Goal: Task Accomplishment & Management: Complete application form

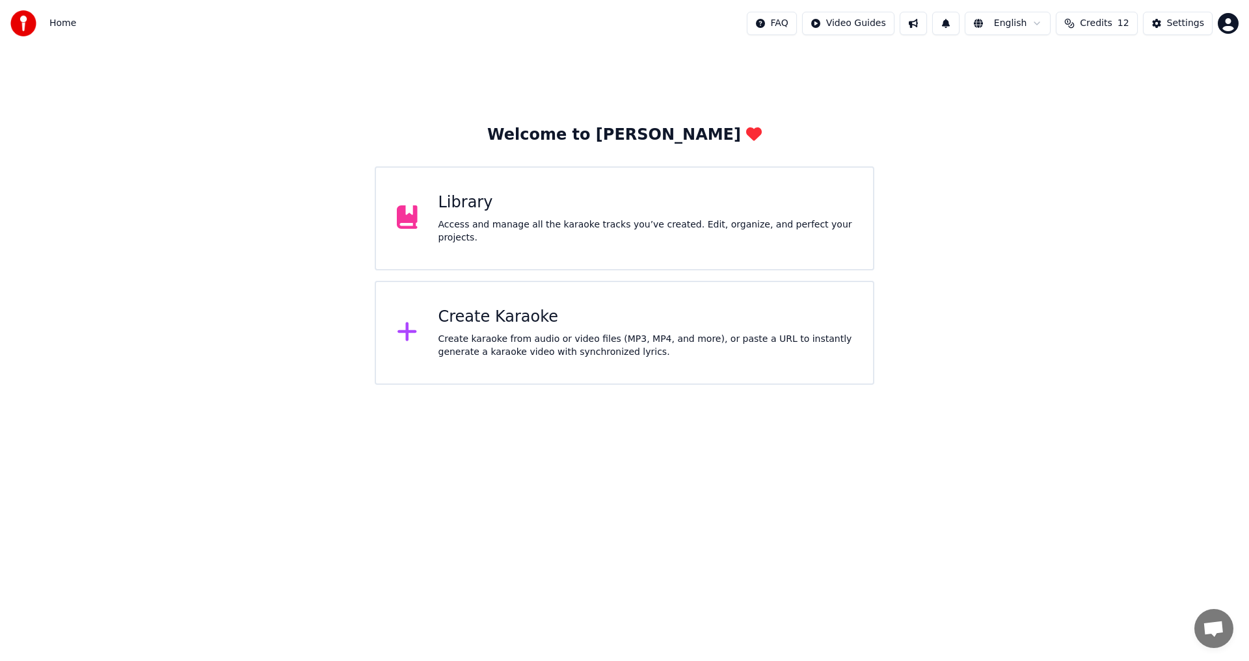
click at [607, 358] on div "Create karaoke from audio or video files (MP3, MP4, and more), or paste a URL t…" at bounding box center [645, 346] width 414 height 26
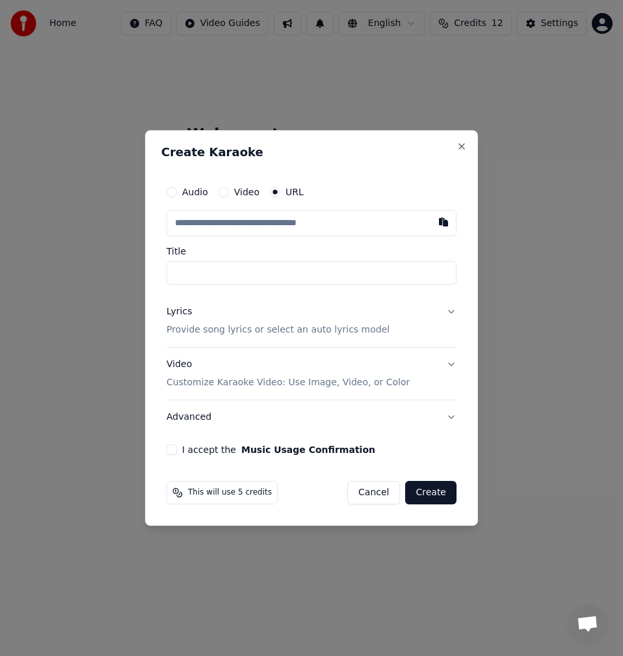
click at [263, 228] on input "text" at bounding box center [312, 223] width 290 height 26
click at [439, 224] on button "button" at bounding box center [444, 221] width 26 height 23
type input "**********"
click at [172, 276] on input "**********" at bounding box center [312, 272] width 290 height 23
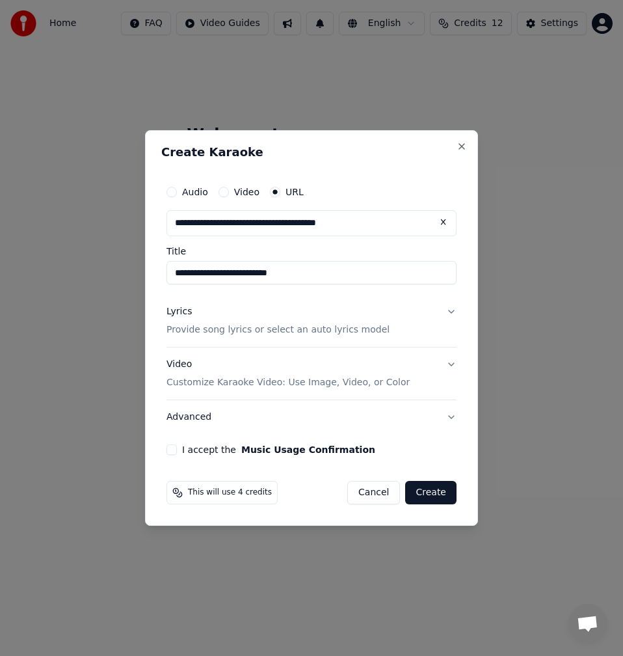
click at [268, 334] on p "Provide song lyrics or select an auto lyrics model" at bounding box center [278, 329] width 223 height 13
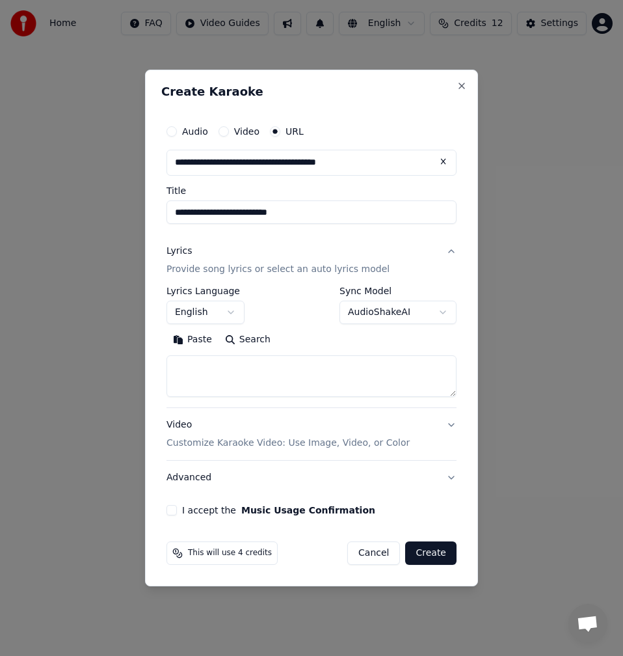
click at [238, 348] on button "Search" at bounding box center [248, 339] width 59 height 21
type textarea "**********"
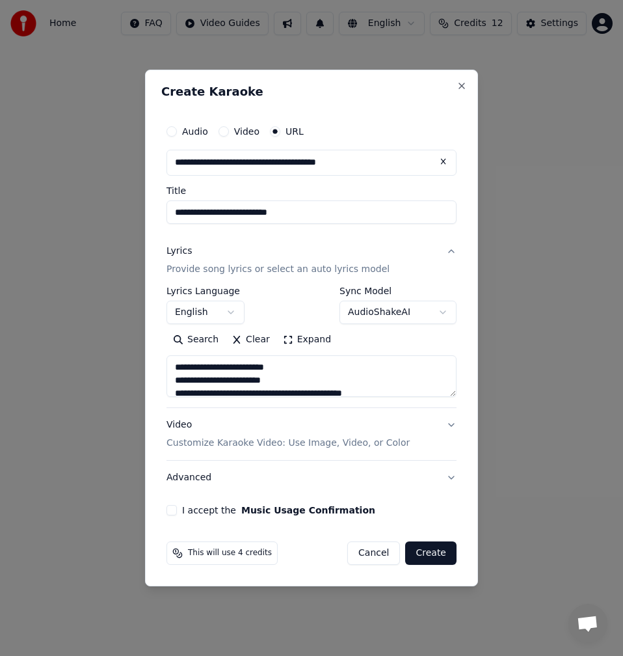
drag, startPoint x: 304, startPoint y: 386, endPoint x: 83, endPoint y: 254, distance: 257.0
click at [83, 254] on body "**********" at bounding box center [311, 214] width 623 height 429
click at [174, 212] on input "**********" at bounding box center [312, 211] width 290 height 23
type input "**********"
click button at bounding box center [444, 161] width 26 height 23
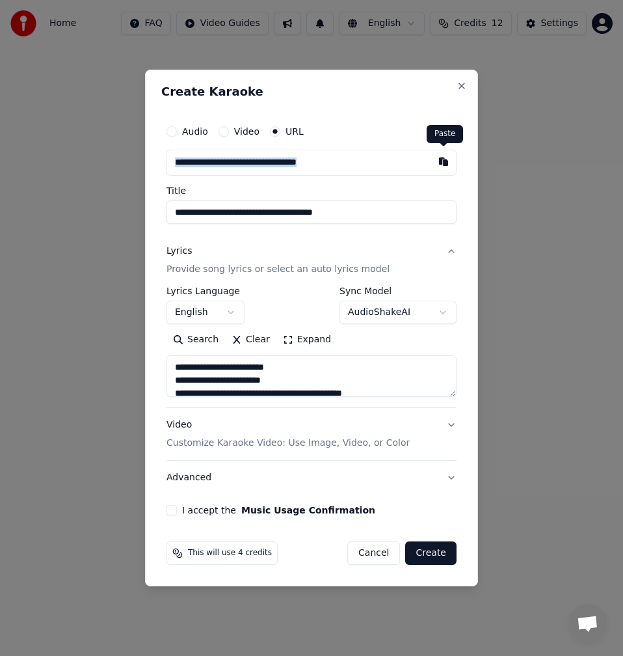
click at [456, 171] on div "**********" at bounding box center [311, 316] width 301 height 407
click at [436, 162] on button "button" at bounding box center [444, 161] width 26 height 23
type input "**********"
click at [173, 211] on input "**********" at bounding box center [312, 211] width 290 height 23
type input "**********"
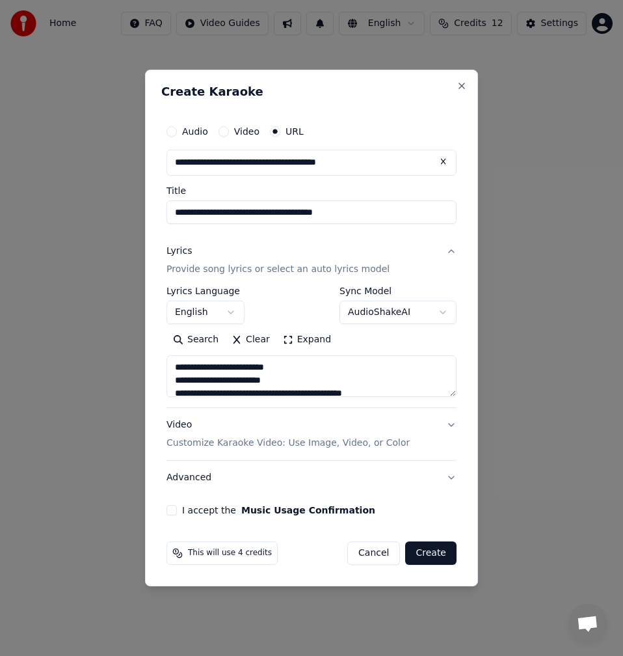
click at [299, 344] on button "Expand" at bounding box center [306, 339] width 61 height 21
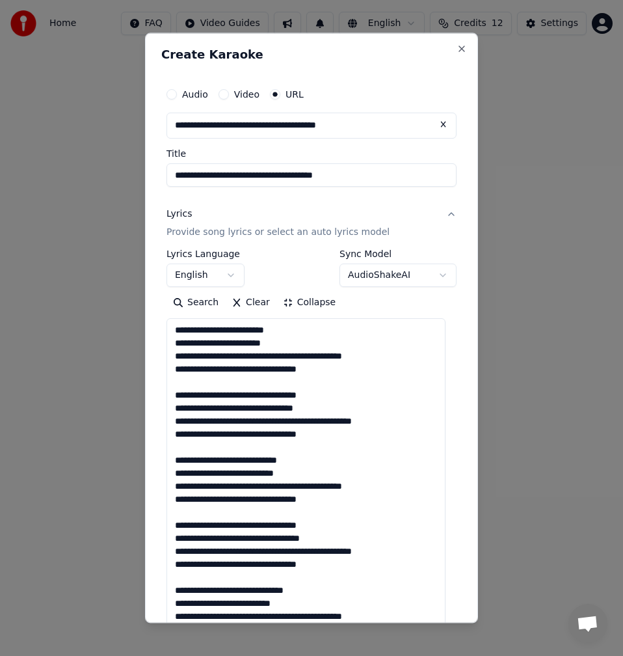
click at [275, 386] on textarea at bounding box center [306, 550] width 279 height 465
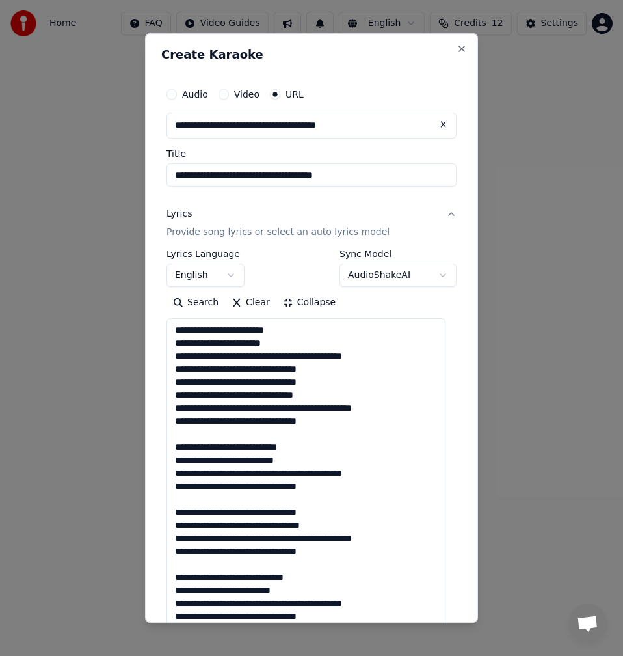
click at [197, 436] on textarea at bounding box center [306, 550] width 279 height 465
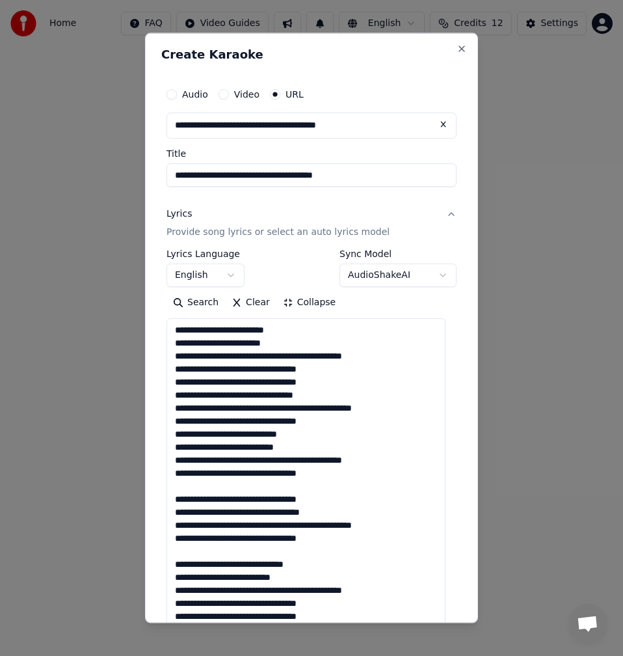
click at [206, 490] on textarea at bounding box center [306, 550] width 279 height 465
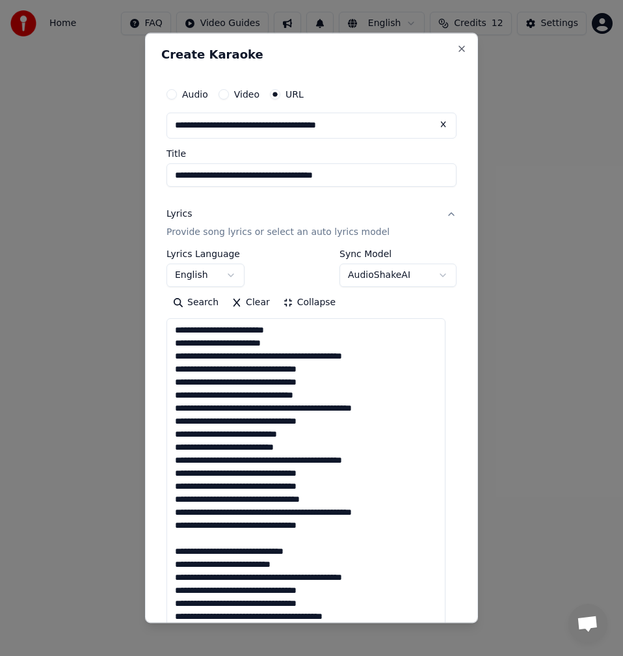
click at [210, 543] on textarea at bounding box center [306, 550] width 279 height 465
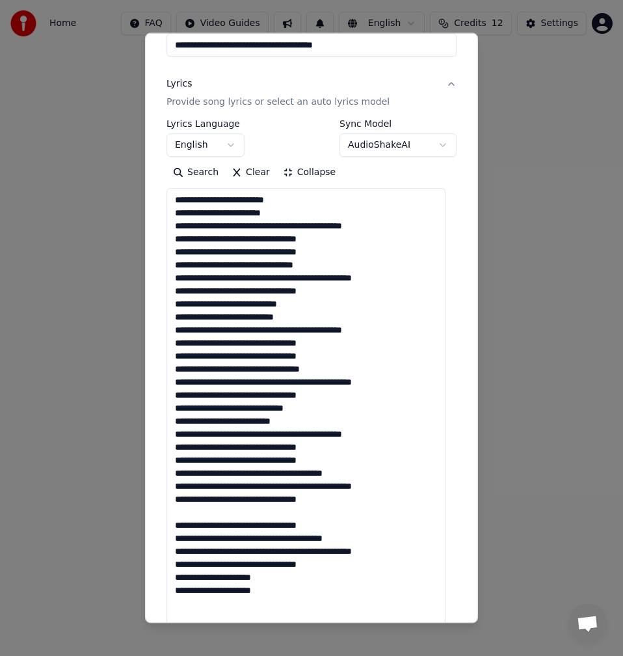
scroll to position [260, 0]
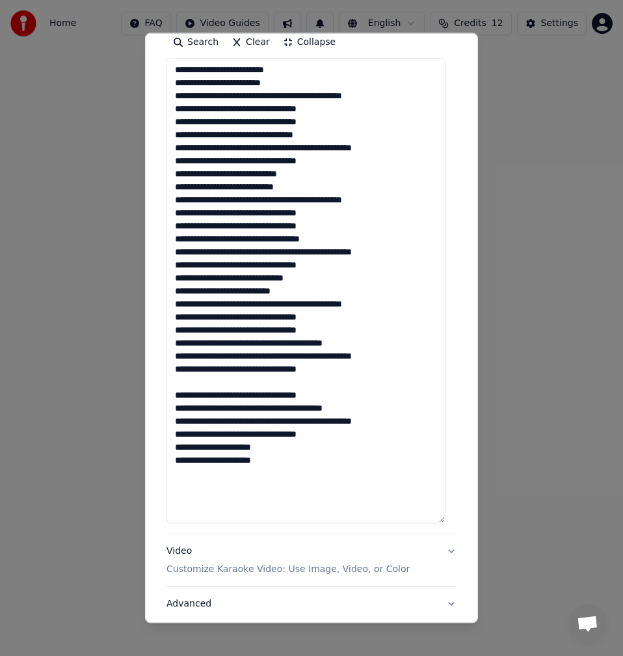
click at [205, 383] on textarea at bounding box center [306, 290] width 279 height 465
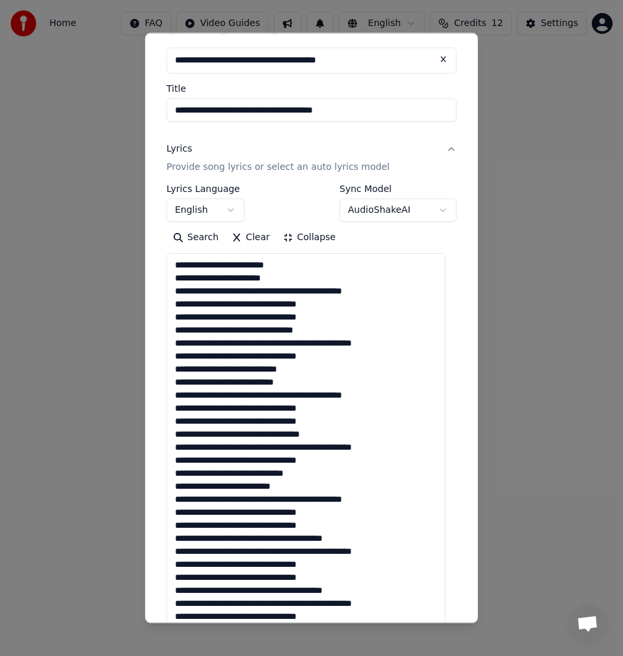
scroll to position [0, 0]
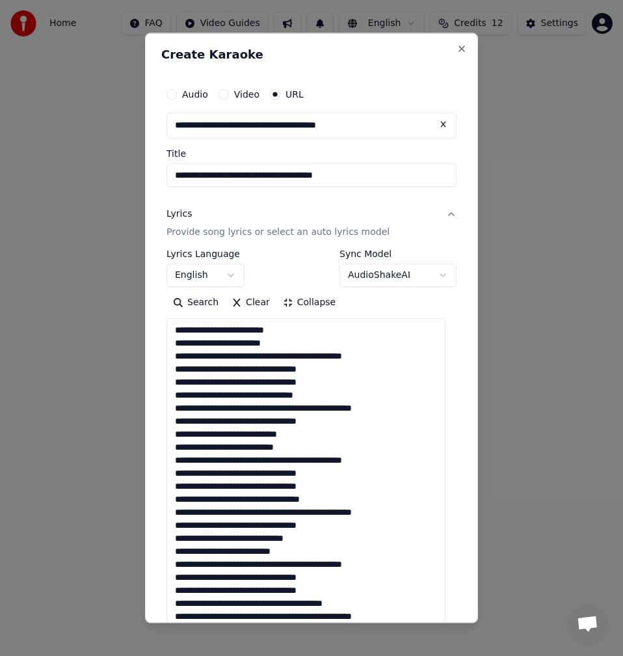
click at [284, 357] on textarea at bounding box center [306, 550] width 279 height 465
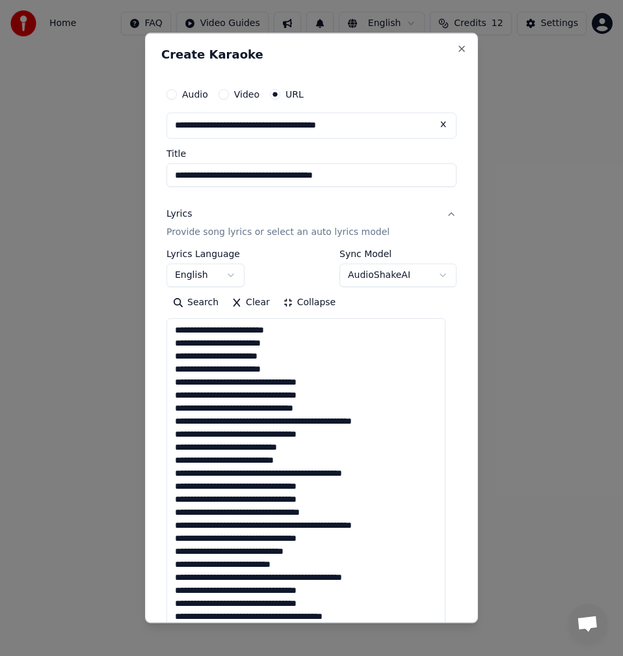
click at [229, 382] on textarea at bounding box center [306, 550] width 279 height 465
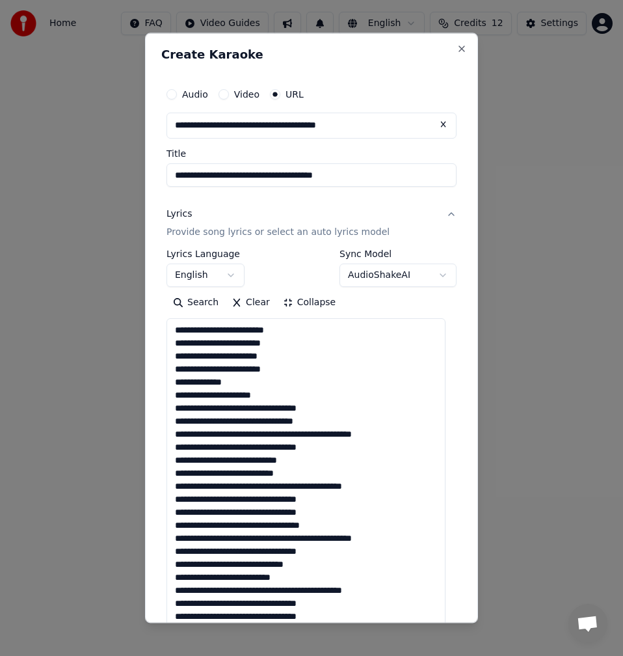
click at [304, 331] on textarea at bounding box center [306, 550] width 279 height 465
click at [297, 349] on textarea at bounding box center [306, 550] width 279 height 465
click at [290, 355] on textarea at bounding box center [306, 550] width 279 height 465
click at [294, 370] on textarea at bounding box center [306, 550] width 279 height 465
click at [228, 382] on textarea at bounding box center [306, 550] width 279 height 465
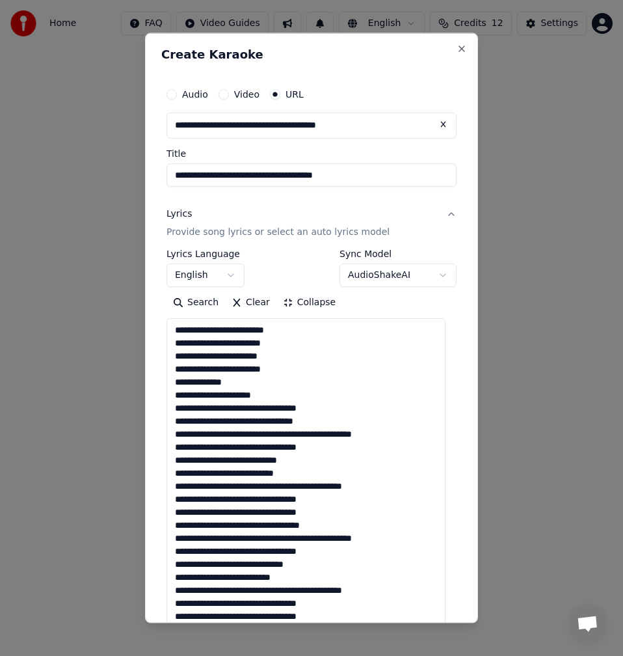
click at [250, 410] on textarea at bounding box center [306, 550] width 279 height 465
click at [254, 413] on textarea at bounding box center [306, 550] width 279 height 465
click at [253, 408] on textarea at bounding box center [306, 550] width 279 height 465
click at [252, 410] on textarea at bounding box center [306, 550] width 279 height 465
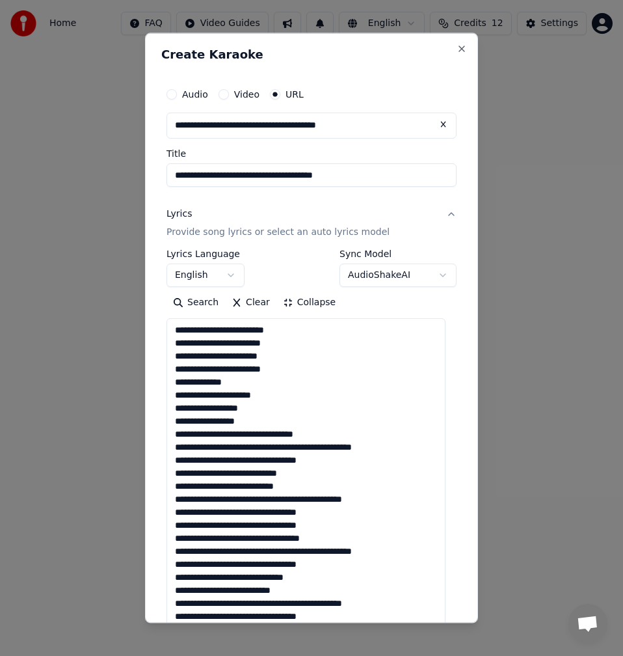
click at [248, 434] on textarea at bounding box center [306, 550] width 279 height 465
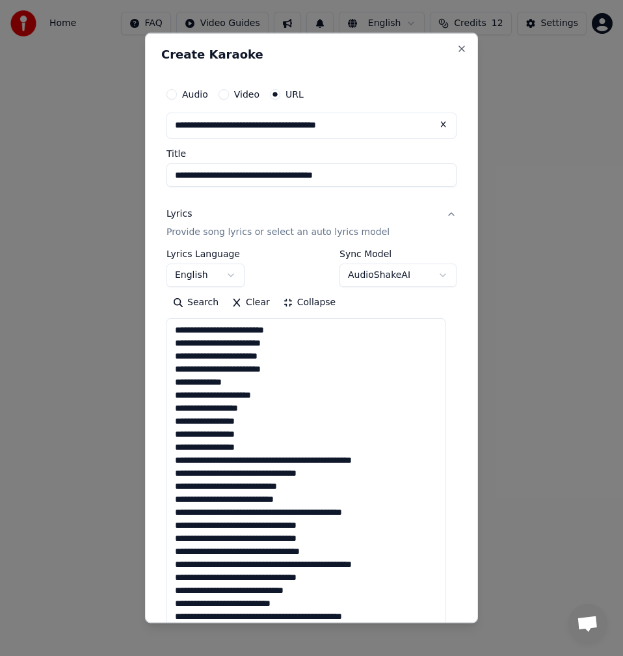
click at [252, 449] on textarea at bounding box center [306, 550] width 279 height 465
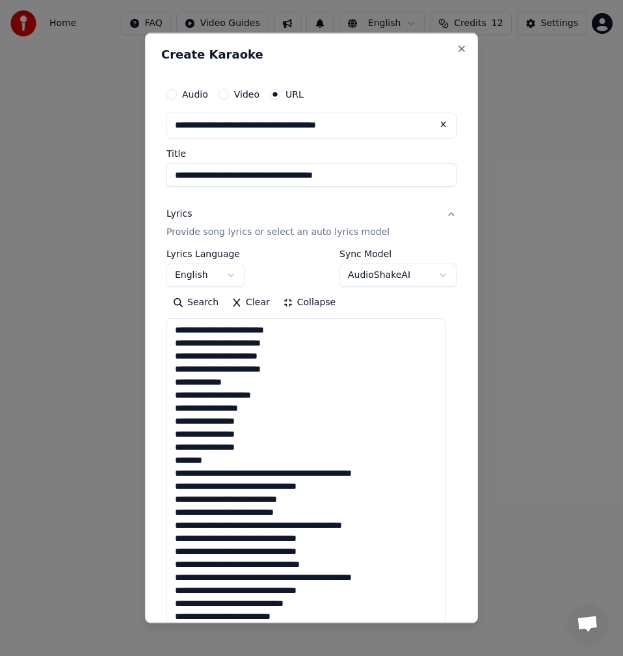
click at [295, 473] on textarea at bounding box center [306, 550] width 279 height 465
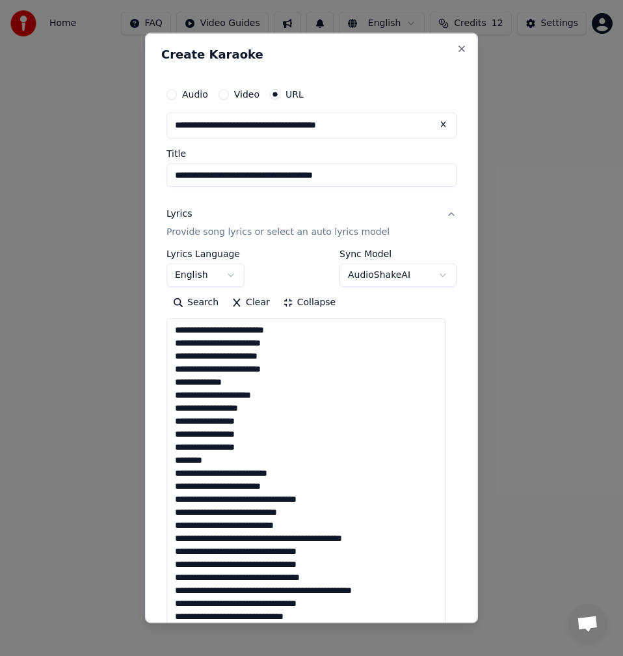
click at [232, 501] on textarea at bounding box center [306, 550] width 279 height 465
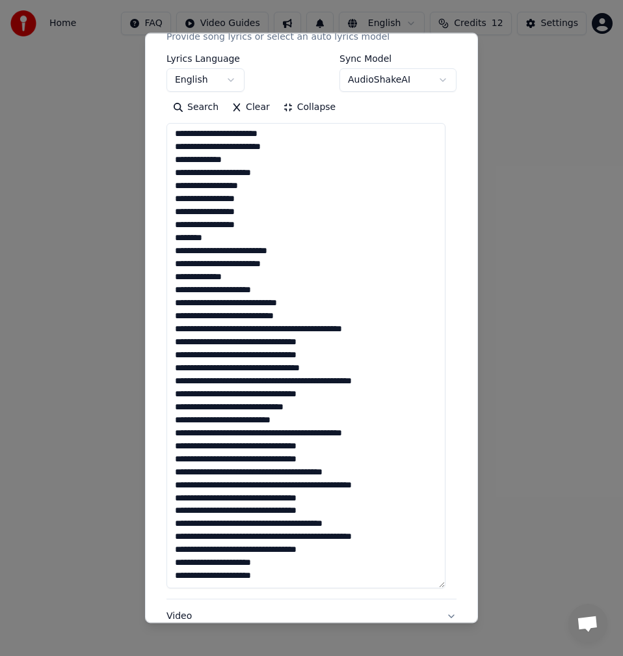
scroll to position [260, 0]
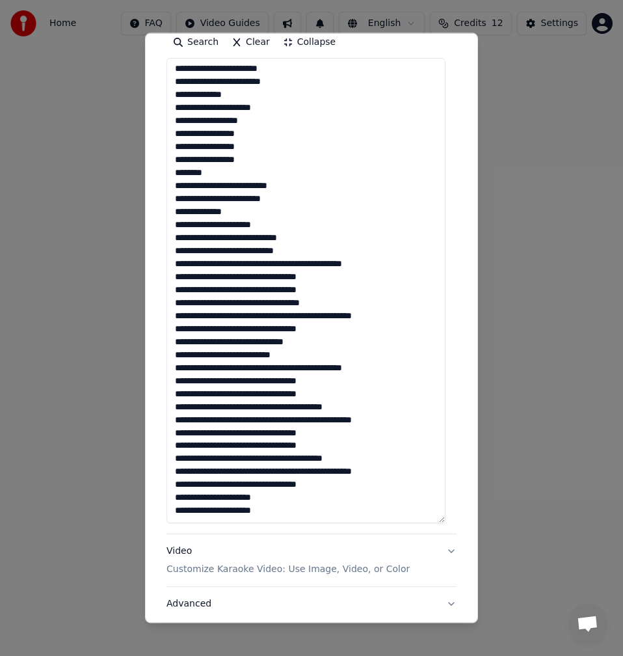
click at [282, 265] on textarea at bounding box center [306, 290] width 279 height 465
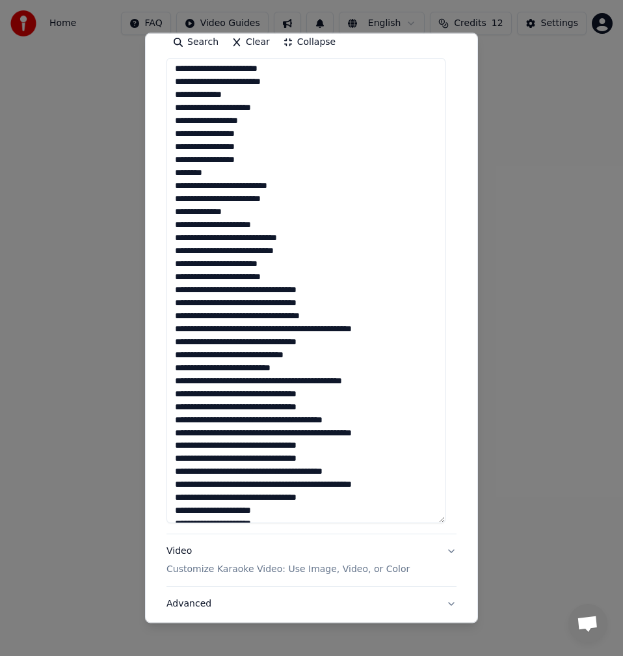
click at [230, 290] on textarea at bounding box center [306, 290] width 279 height 465
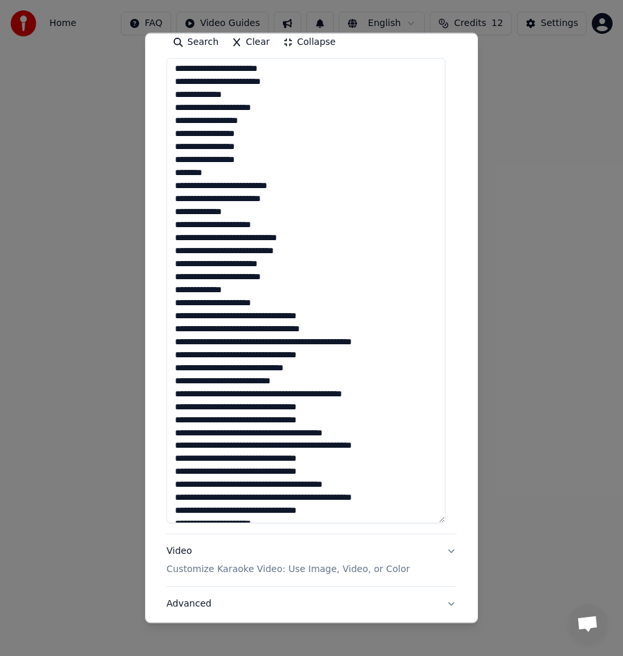
click at [252, 315] on textarea at bounding box center [306, 290] width 279 height 465
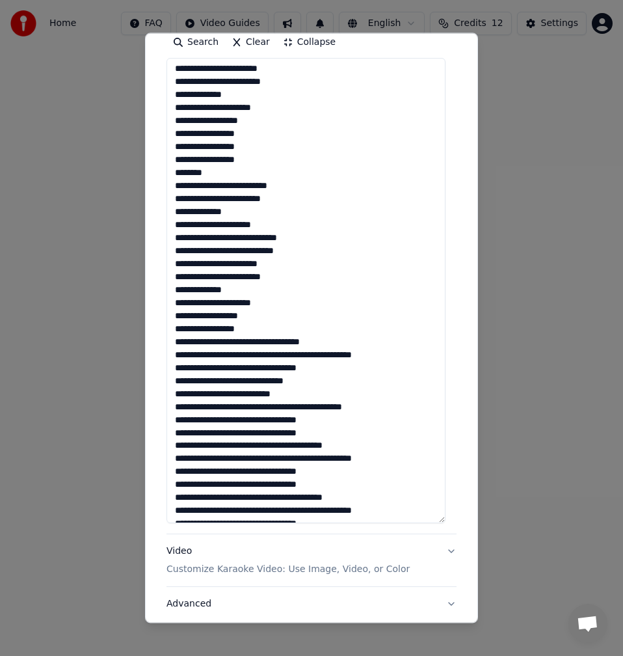
click at [253, 341] on textarea at bounding box center [306, 290] width 279 height 465
drag, startPoint x: 250, startPoint y: 340, endPoint x: 254, endPoint y: 348, distance: 8.7
click at [252, 341] on textarea at bounding box center [306, 290] width 279 height 465
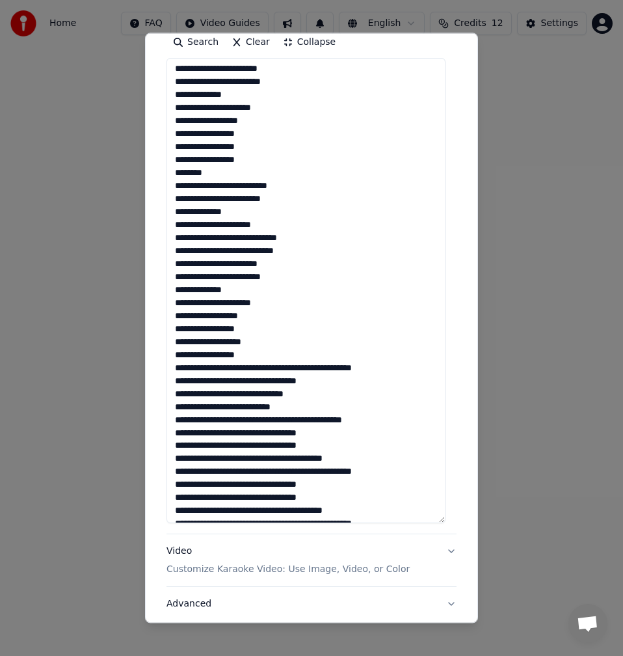
click at [296, 369] on textarea at bounding box center [306, 290] width 279 height 465
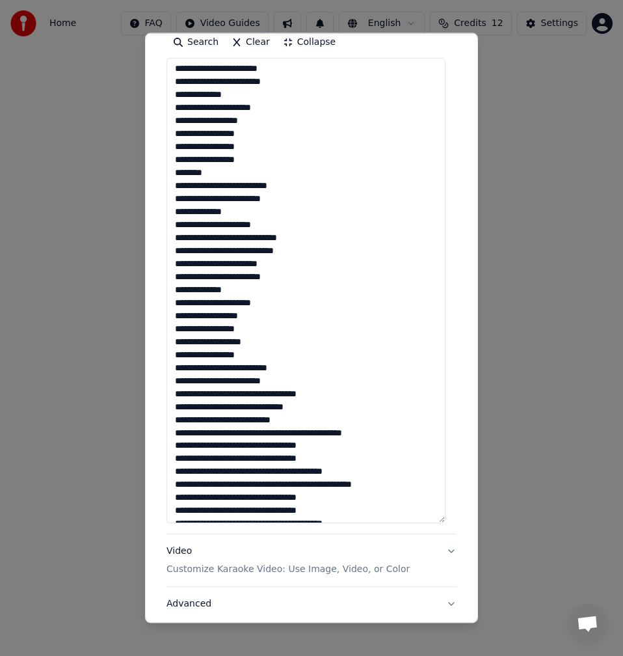
click at [231, 395] on textarea at bounding box center [306, 290] width 279 height 465
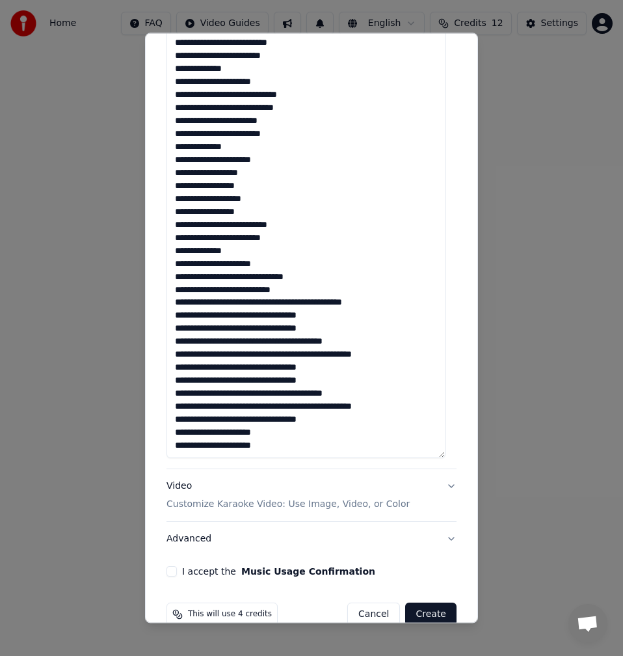
scroll to position [350, 0]
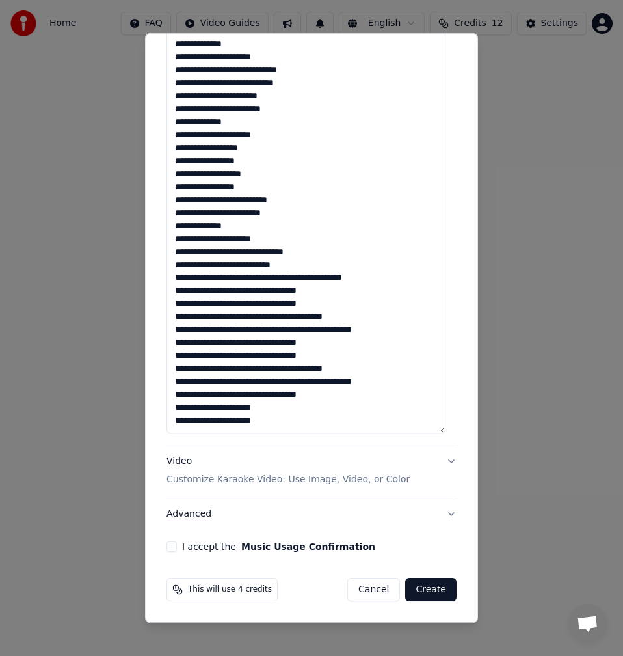
click at [282, 280] on textarea at bounding box center [306, 200] width 279 height 465
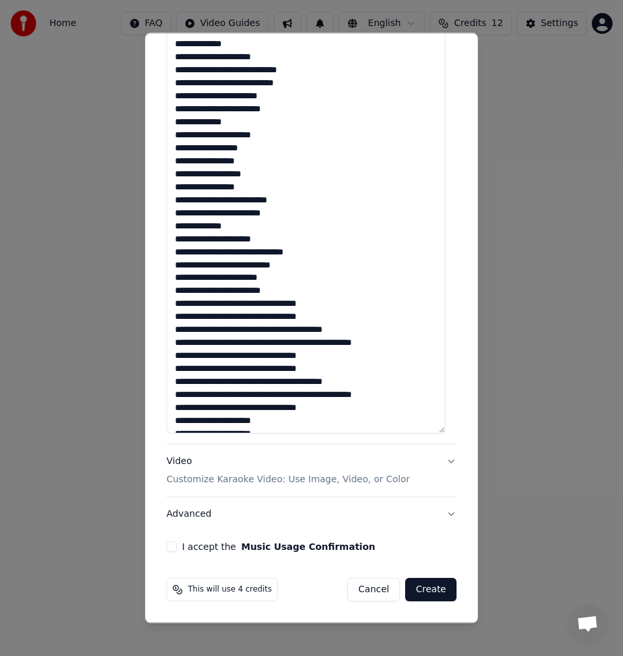
drag, startPoint x: 231, startPoint y: 302, endPoint x: 235, endPoint y: 328, distance: 27.1
click at [230, 302] on textarea at bounding box center [306, 200] width 279 height 465
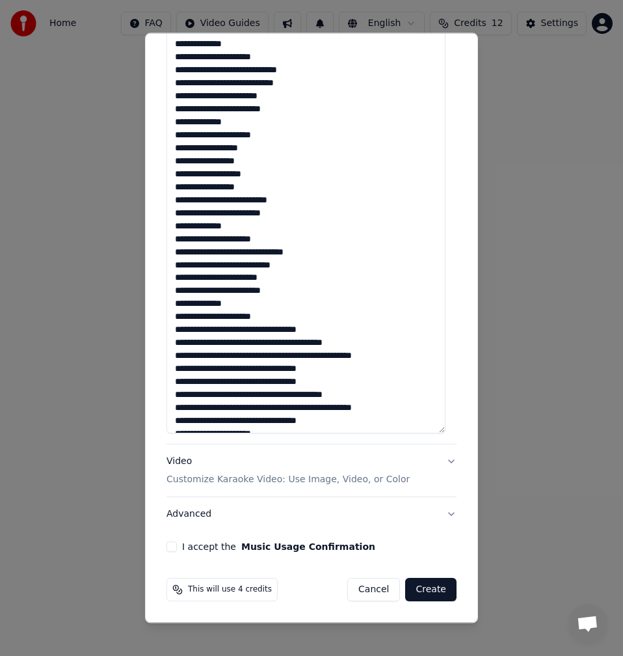
click at [250, 328] on textarea at bounding box center [306, 200] width 279 height 465
click at [253, 328] on textarea at bounding box center [306, 200] width 279 height 465
click at [252, 329] on textarea at bounding box center [306, 200] width 279 height 465
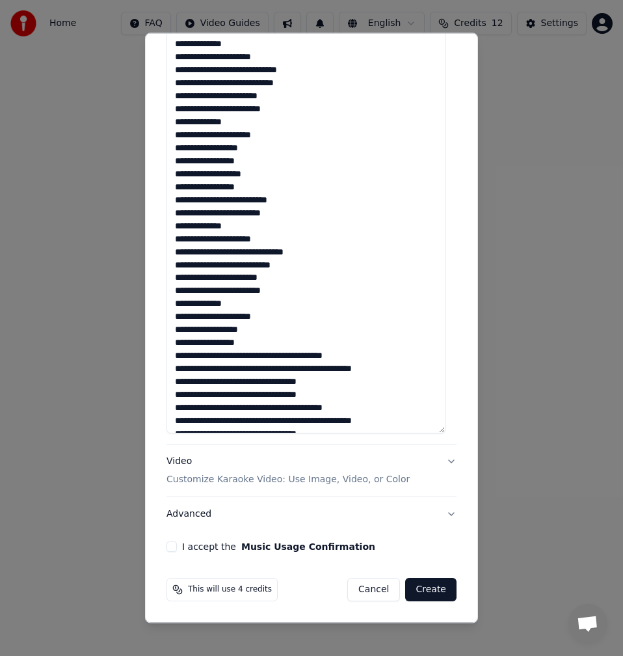
click at [250, 356] on textarea at bounding box center [306, 200] width 279 height 465
click at [251, 357] on textarea at bounding box center [306, 200] width 279 height 465
click at [245, 369] on textarea at bounding box center [306, 200] width 279 height 465
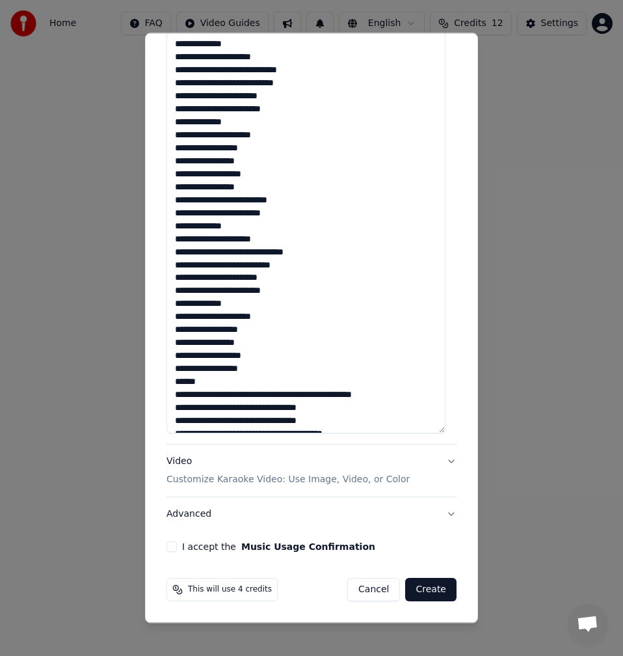
click at [316, 270] on textarea at bounding box center [306, 200] width 279 height 465
click at [291, 275] on textarea at bounding box center [306, 200] width 279 height 465
click at [297, 296] on textarea at bounding box center [306, 200] width 279 height 465
click at [247, 303] on textarea at bounding box center [306, 200] width 279 height 465
click at [277, 315] on textarea at bounding box center [306, 200] width 279 height 465
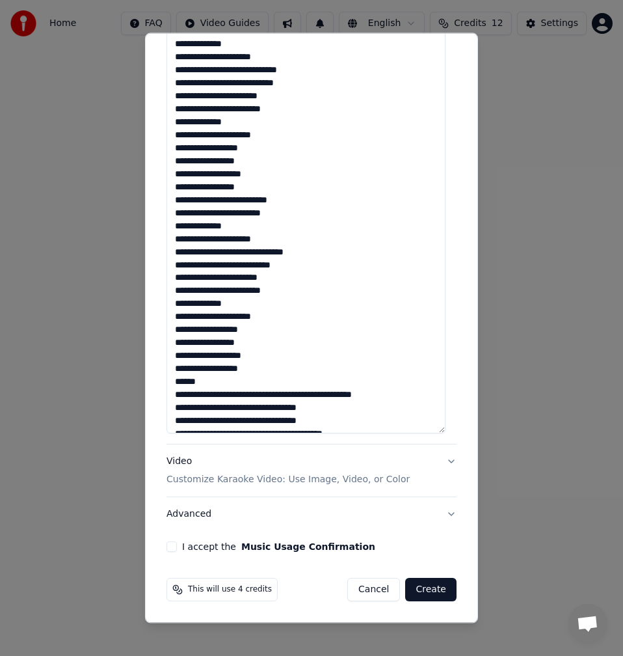
click at [263, 332] on textarea at bounding box center [306, 200] width 279 height 465
click at [265, 336] on textarea at bounding box center [306, 200] width 279 height 465
click at [260, 340] on textarea at bounding box center [306, 200] width 279 height 465
click at [260, 350] on textarea at bounding box center [306, 200] width 279 height 465
click at [268, 355] on textarea at bounding box center [306, 200] width 279 height 465
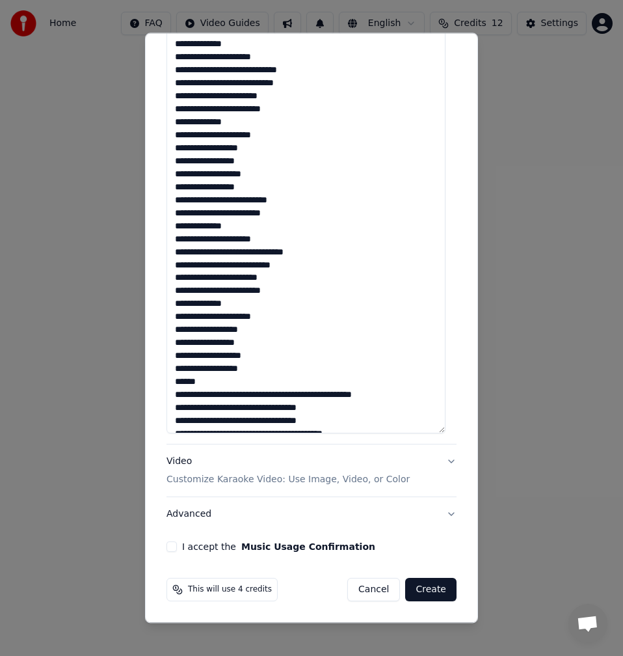
click at [257, 368] on textarea at bounding box center [306, 200] width 279 height 465
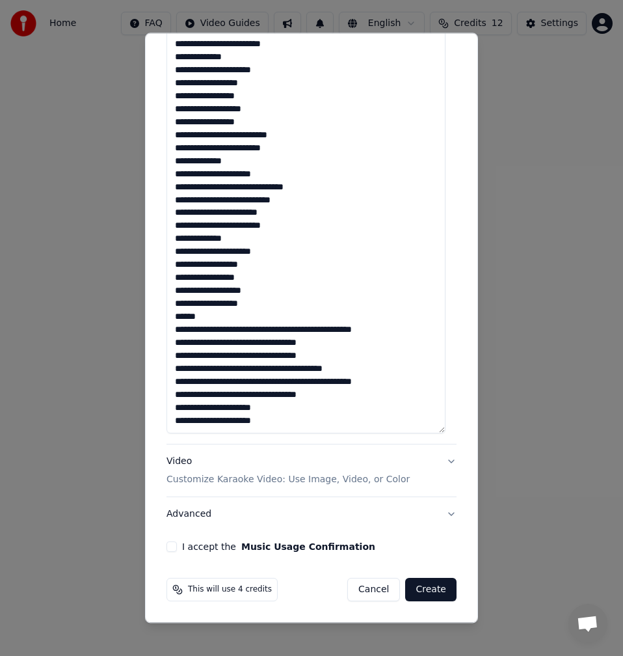
click at [296, 328] on textarea at bounding box center [306, 200] width 279 height 465
click at [230, 358] on textarea at bounding box center [306, 200] width 279 height 465
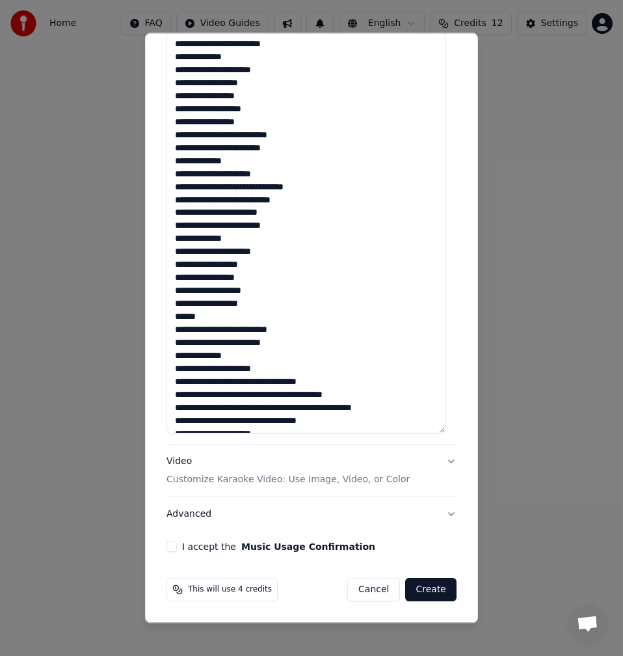
scroll to position [196, 0]
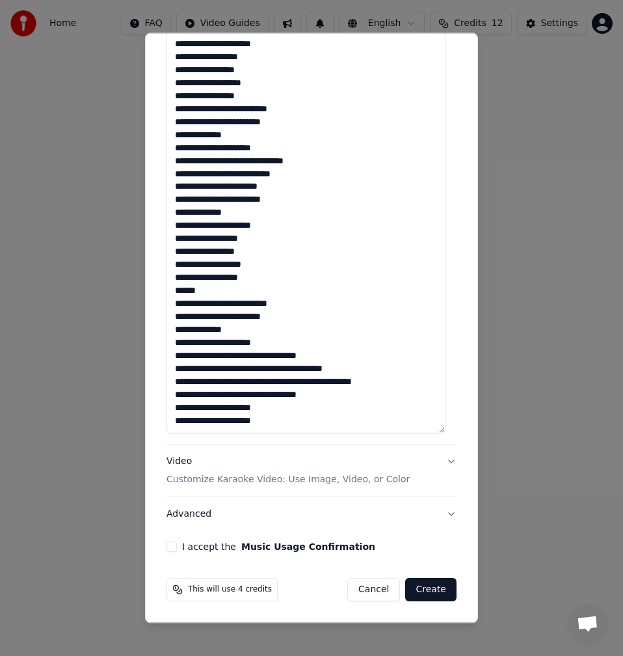
click at [250, 356] on textarea at bounding box center [306, 200] width 279 height 465
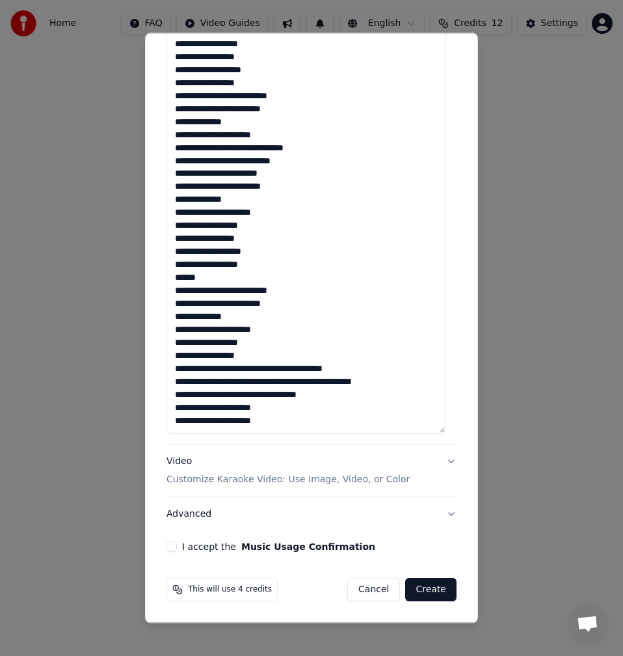
click at [250, 367] on textarea at bounding box center [306, 200] width 279 height 465
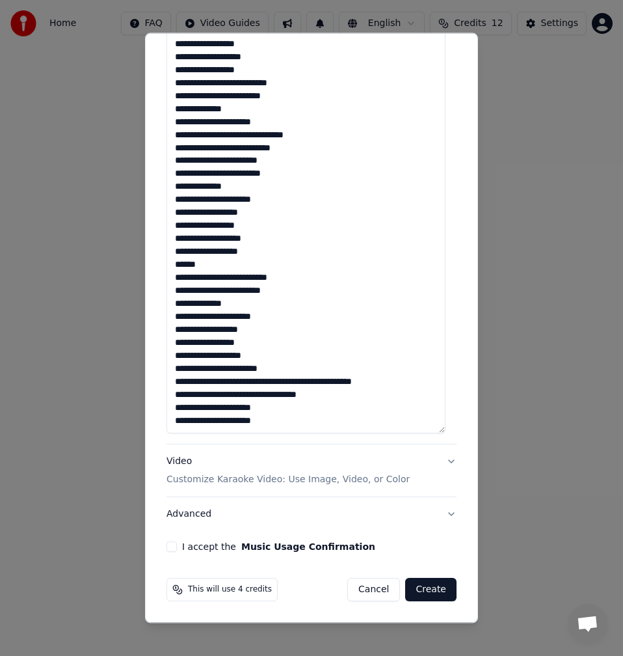
click at [246, 367] on textarea at bounding box center [306, 200] width 279 height 465
click at [295, 397] on textarea at bounding box center [306, 200] width 279 height 465
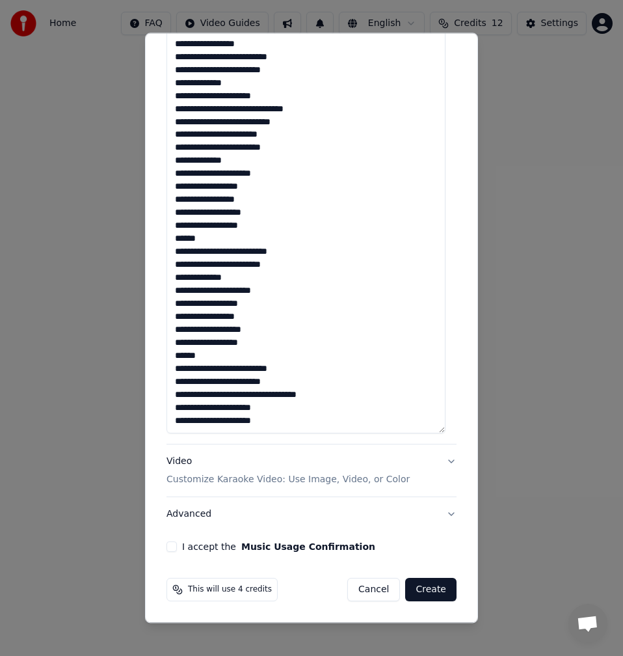
click at [231, 395] on textarea at bounding box center [306, 200] width 279 height 465
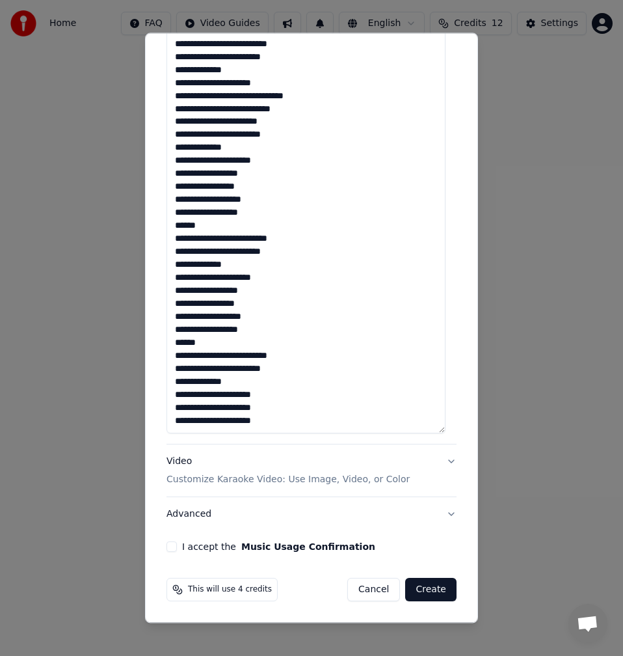
click at [276, 396] on textarea at bounding box center [306, 200] width 279 height 465
click at [282, 409] on textarea at bounding box center [306, 200] width 279 height 465
click at [292, 421] on textarea at bounding box center [306, 200] width 279 height 465
type textarea "**********"
click at [170, 547] on button "I accept the Music Usage Confirmation" at bounding box center [172, 546] width 10 height 10
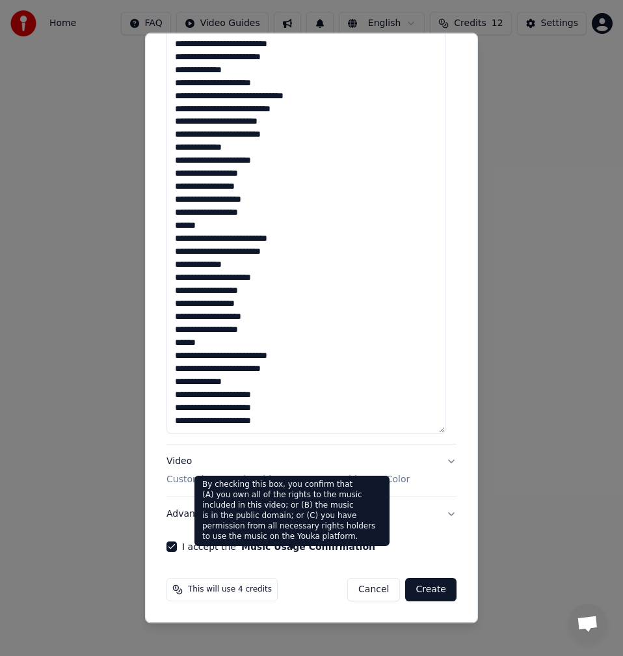
click at [236, 513] on div "By checking this box, you confirm that (A) you own all of the rights to the mus…" at bounding box center [291, 510] width 195 height 70
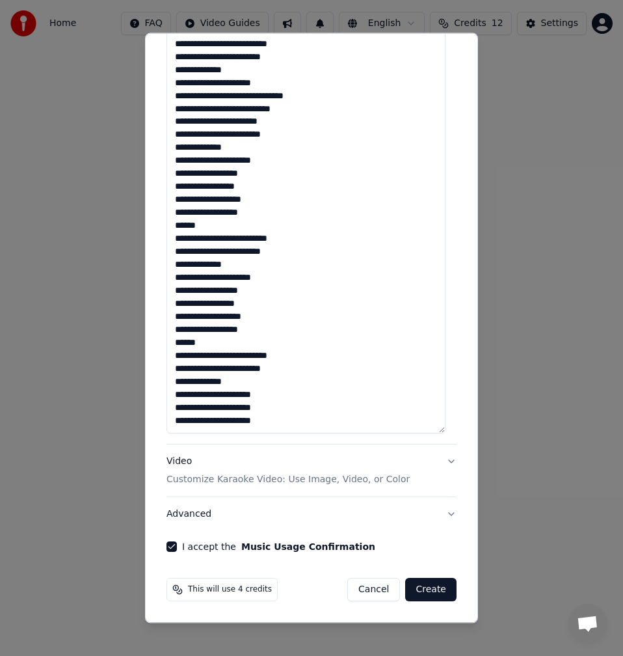
click at [183, 514] on button "Advanced" at bounding box center [312, 514] width 290 height 34
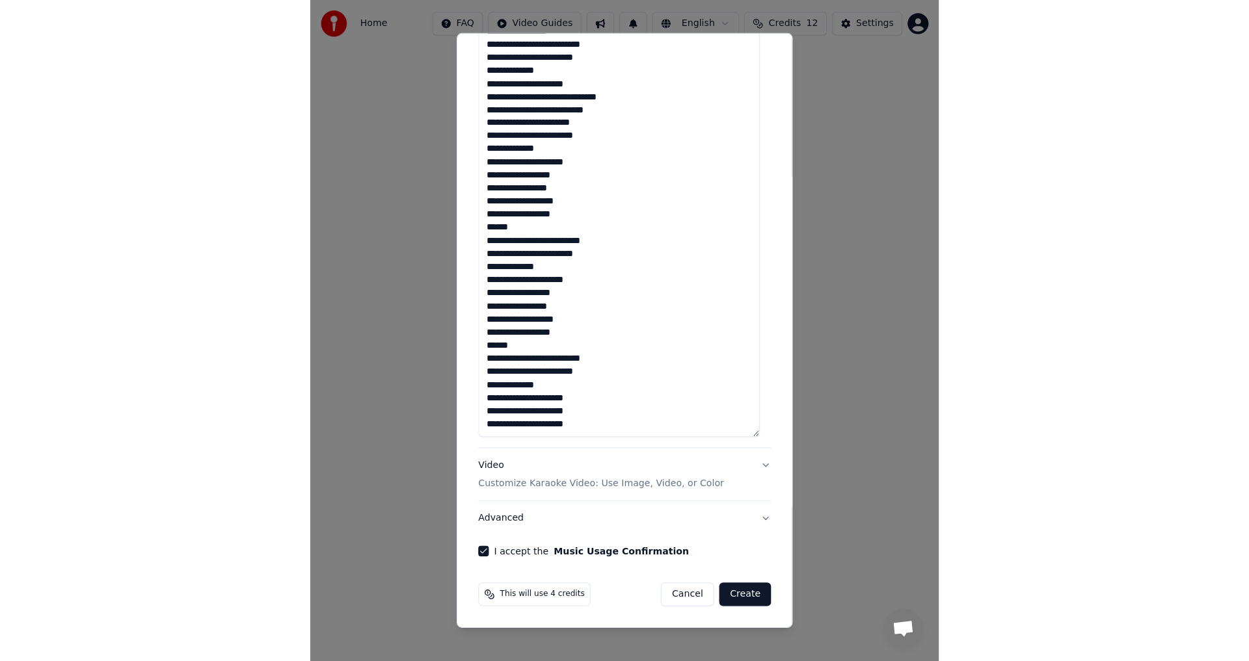
scroll to position [0, 0]
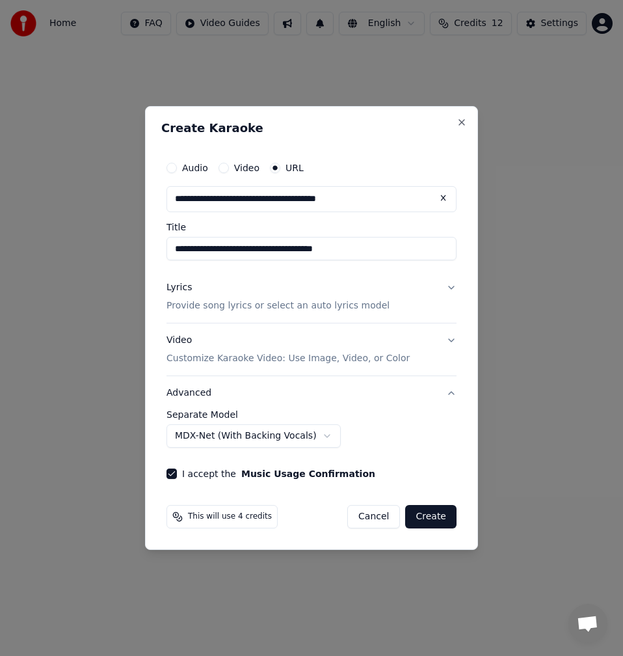
click at [438, 515] on button "Create" at bounding box center [430, 516] width 51 height 23
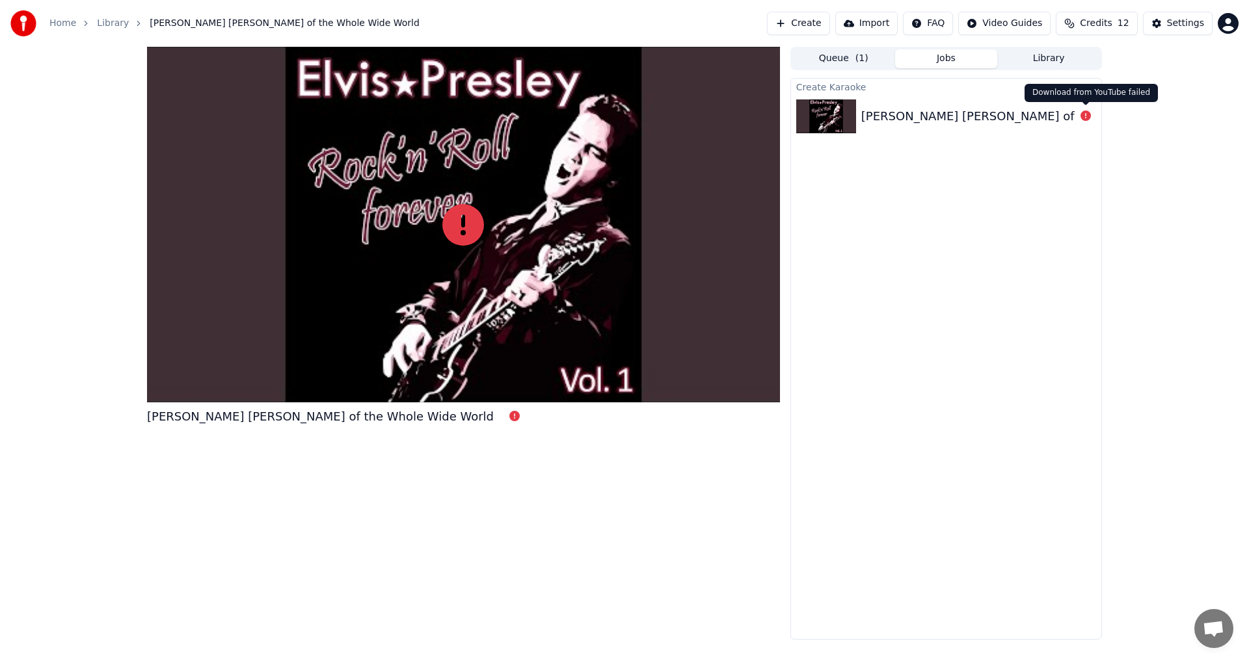
click at [1084, 117] on icon at bounding box center [1085, 116] width 10 height 10
click at [976, 116] on div "[PERSON_NAME] [PERSON_NAME] of the Whole Wide World" at bounding box center [1034, 116] width 347 height 18
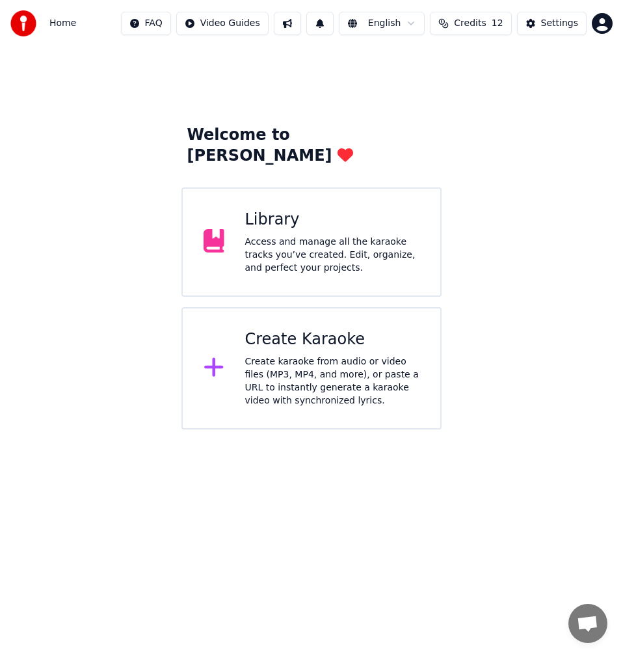
click at [288, 363] on div "Create karaoke from audio or video files (MP3, MP4, and more), or paste a URL t…" at bounding box center [332, 381] width 175 height 52
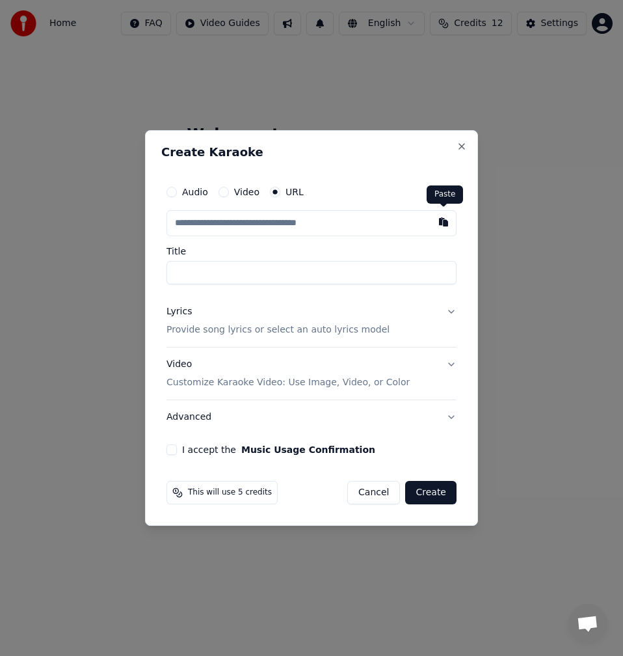
click at [447, 224] on button "button" at bounding box center [444, 221] width 26 height 23
type input "**********"
click at [172, 274] on input "**********" at bounding box center [312, 272] width 290 height 23
type input "**********"
click at [218, 338] on button "Lyrics Provide song lyrics or select an auto lyrics model" at bounding box center [312, 321] width 290 height 52
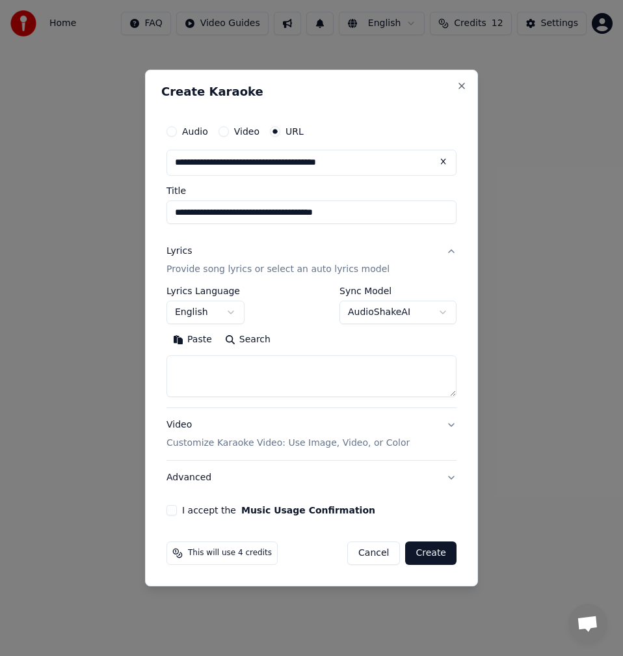
click at [251, 342] on button "Search" at bounding box center [248, 339] width 59 height 21
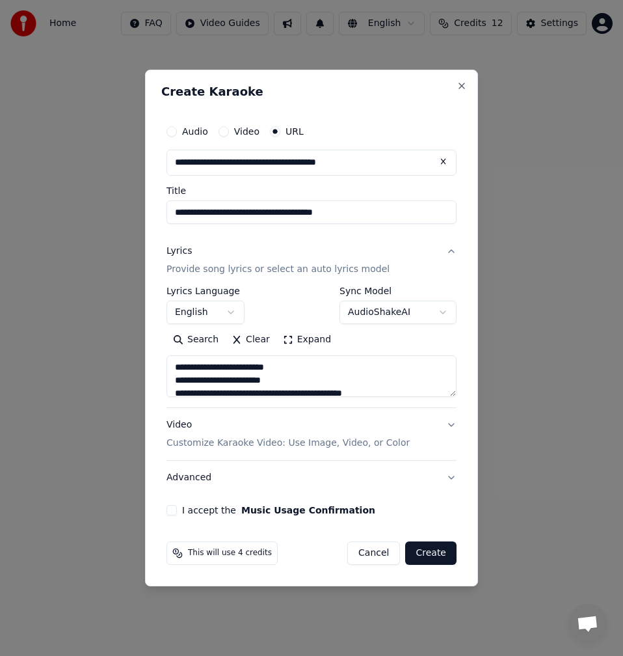
click at [290, 345] on button "Expand" at bounding box center [306, 339] width 61 height 21
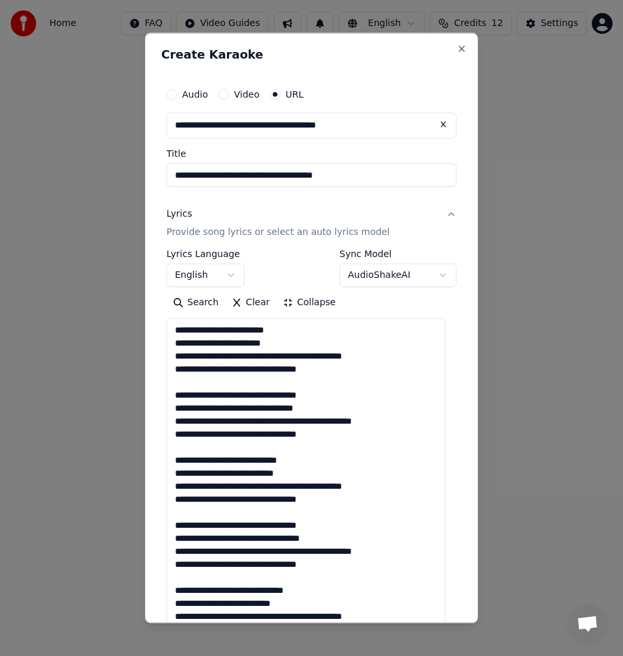
click at [264, 364] on textarea at bounding box center [306, 550] width 279 height 465
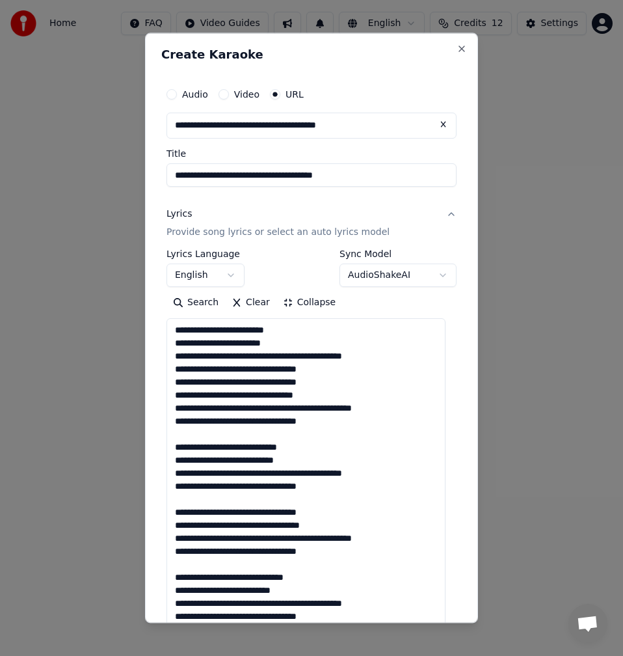
click at [204, 364] on textarea at bounding box center [306, 550] width 279 height 465
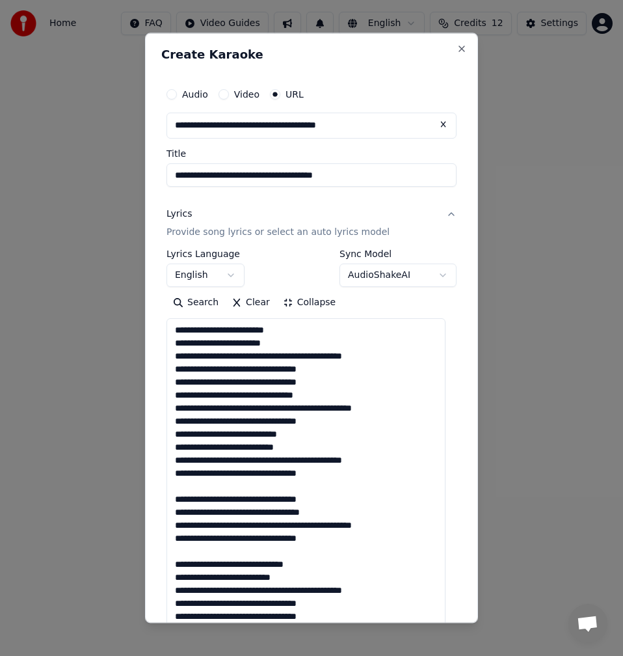
click at [208, 364] on textarea at bounding box center [306, 550] width 279 height 465
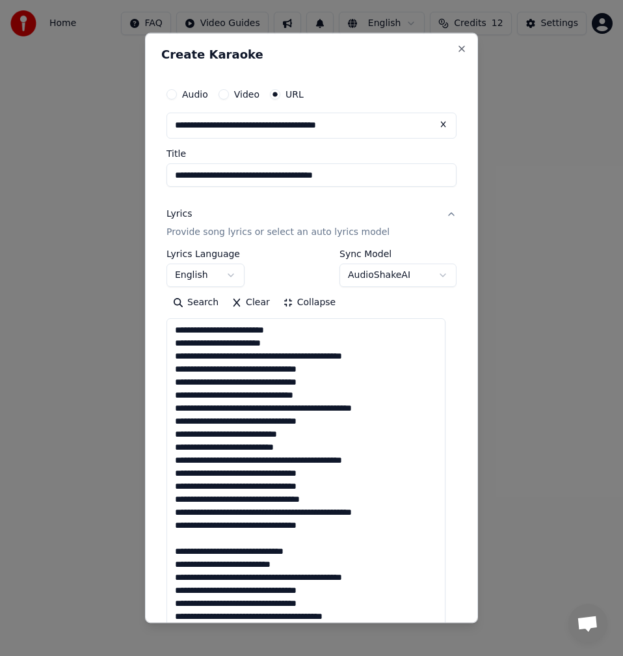
click at [213, 364] on textarea at bounding box center [306, 550] width 279 height 465
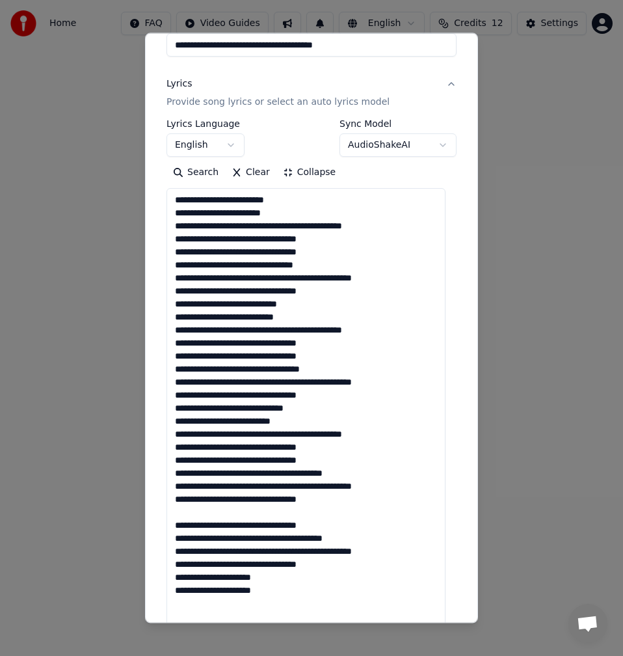
click at [201, 364] on textarea at bounding box center [306, 420] width 279 height 465
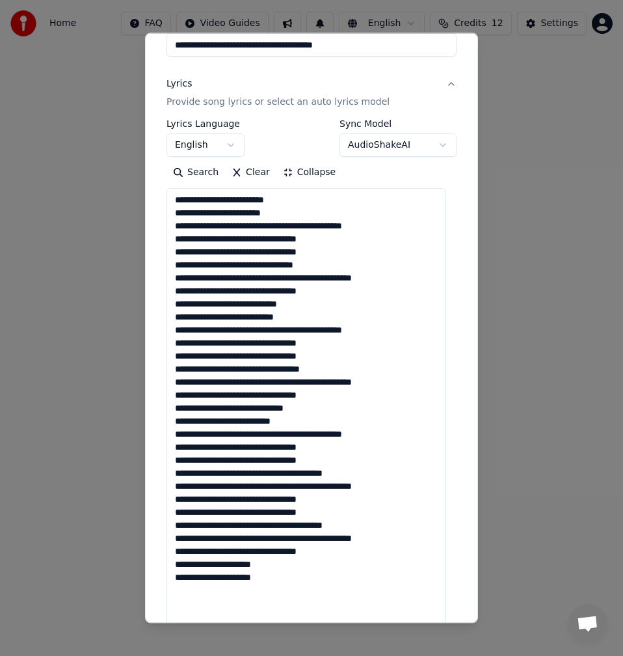
click at [282, 229] on textarea at bounding box center [306, 420] width 279 height 465
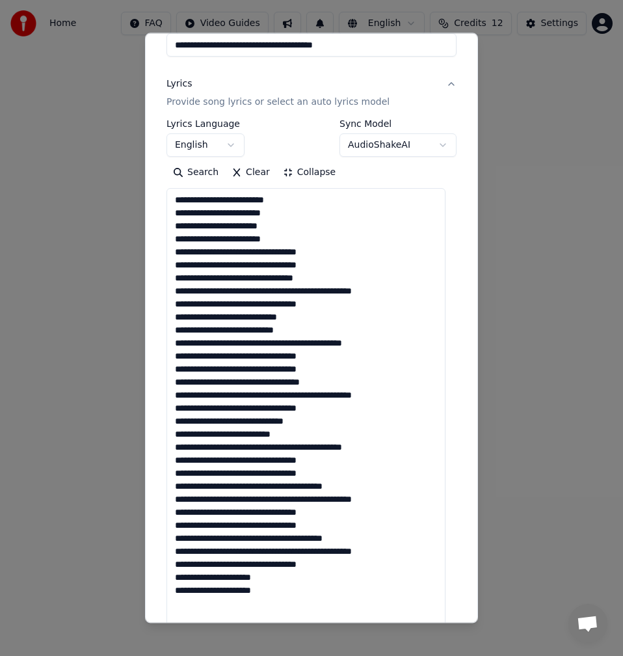
click at [232, 250] on textarea at bounding box center [306, 420] width 279 height 465
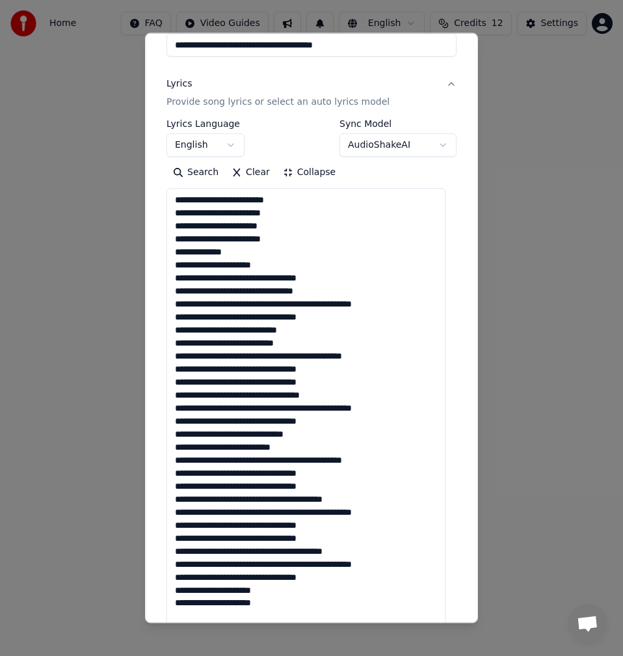
click at [252, 280] on textarea at bounding box center [306, 420] width 279 height 465
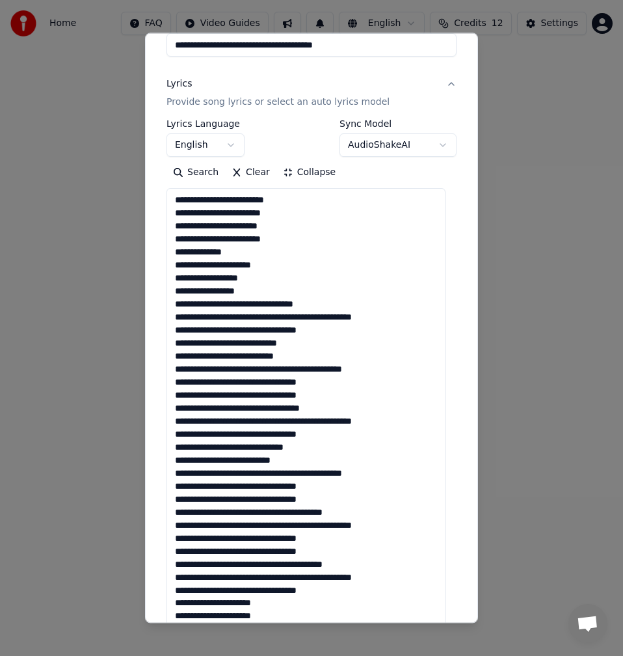
drag, startPoint x: 247, startPoint y: 307, endPoint x: 252, endPoint y: 311, distance: 7.0
click at [247, 306] on textarea at bounding box center [306, 420] width 279 height 465
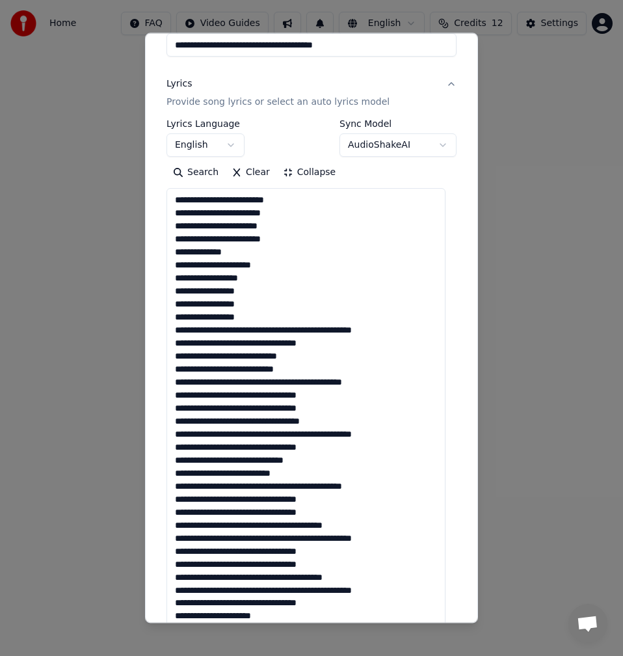
click at [246, 318] on textarea at bounding box center [306, 420] width 279 height 465
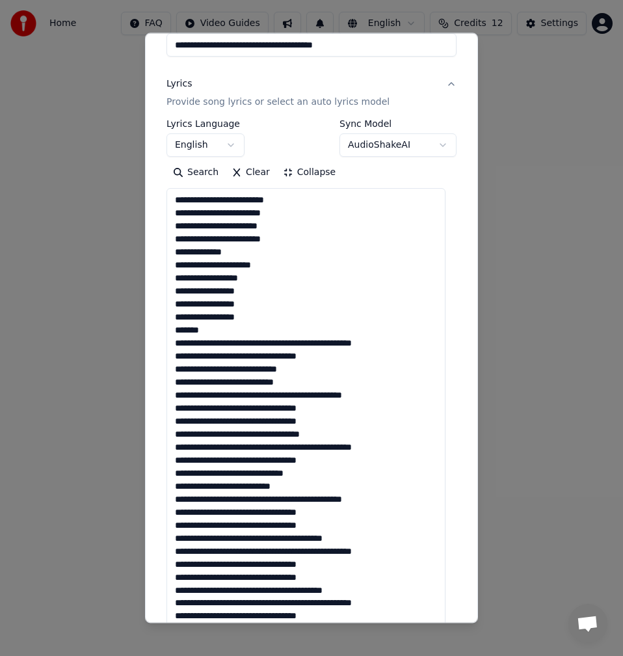
click at [293, 341] on textarea at bounding box center [306, 420] width 279 height 465
click at [297, 346] on textarea at bounding box center [306, 420] width 279 height 465
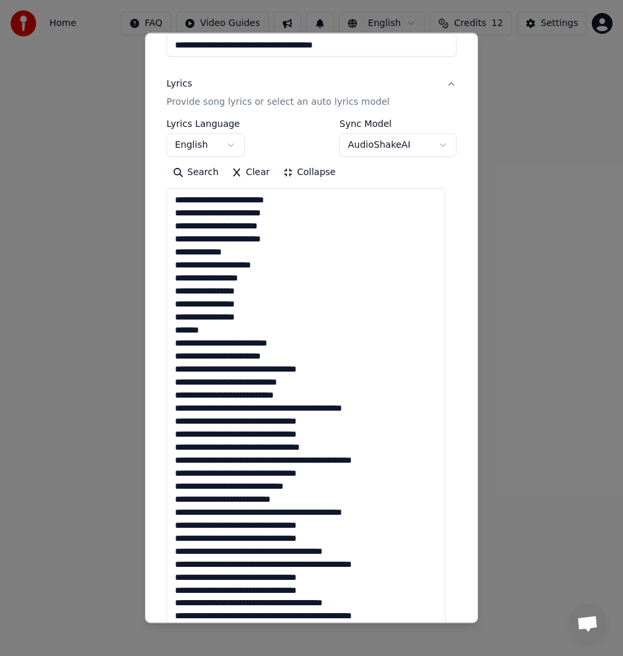
click at [228, 364] on textarea at bounding box center [306, 420] width 279 height 465
click at [230, 364] on textarea at bounding box center [306, 420] width 279 height 465
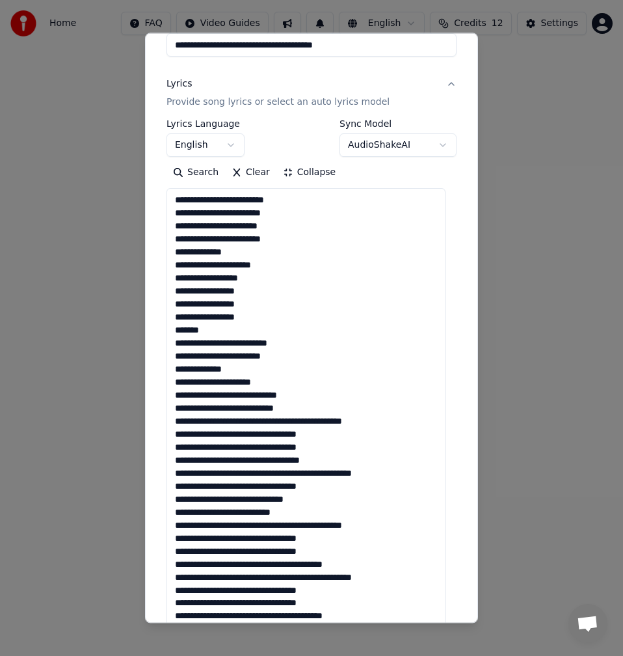
click at [282, 364] on textarea at bounding box center [306, 420] width 279 height 465
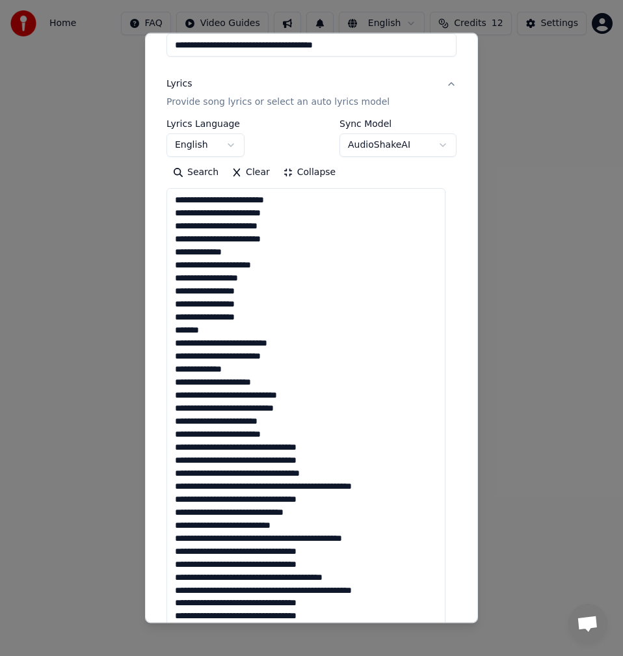
click at [250, 364] on textarea at bounding box center [306, 420] width 279 height 465
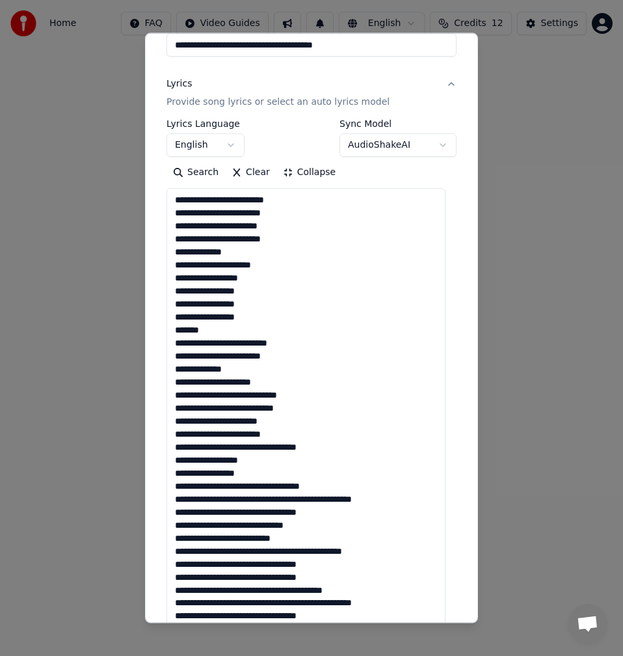
click at [252, 364] on textarea at bounding box center [306, 420] width 279 height 465
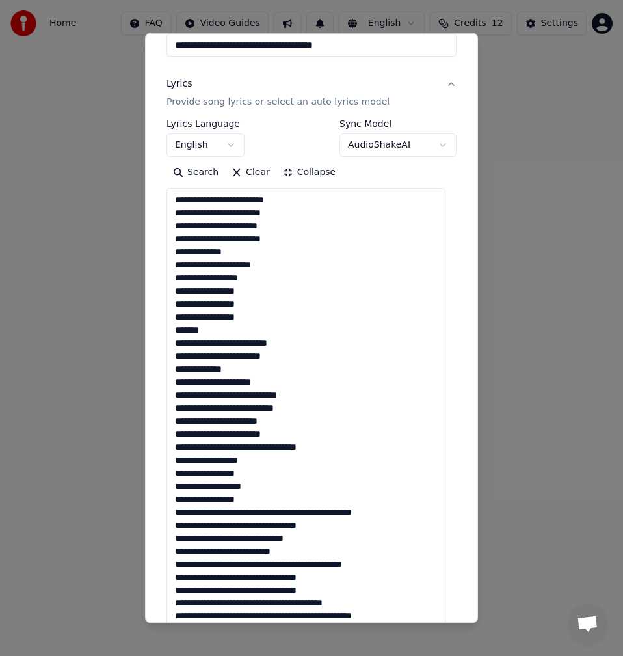
scroll to position [66, 0]
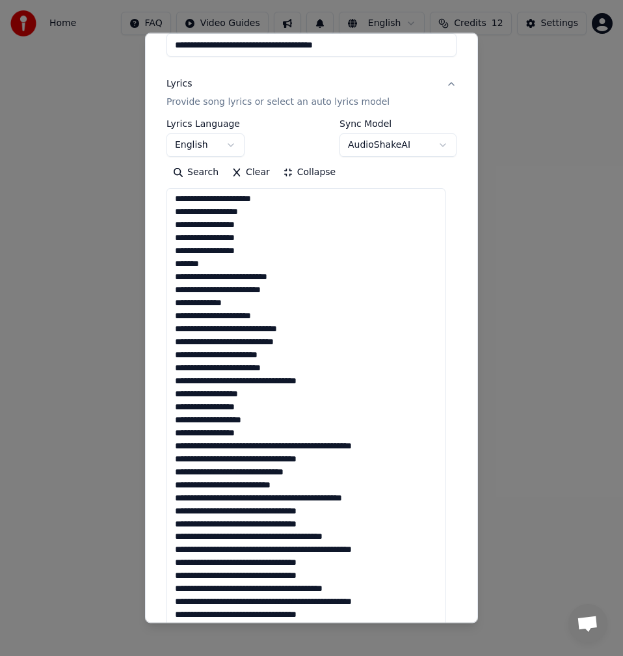
drag, startPoint x: 295, startPoint y: 446, endPoint x: 293, endPoint y: 456, distance: 9.8
click at [295, 364] on textarea at bounding box center [306, 420] width 279 height 465
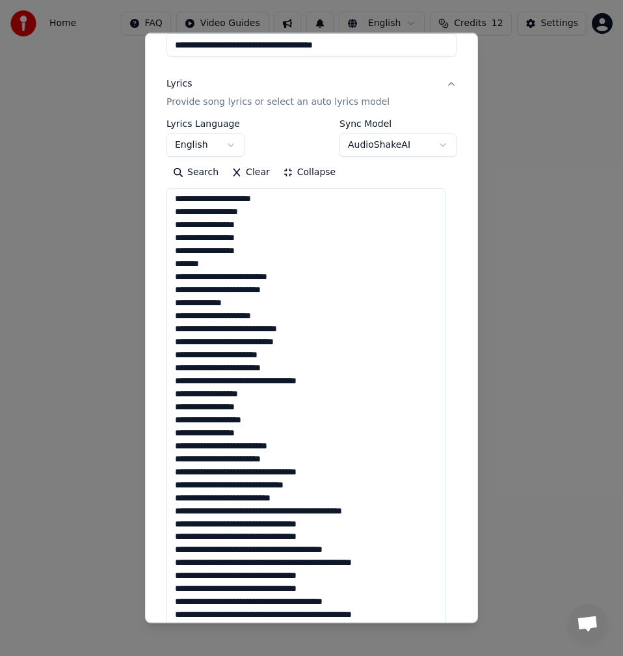
click at [230, 364] on textarea at bounding box center [306, 420] width 279 height 465
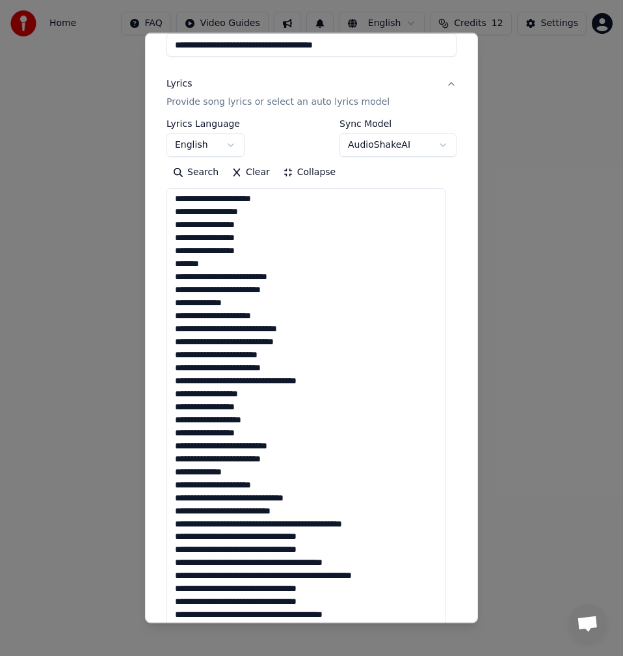
scroll to position [92, 0]
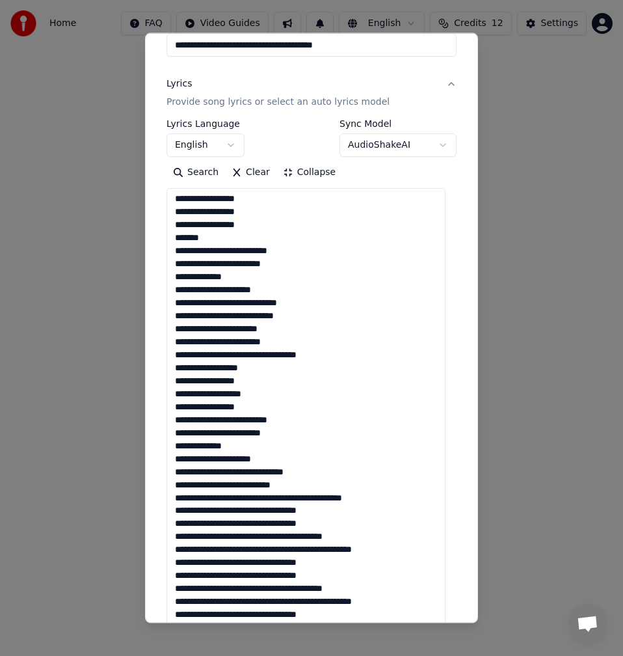
click at [284, 364] on textarea at bounding box center [306, 420] width 279 height 465
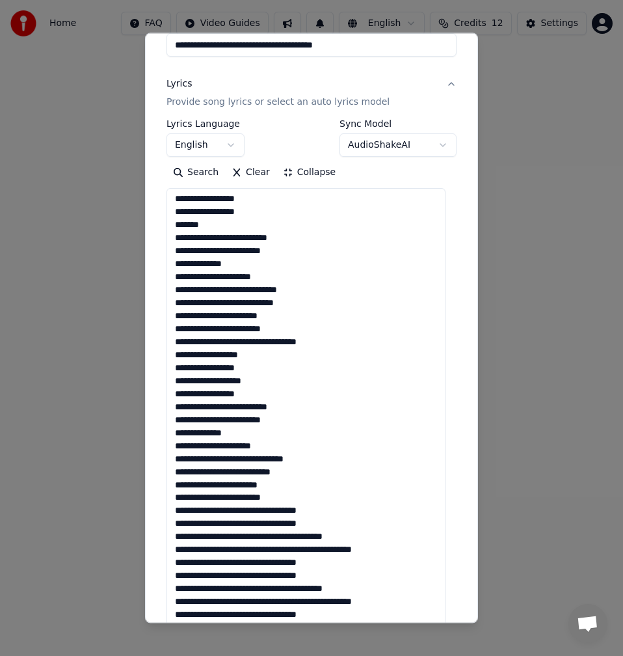
click at [232, 364] on textarea at bounding box center [306, 420] width 279 height 465
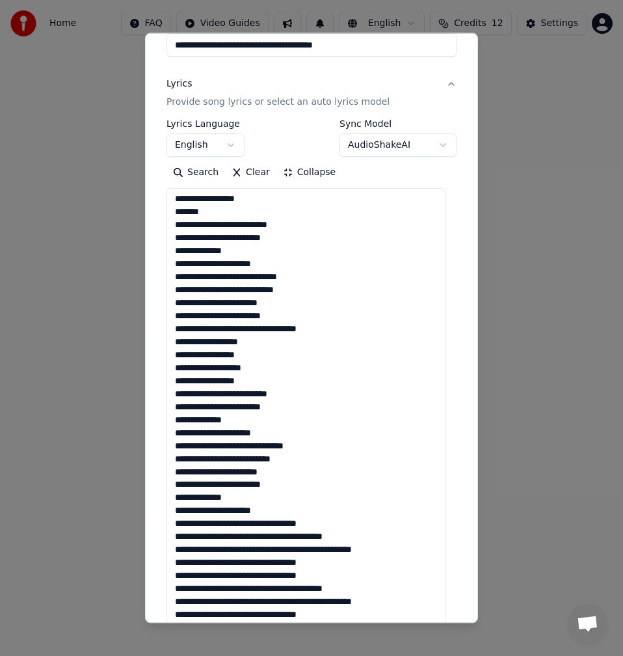
click at [250, 364] on textarea at bounding box center [306, 420] width 279 height 465
click at [252, 364] on textarea at bounding box center [306, 420] width 279 height 465
click at [248, 364] on textarea at bounding box center [306, 420] width 279 height 465
click at [252, 364] on textarea at bounding box center [306, 420] width 279 height 465
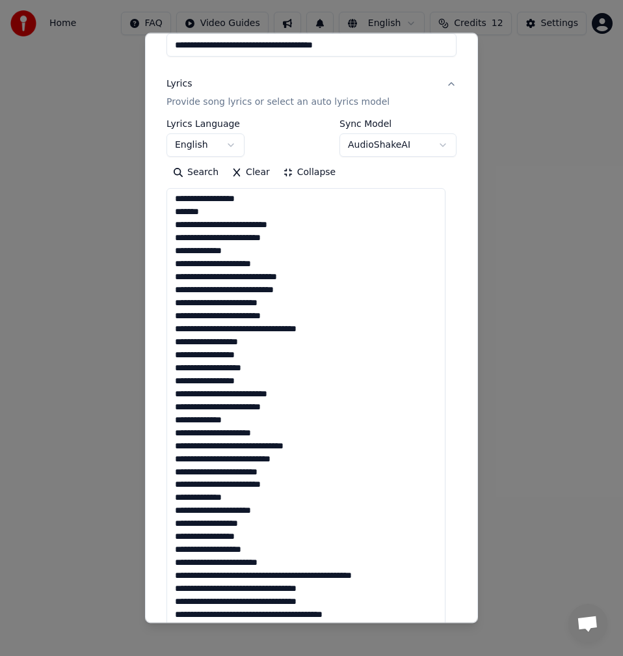
click at [245, 364] on textarea at bounding box center [306, 420] width 279 height 465
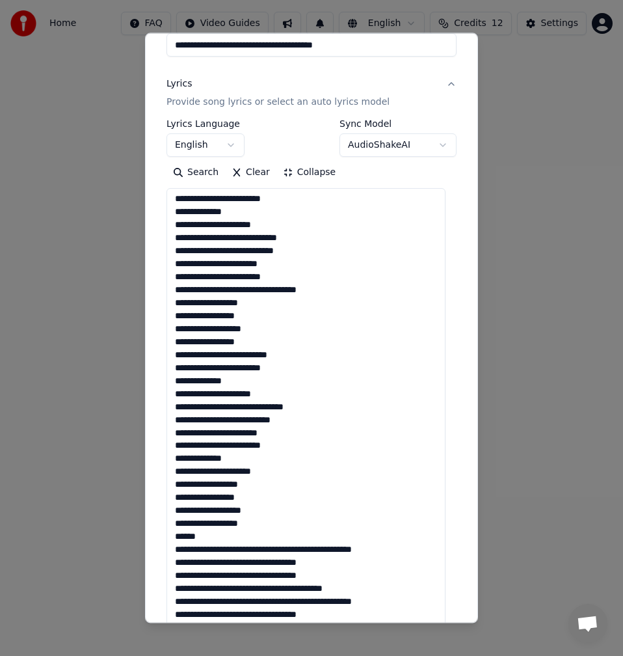
click at [297, 364] on textarea at bounding box center [306, 420] width 279 height 465
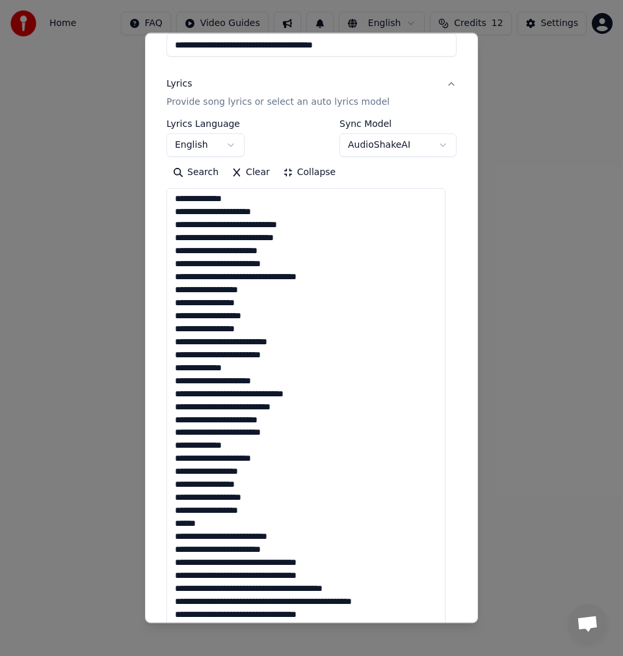
click at [232, 364] on textarea at bounding box center [306, 420] width 279 height 465
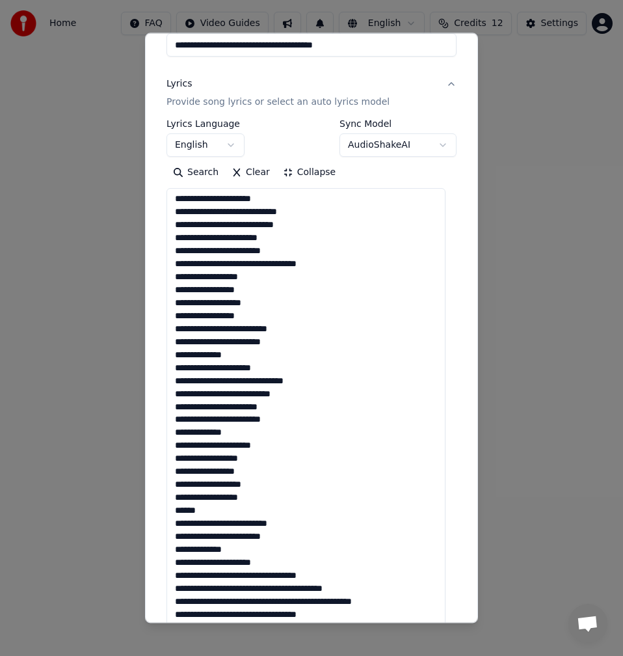
click at [250, 364] on textarea at bounding box center [306, 420] width 279 height 465
click at [252, 364] on textarea at bounding box center [306, 420] width 279 height 465
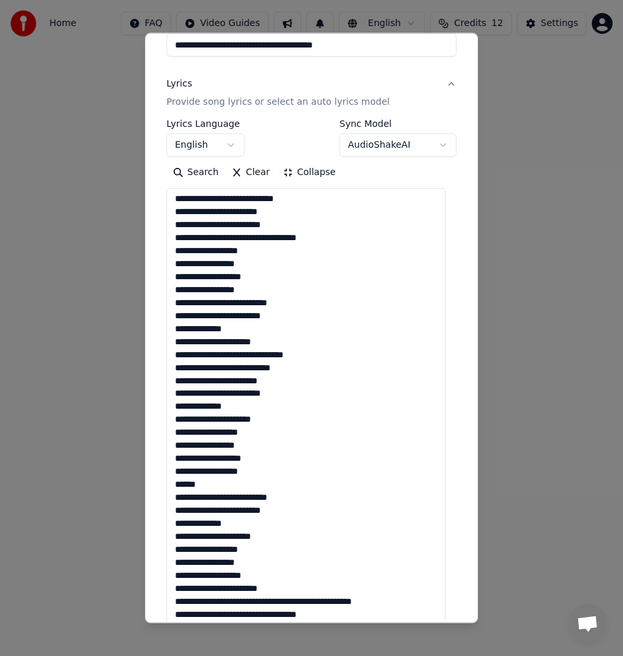
click at [247, 364] on textarea at bounding box center [306, 420] width 279 height 465
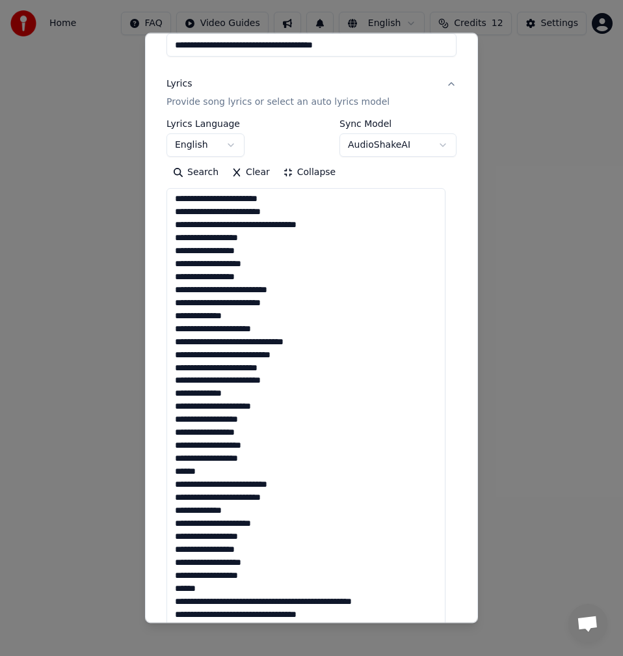
click at [297, 364] on textarea at bounding box center [306, 420] width 279 height 465
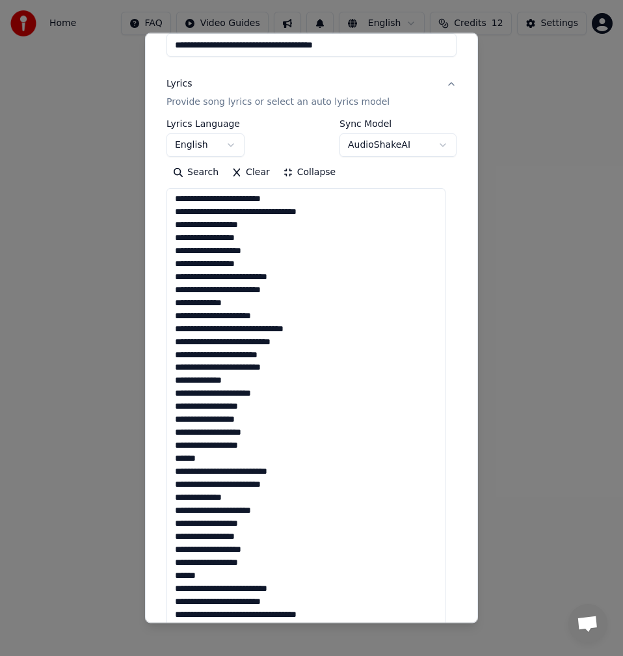
click at [232, 364] on textarea at bounding box center [306, 420] width 279 height 465
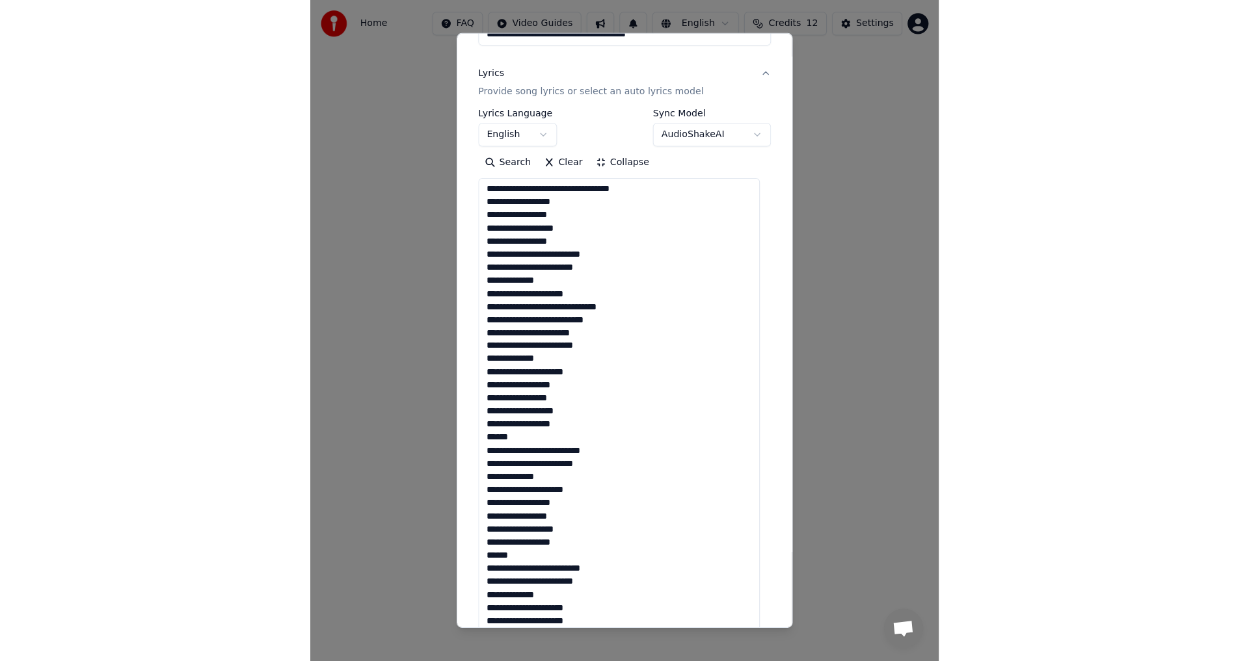
scroll to position [350, 0]
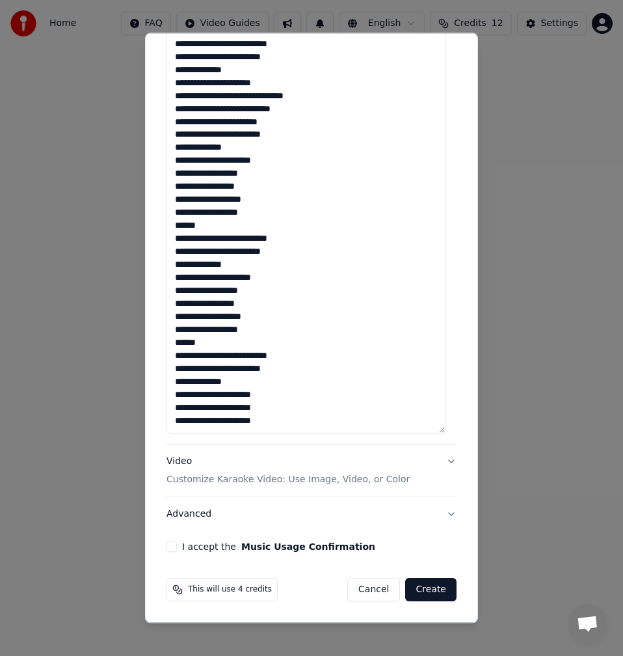
type textarea "**********"
click at [179, 364] on div "I accept the Music Usage Confirmation" at bounding box center [312, 546] width 290 height 10
click at [173, 364] on button "I accept the Music Usage Confirmation" at bounding box center [172, 546] width 10 height 10
click at [429, 364] on button "Create" at bounding box center [430, 589] width 51 height 23
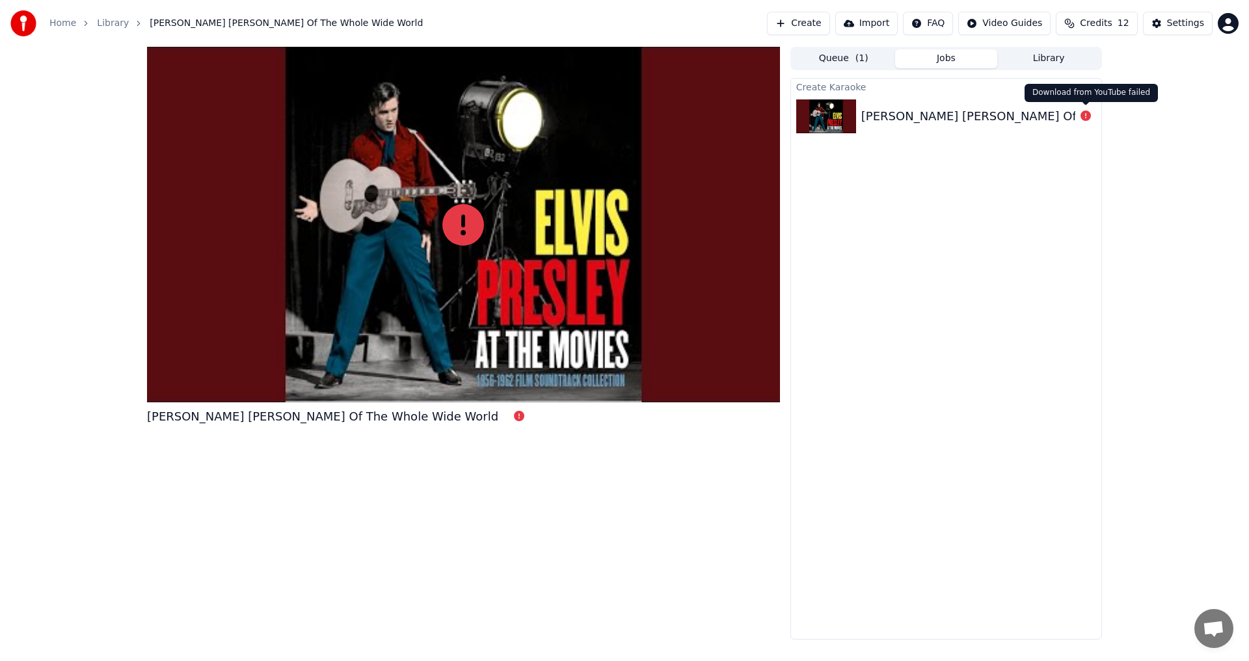
click at [509, 117] on icon at bounding box center [1085, 116] width 10 height 10
click at [509, 126] on div "Elvis Presley King Of The Whole Wide World" at bounding box center [946, 116] width 310 height 44
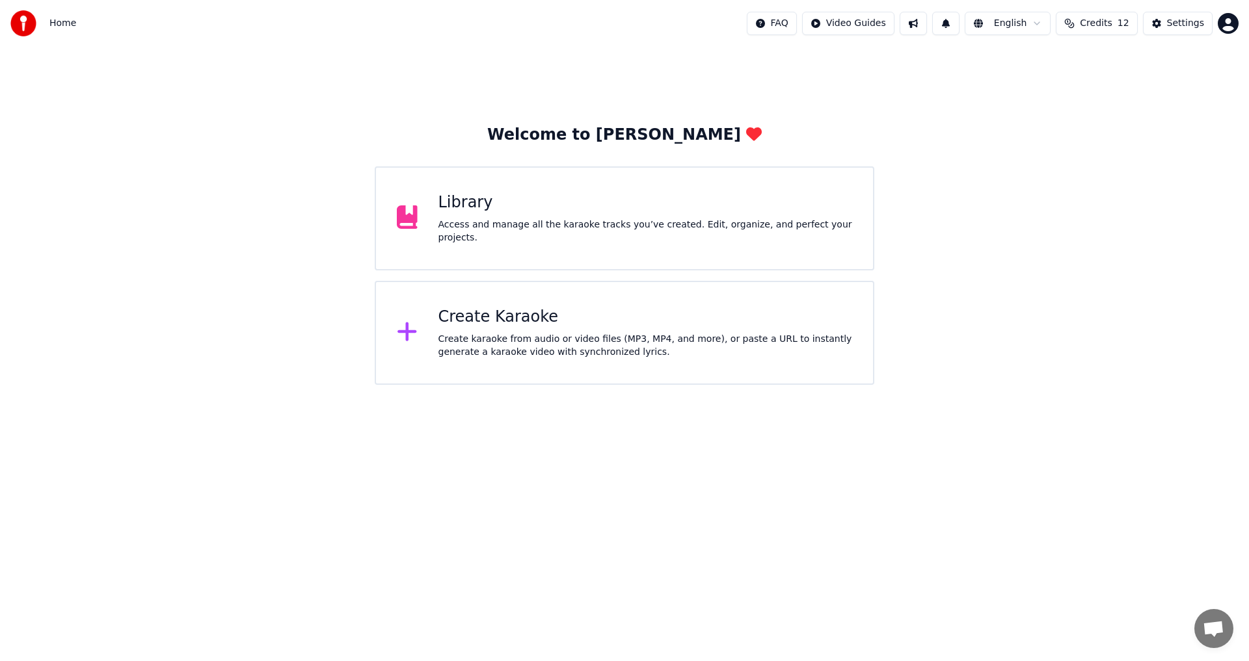
click at [637, 204] on div "Library" at bounding box center [645, 203] width 414 height 21
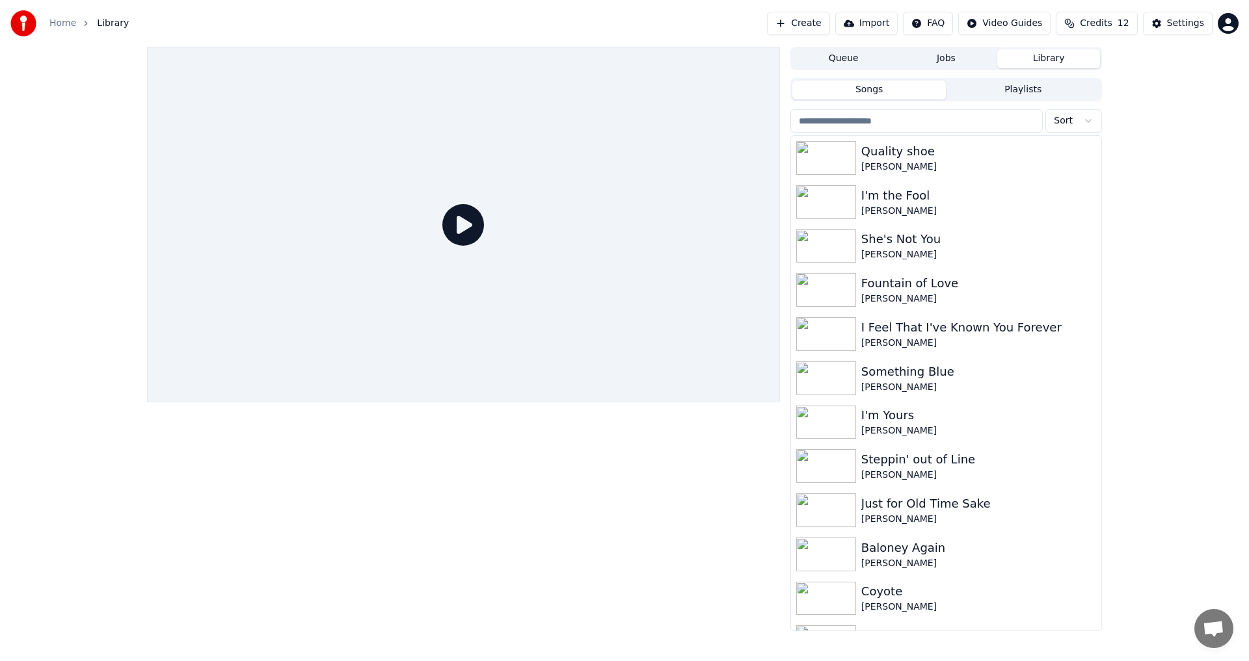
click at [820, 23] on button "Create" at bounding box center [798, 23] width 63 height 23
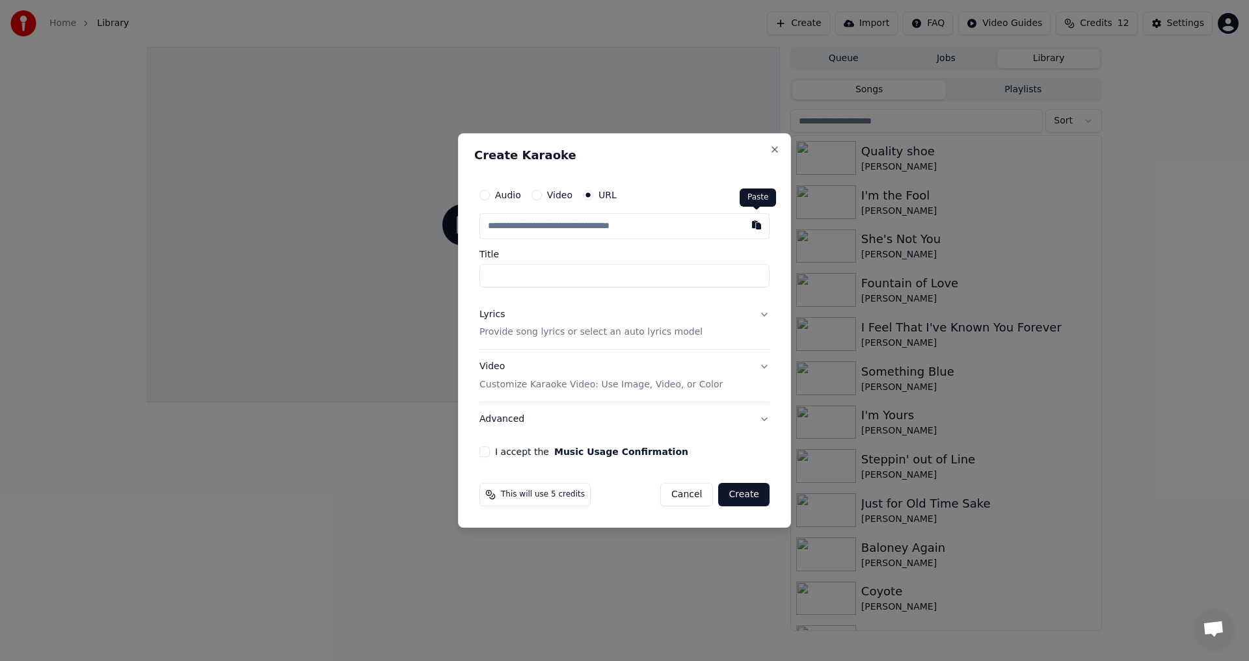
click at [758, 226] on button "button" at bounding box center [756, 224] width 26 height 23
type input "**********"
click at [483, 274] on input "**********" at bounding box center [624, 275] width 290 height 23
type input "**********"
click at [512, 330] on p "Provide song lyrics or select an auto lyrics model" at bounding box center [590, 333] width 223 height 13
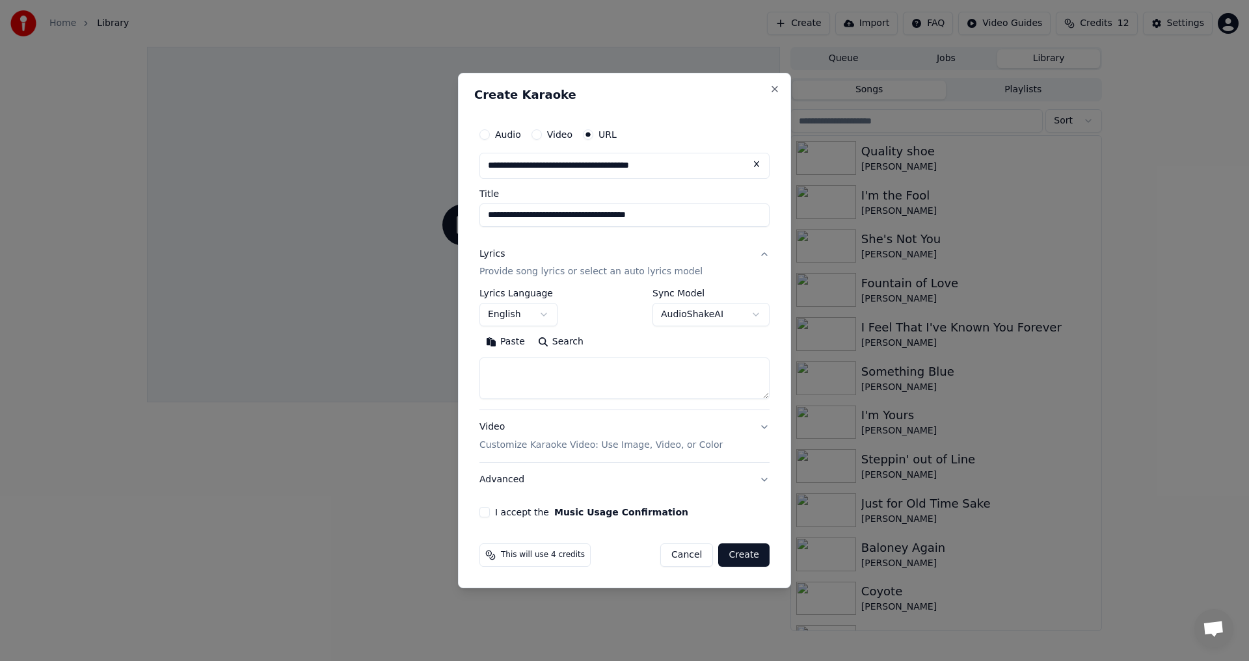
click at [546, 341] on button "Search" at bounding box center [560, 342] width 59 height 21
click at [626, 348] on button "Expand" at bounding box center [619, 342] width 61 height 21
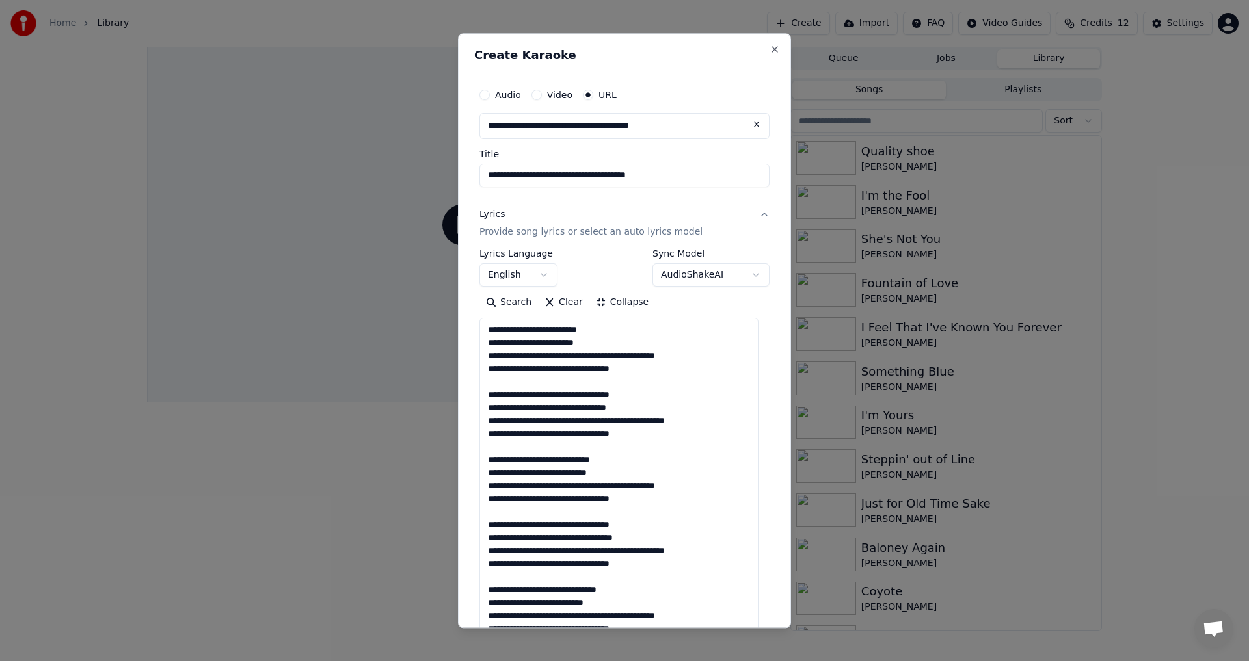
click at [599, 357] on textarea at bounding box center [618, 551] width 279 height 465
click at [595, 356] on textarea at bounding box center [618, 551] width 279 height 465
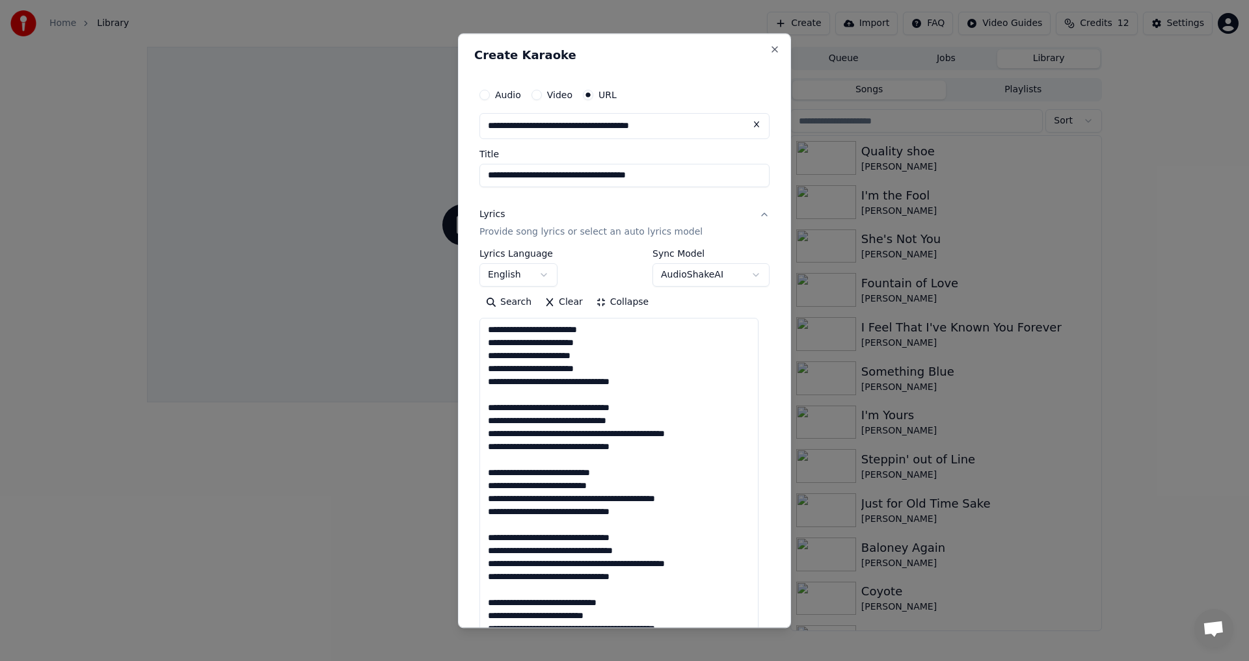
click at [544, 383] on textarea at bounding box center [618, 551] width 279 height 465
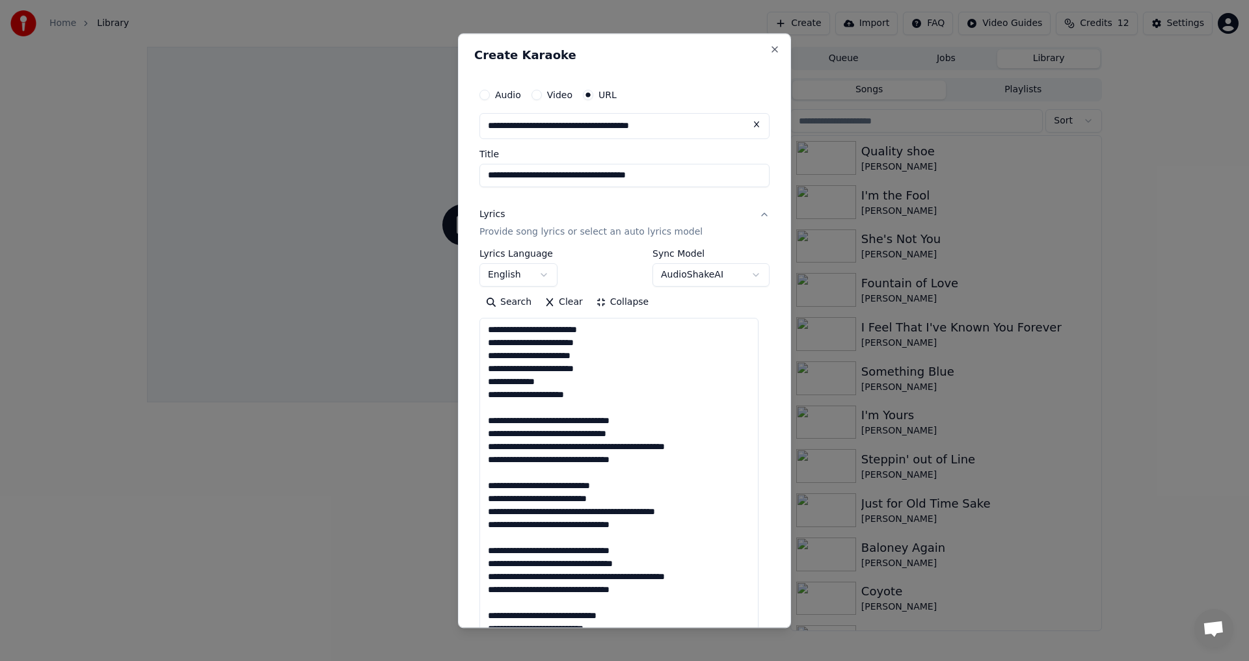
click at [544, 417] on textarea at bounding box center [618, 551] width 279 height 465
click at [539, 412] on textarea at bounding box center [618, 551] width 279 height 465
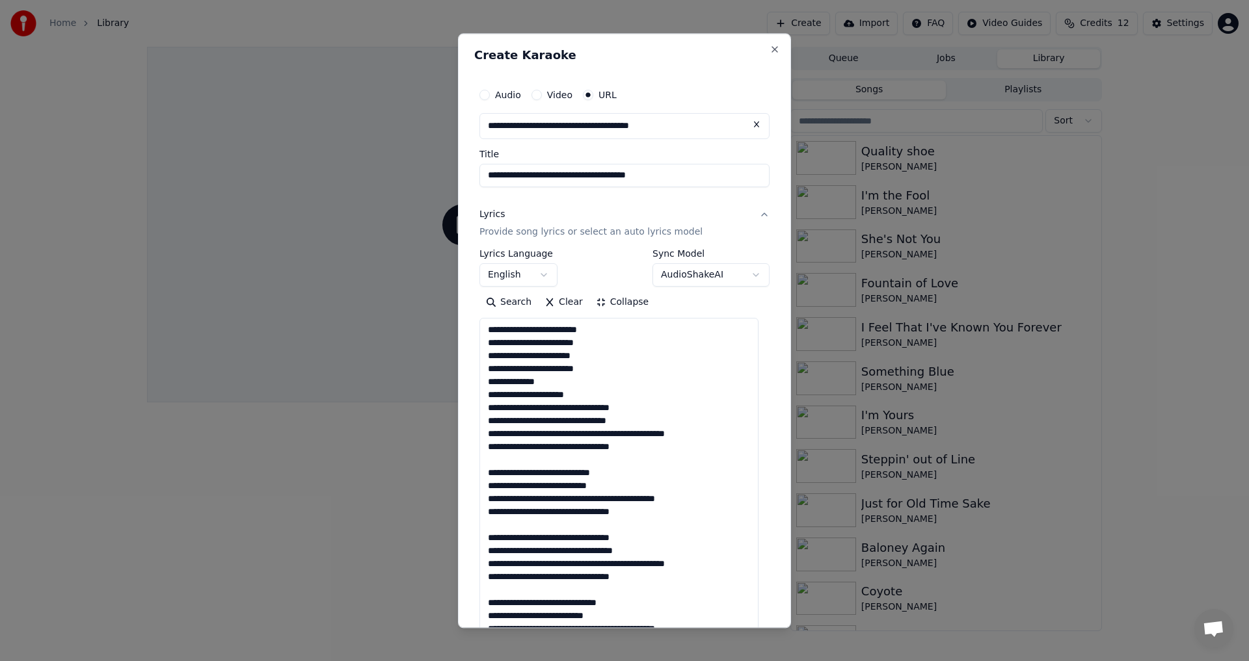
click at [565, 408] on textarea at bounding box center [618, 551] width 279 height 465
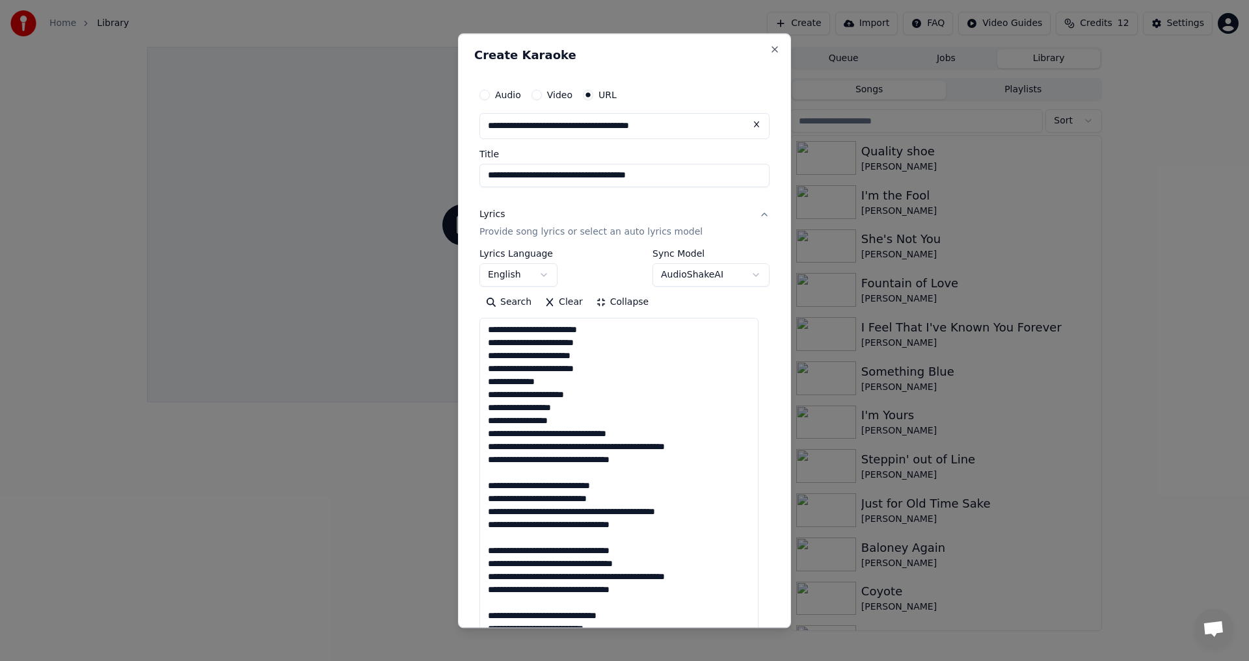
click at [559, 435] on textarea at bounding box center [618, 551] width 279 height 465
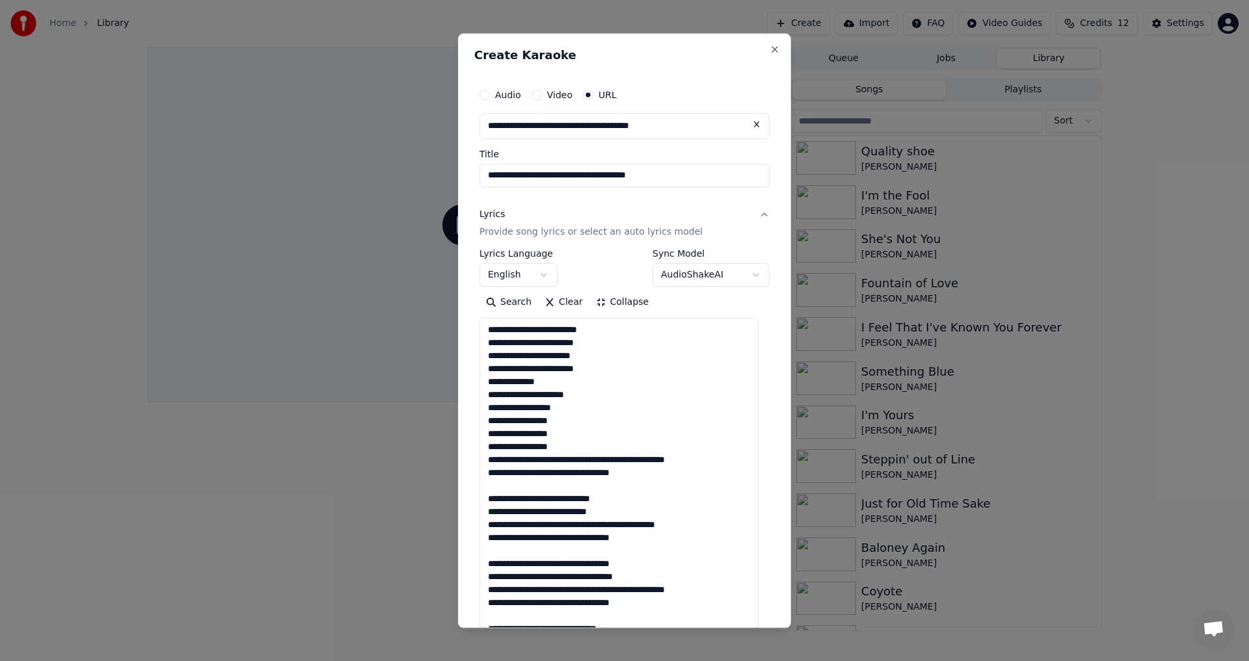
click at [608, 461] on textarea at bounding box center [618, 551] width 279 height 465
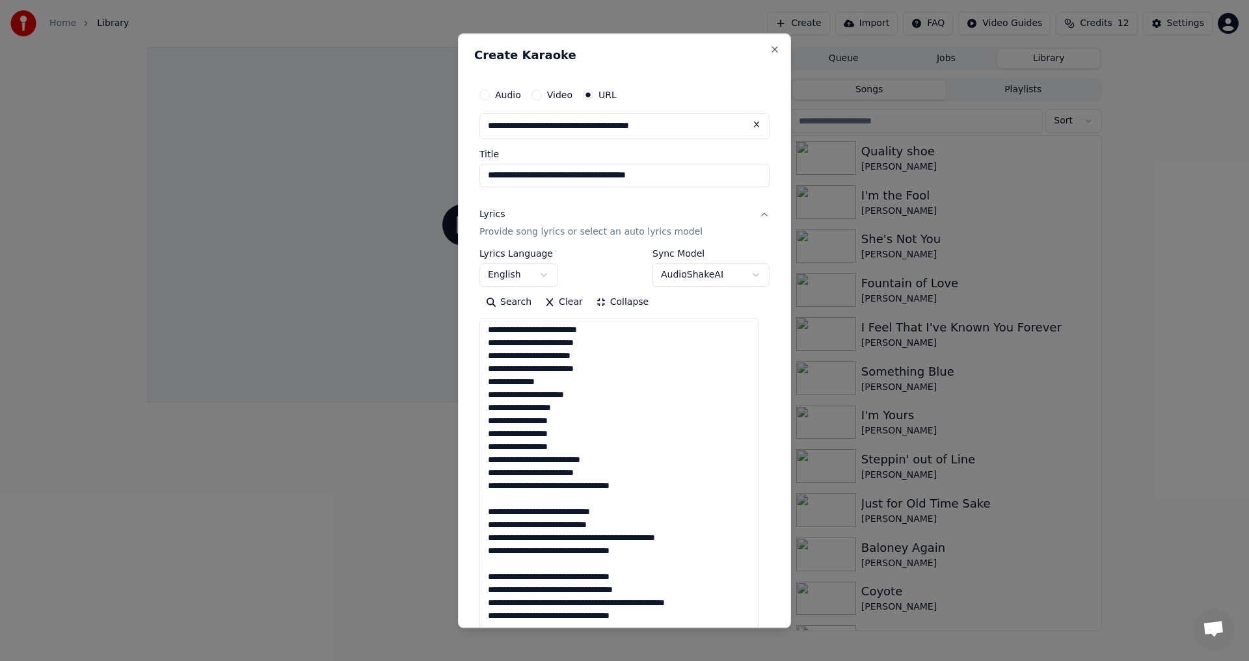
click at [544, 487] on textarea at bounding box center [618, 551] width 279 height 465
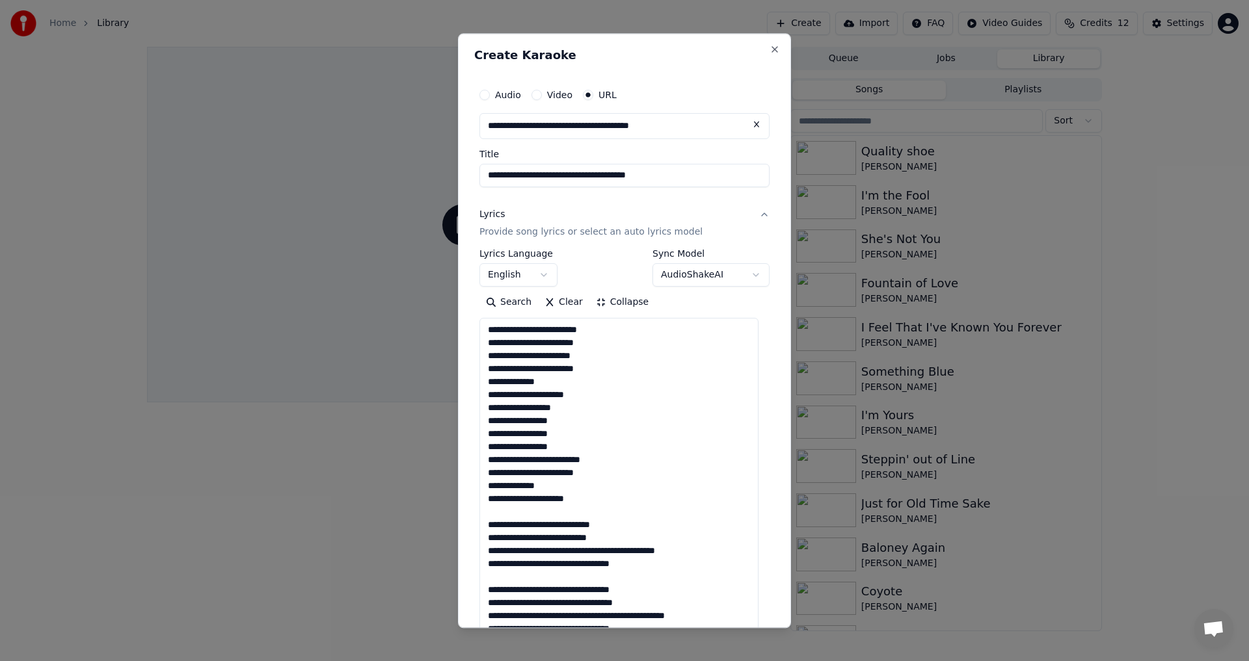
click at [535, 515] on textarea at bounding box center [618, 551] width 279 height 465
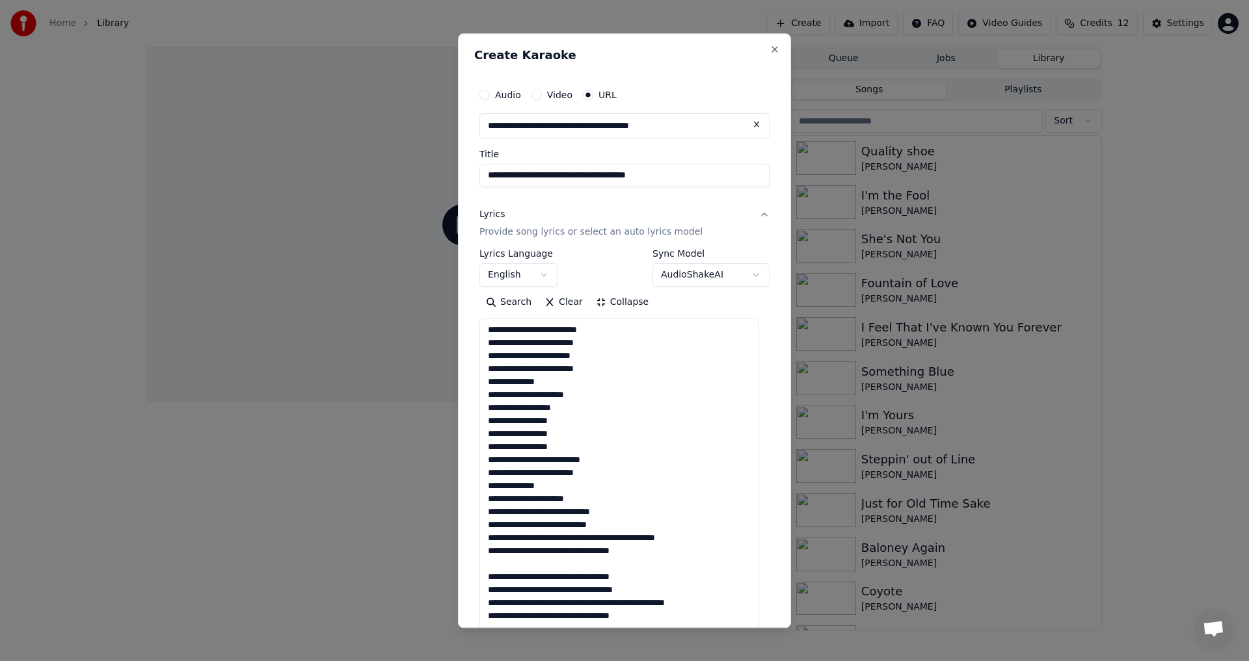
click at [595, 540] on textarea at bounding box center [618, 551] width 279 height 465
click at [543, 566] on textarea at bounding box center [618, 551] width 279 height 465
click at [549, 591] on textarea at bounding box center [618, 551] width 279 height 465
click at [589, 500] on textarea at bounding box center [618, 551] width 279 height 465
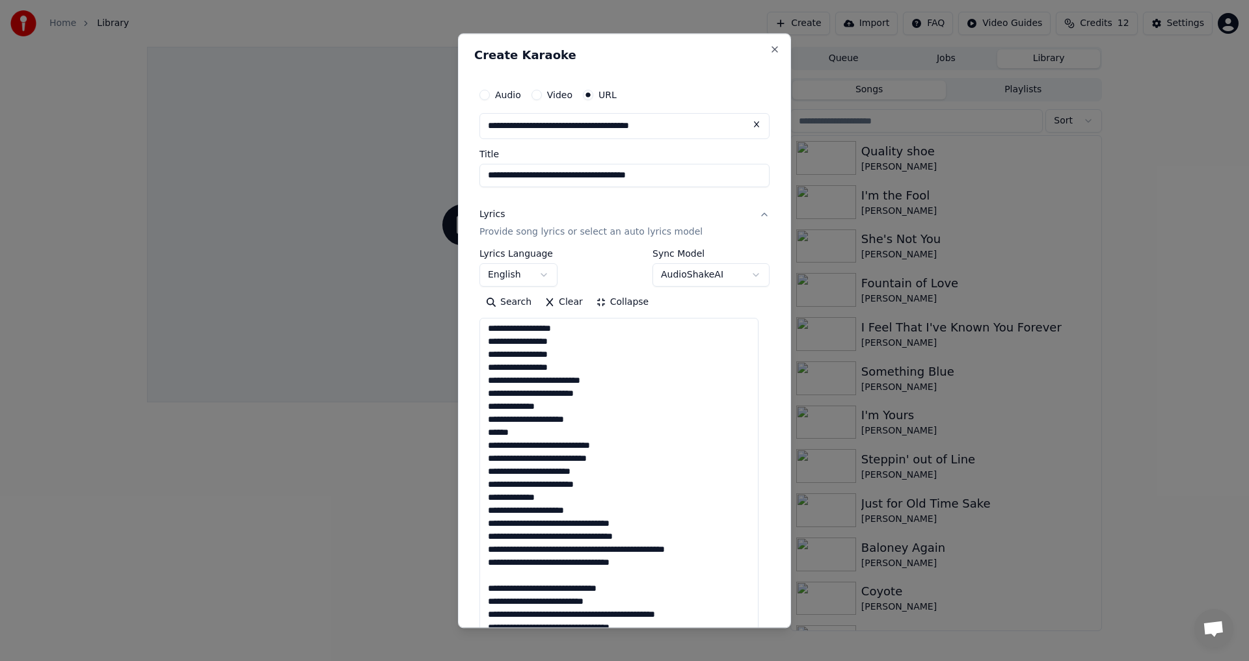
scroll to position [195, 0]
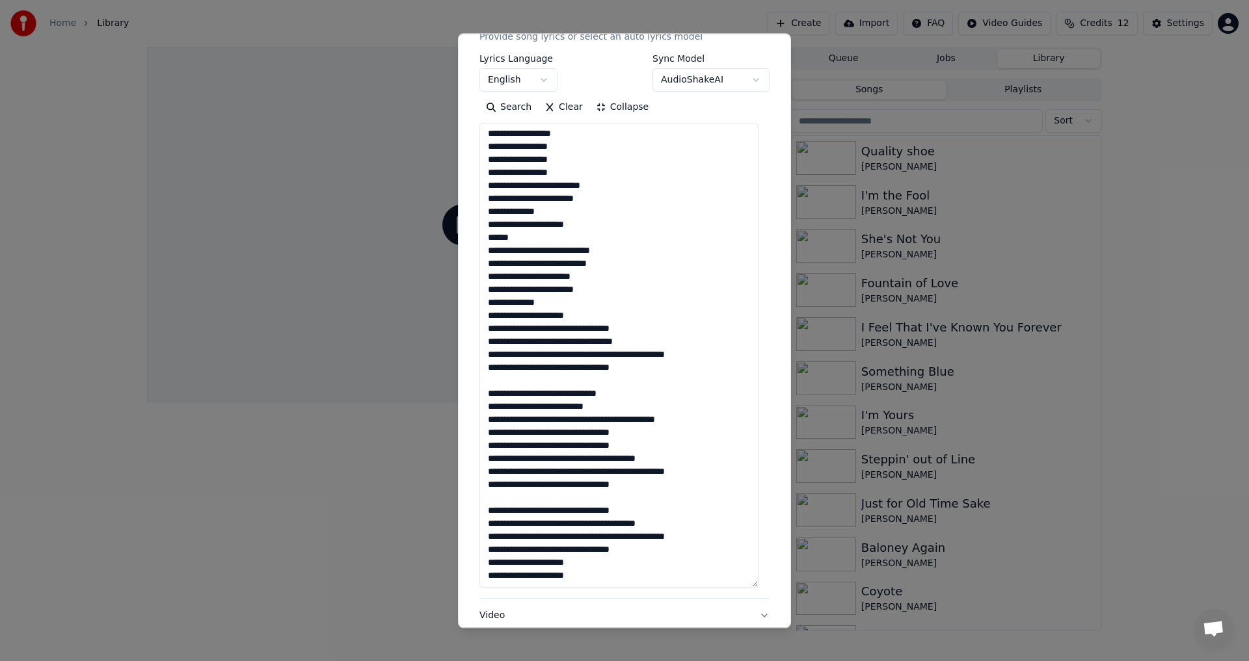
click at [539, 382] on textarea at bounding box center [618, 356] width 279 height 465
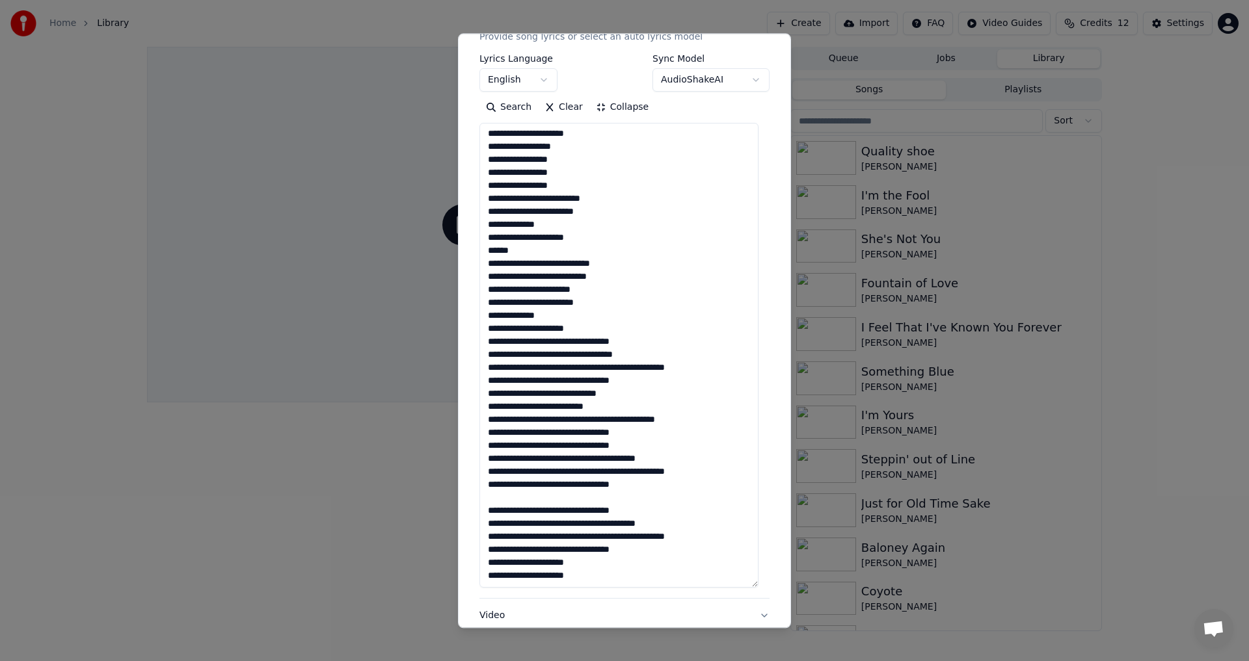
scroll to position [66, 0]
click at [610, 370] on textarea at bounding box center [618, 356] width 279 height 465
click at [608, 369] on textarea at bounding box center [618, 356] width 279 height 465
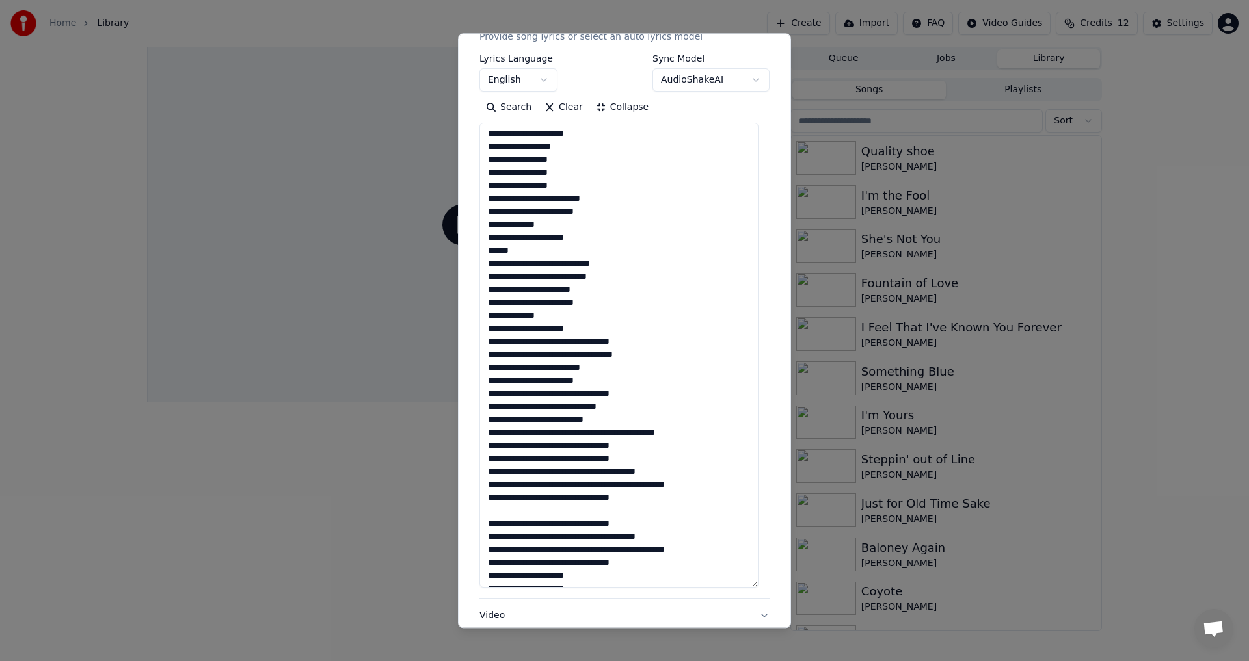
scroll to position [79, 0]
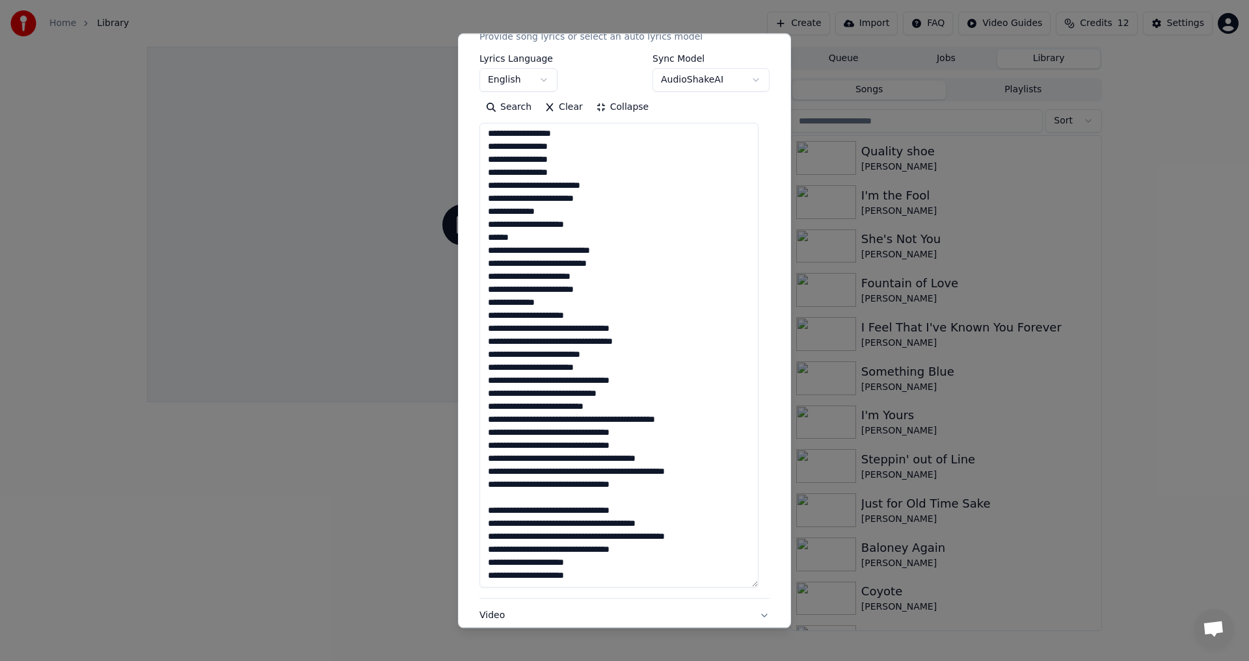
click at [564, 330] on textarea at bounding box center [618, 356] width 279 height 465
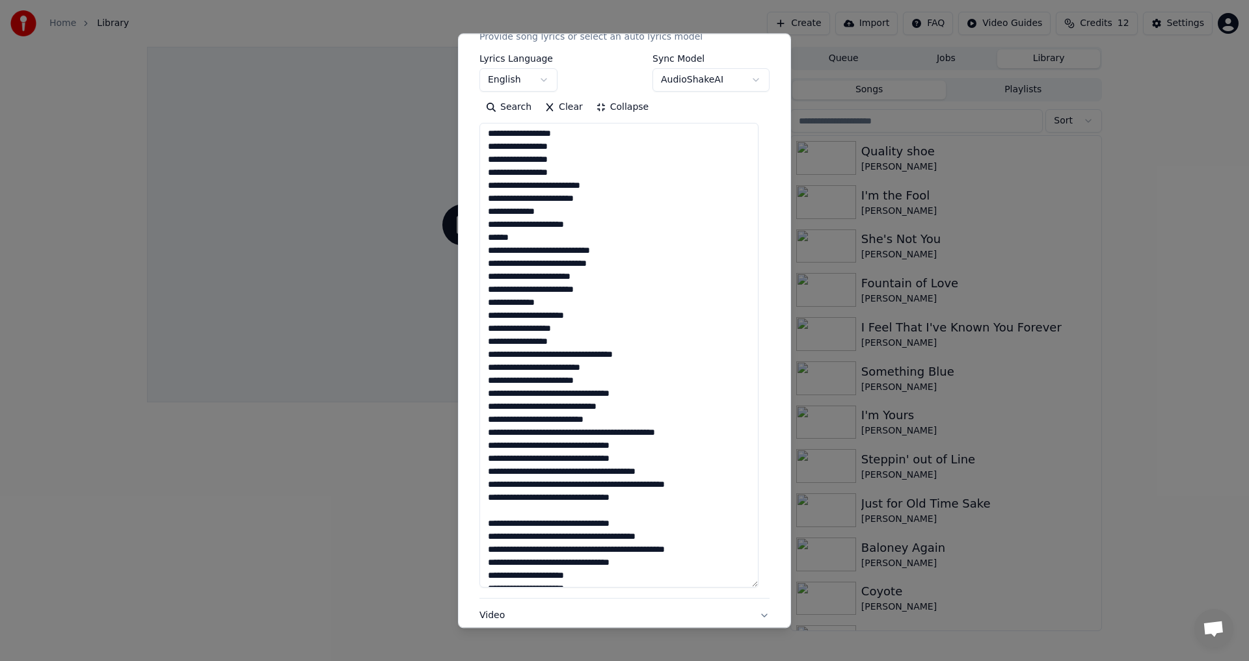
click at [564, 357] on textarea at bounding box center [618, 356] width 279 height 465
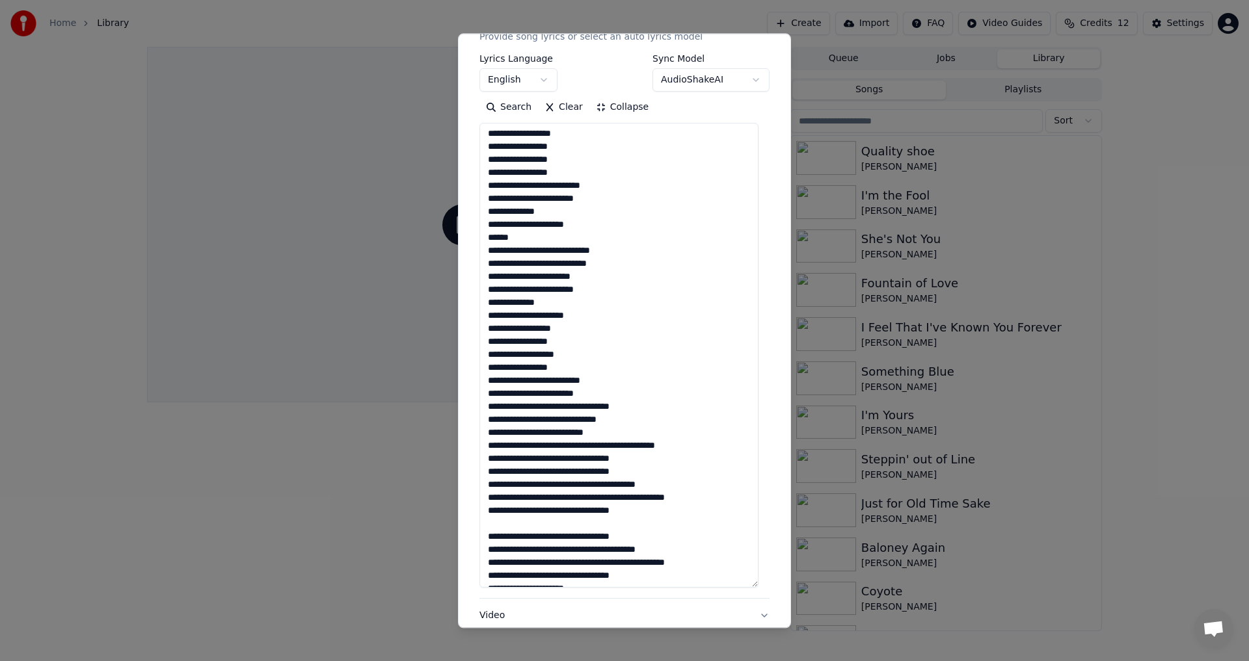
click at [546, 405] on textarea at bounding box center [618, 356] width 279 height 465
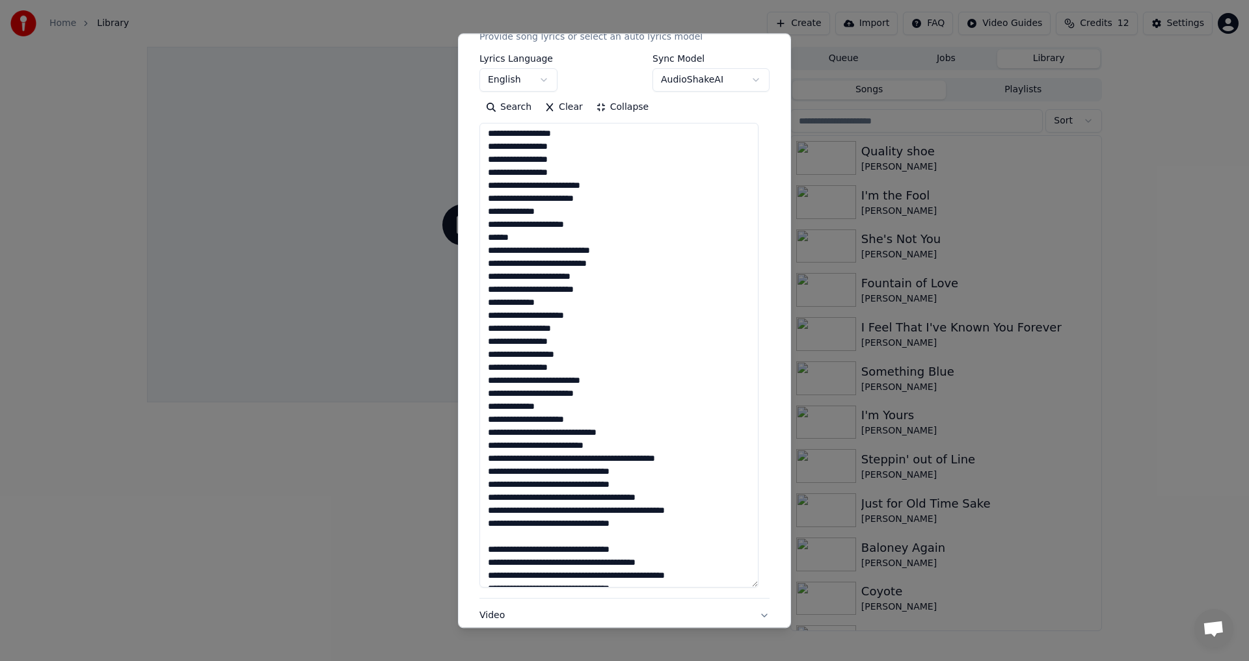
click at [617, 457] on textarea at bounding box center [618, 356] width 279 height 465
click at [595, 458] on textarea at bounding box center [618, 356] width 279 height 465
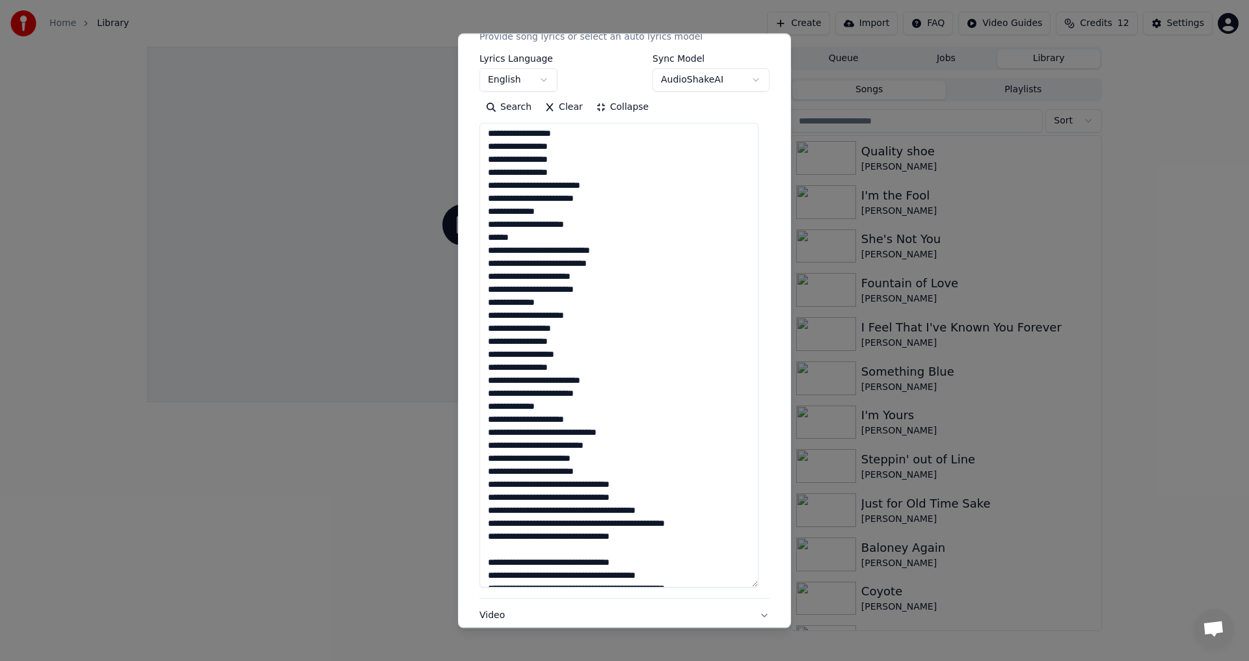
scroll to position [131, 0]
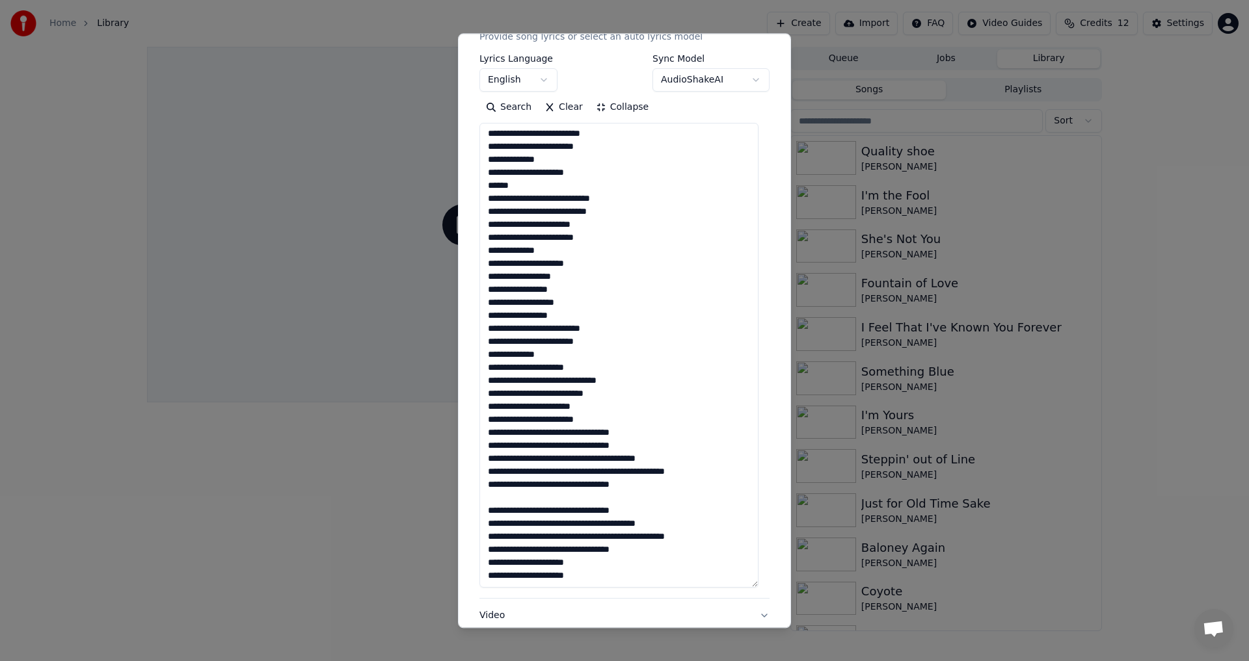
click at [563, 459] on textarea at bounding box center [618, 356] width 279 height 465
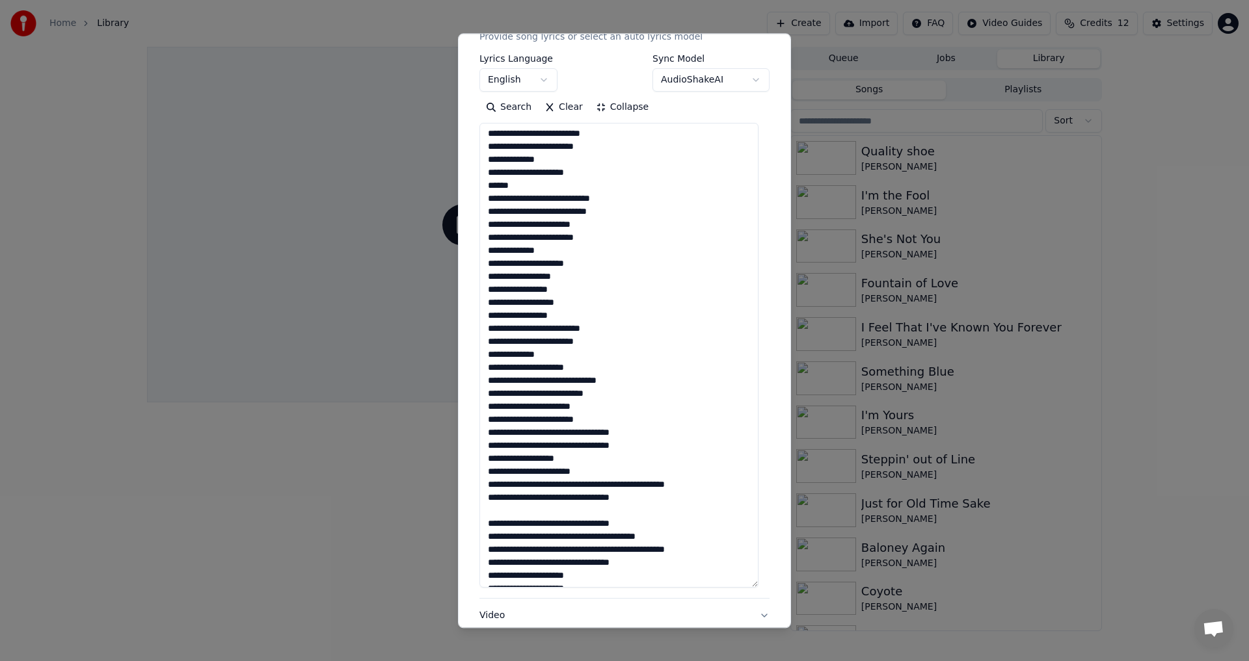
click at [564, 443] on textarea at bounding box center [618, 356] width 279 height 465
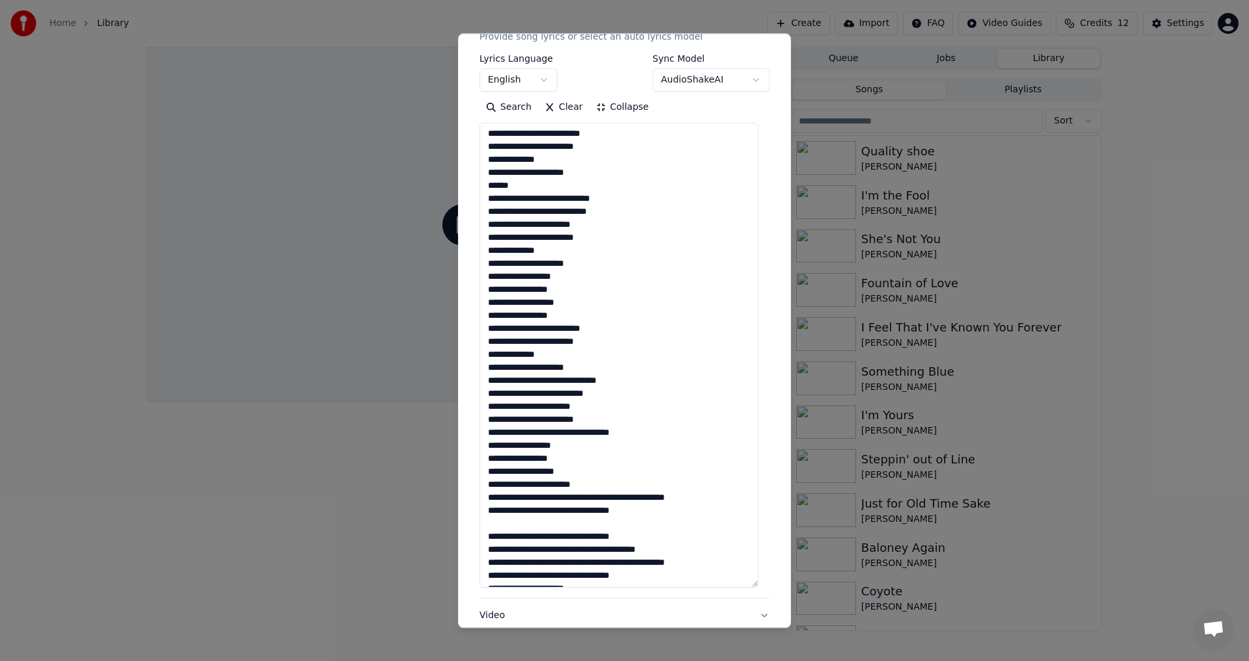
click at [609, 495] on textarea at bounding box center [618, 356] width 279 height 465
click at [544, 525] on textarea at bounding box center [618, 356] width 279 height 465
click at [539, 546] on textarea at bounding box center [618, 356] width 279 height 465
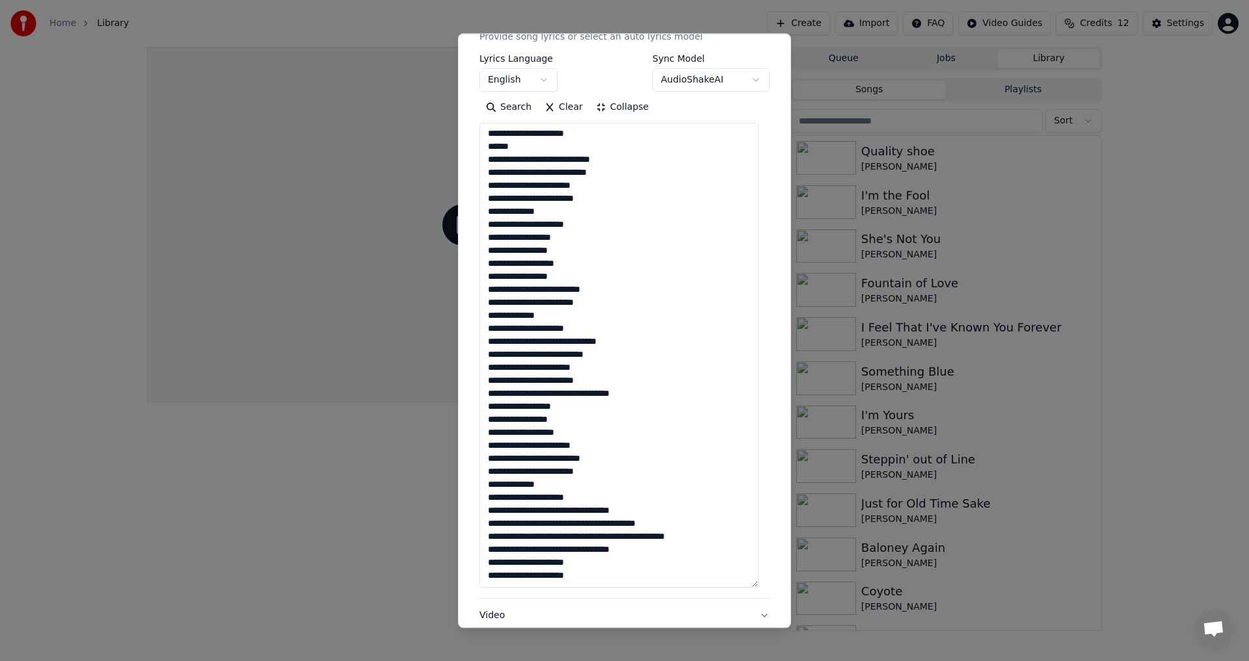
click at [564, 514] on textarea at bounding box center [618, 356] width 279 height 465
click at [563, 538] on textarea at bounding box center [618, 356] width 279 height 465
click at [558, 548] on textarea at bounding box center [618, 356] width 279 height 465
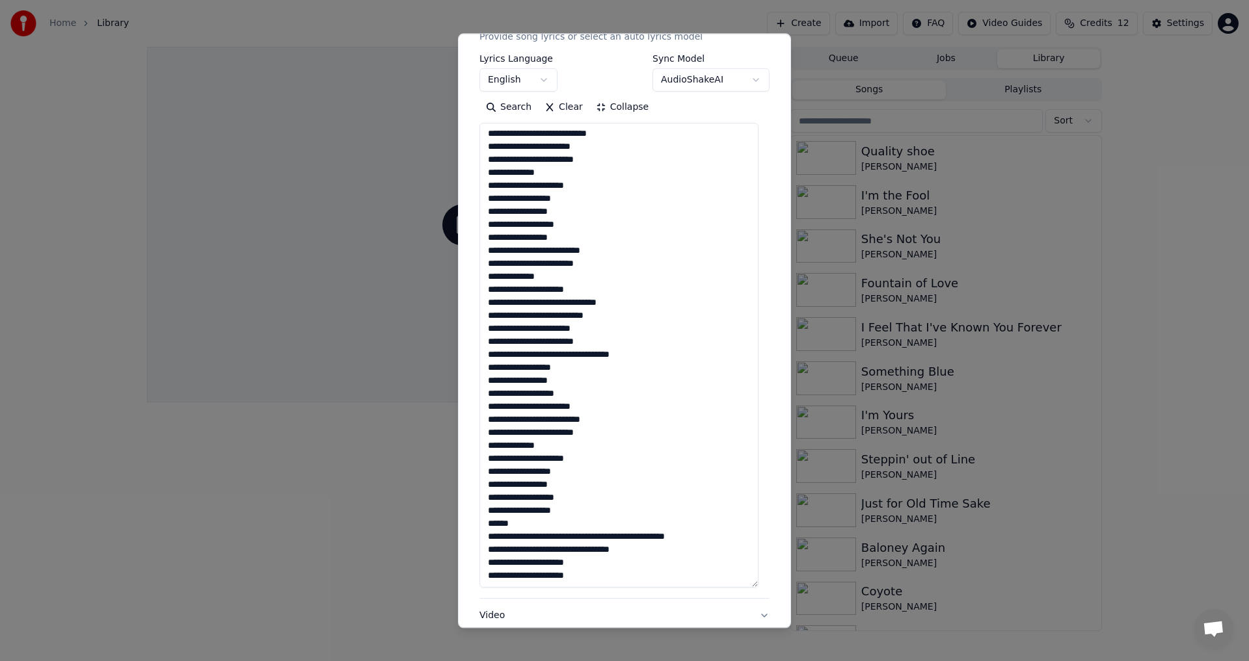
click at [608, 538] on textarea at bounding box center [618, 356] width 279 height 465
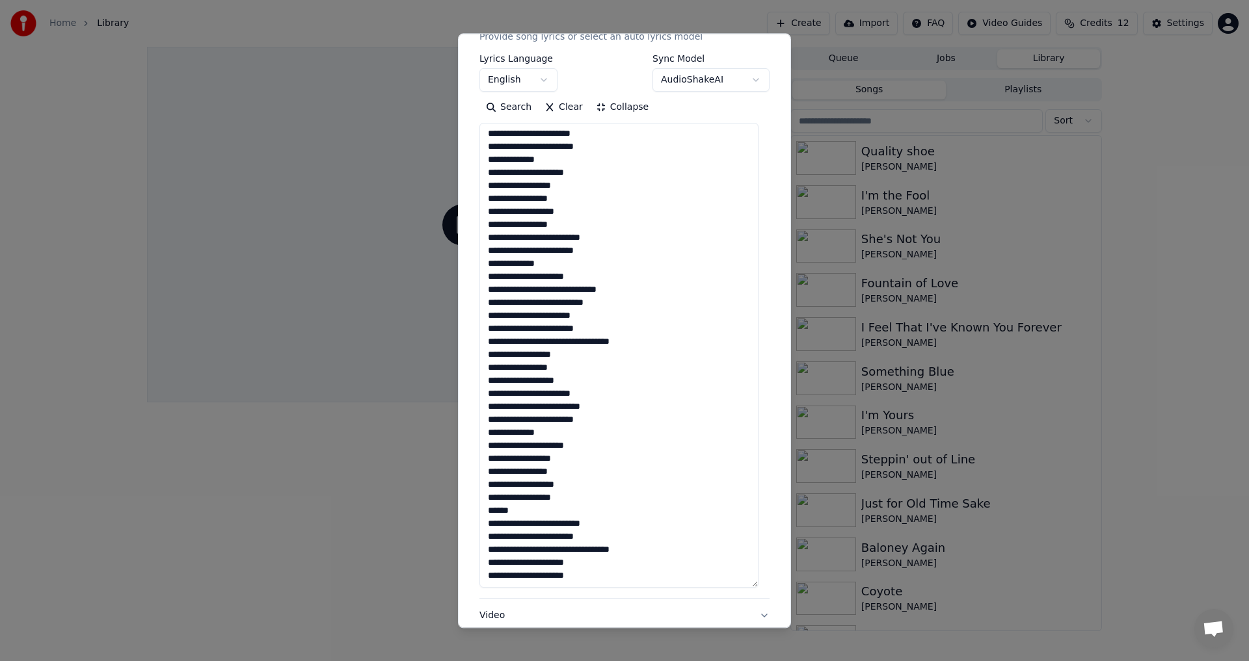
click at [544, 553] on textarea at bounding box center [618, 356] width 279 height 465
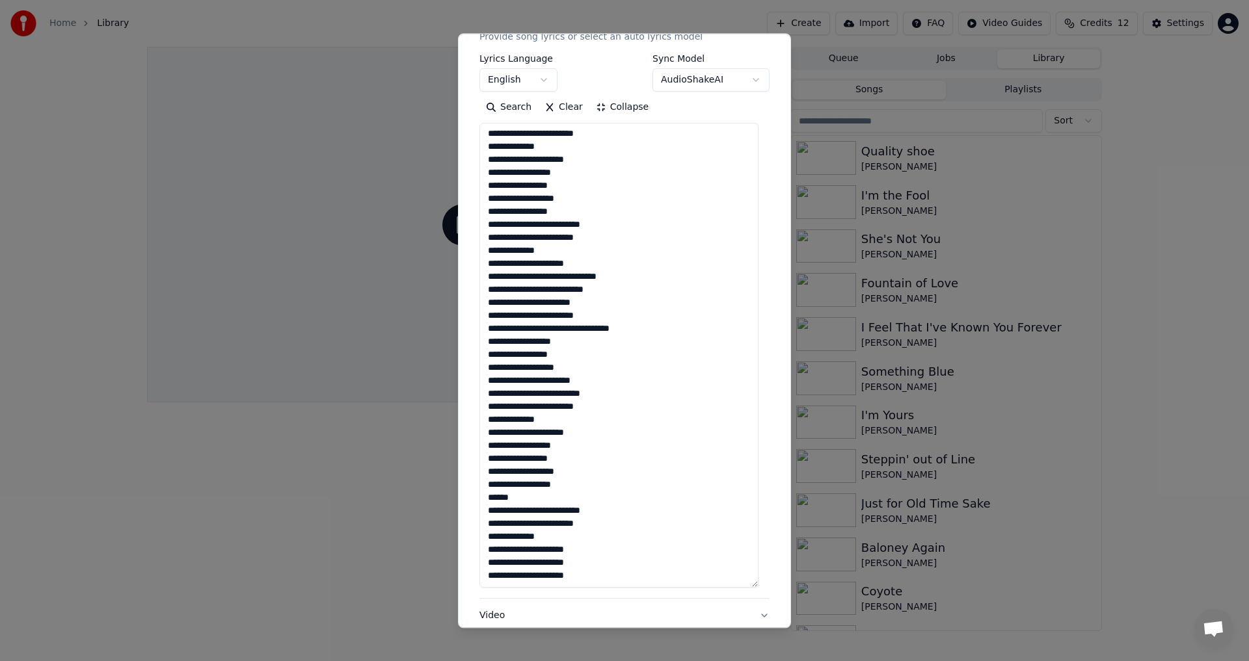
scroll to position [344, 0]
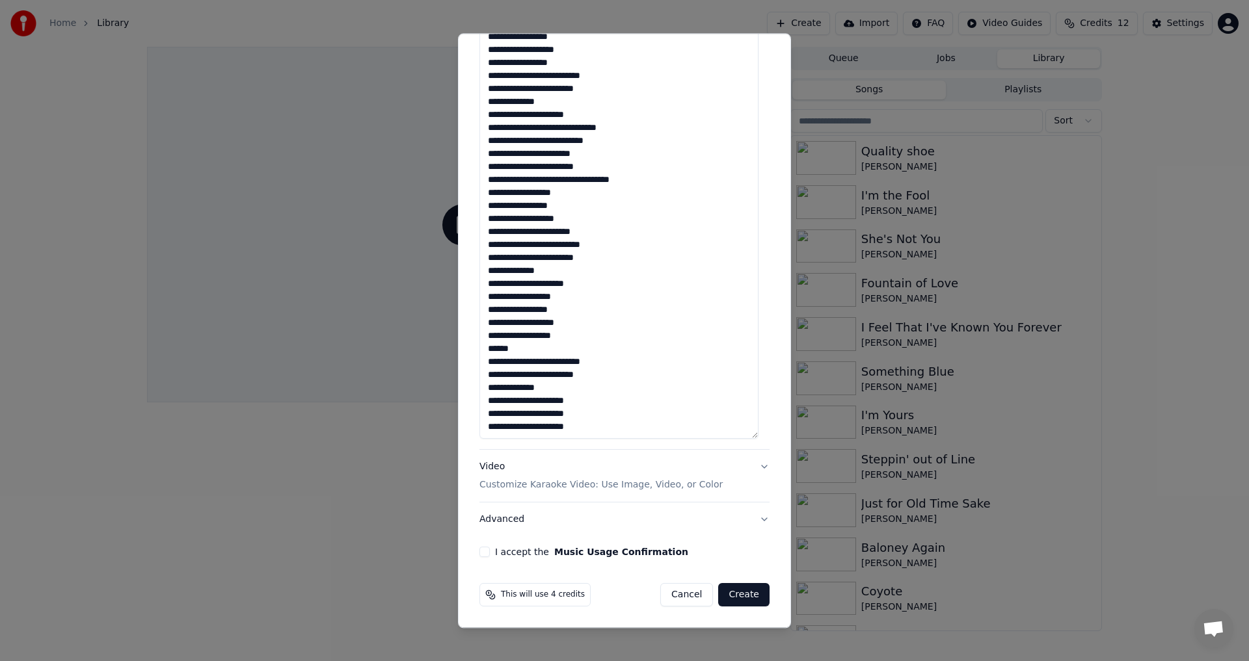
type textarea "**********"
click at [485, 550] on button "I accept the Music Usage Confirmation" at bounding box center [484, 553] width 10 height 10
click at [745, 595] on button "Create" at bounding box center [743, 595] width 51 height 23
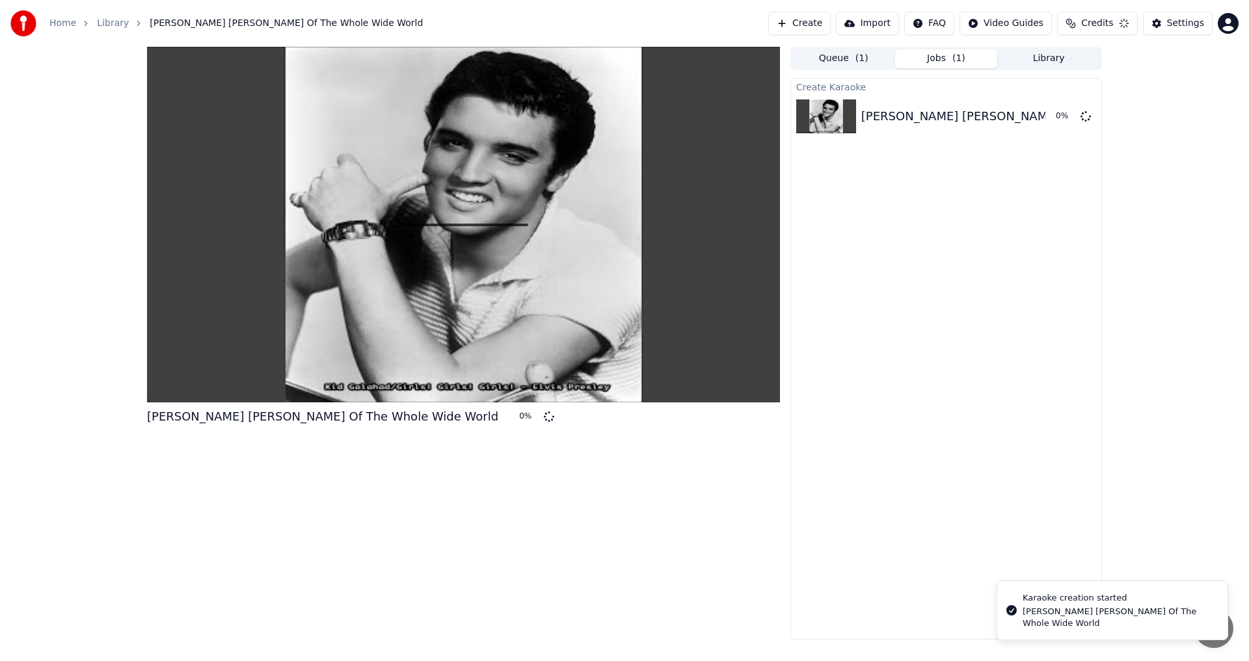
scroll to position [0, 0]
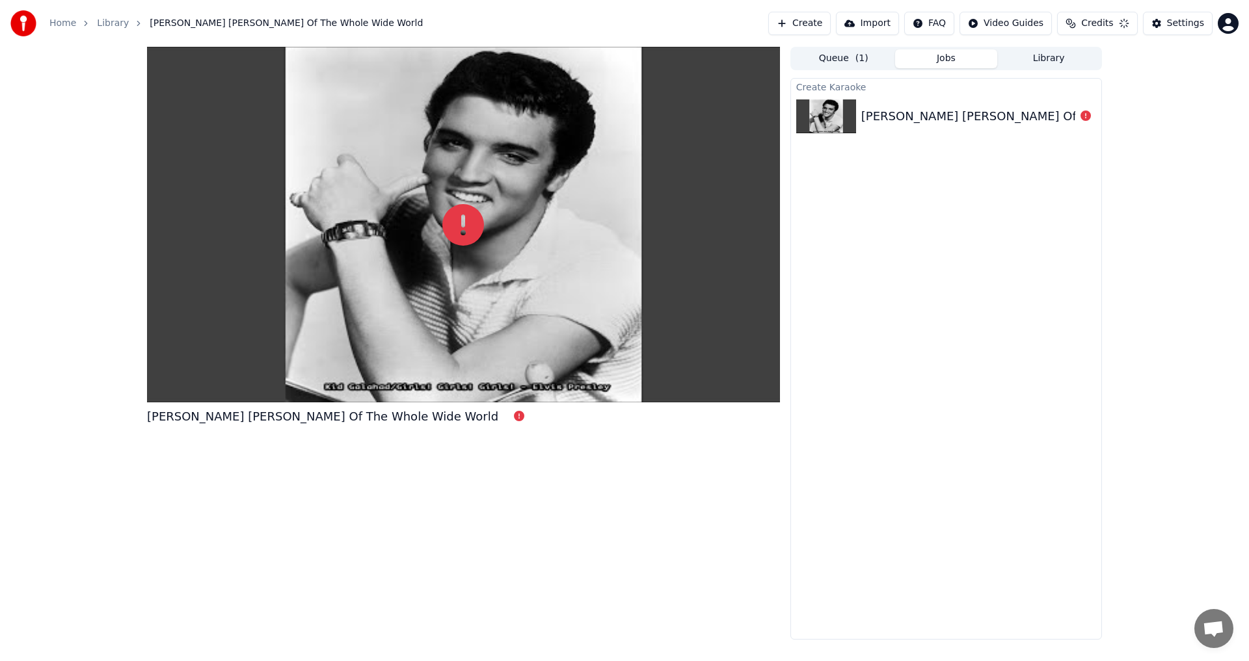
click at [557, 482] on div "Elvis Presley King Of The Whole Wide World" at bounding box center [463, 343] width 633 height 593
click at [1086, 116] on icon at bounding box center [1085, 116] width 10 height 10
click at [1050, 118] on div "Elvis Presley King Of The Whole Wide World" at bounding box center [1036, 116] width 351 height 18
click at [914, 117] on div "Elvis Presley King Of The Whole Wide World" at bounding box center [1036, 116] width 351 height 18
click at [862, 121] on div "Elvis Presley King Of The Whole Wide World" at bounding box center [1036, 116] width 351 height 18
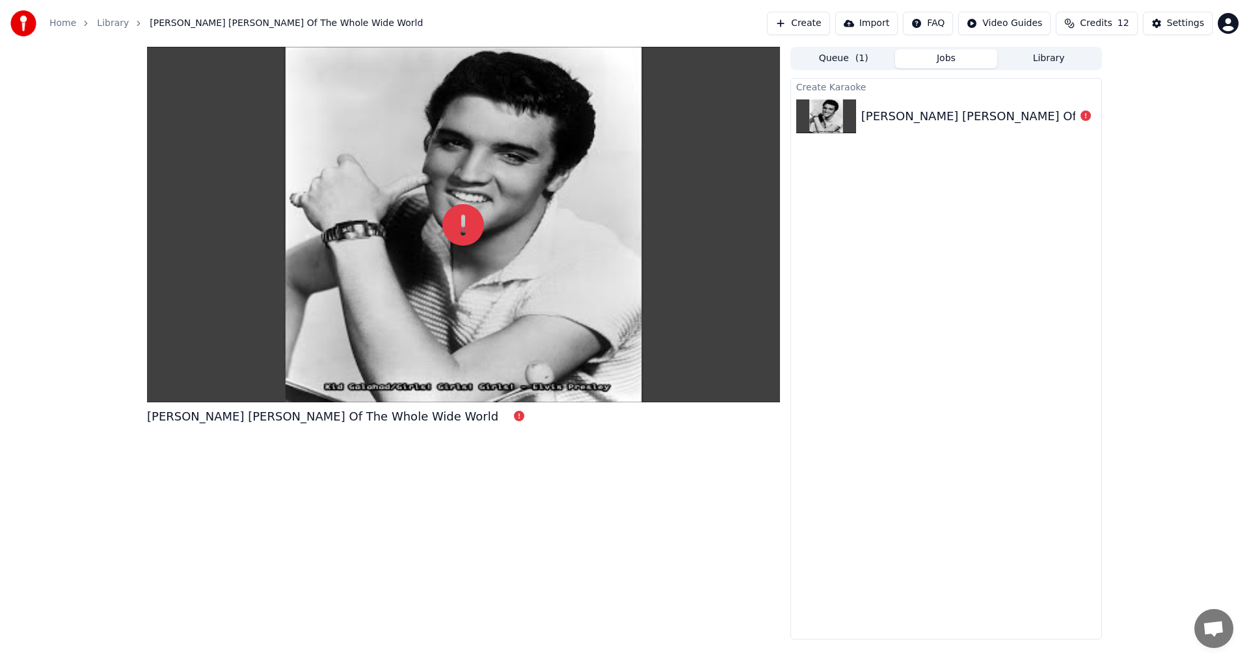
click at [513, 317] on div at bounding box center [463, 225] width 633 height 356
click at [373, 420] on div "Elvis Presley King Of The Whole Wide World" at bounding box center [322, 417] width 351 height 18
click at [809, 25] on button "Create" at bounding box center [798, 23] width 63 height 23
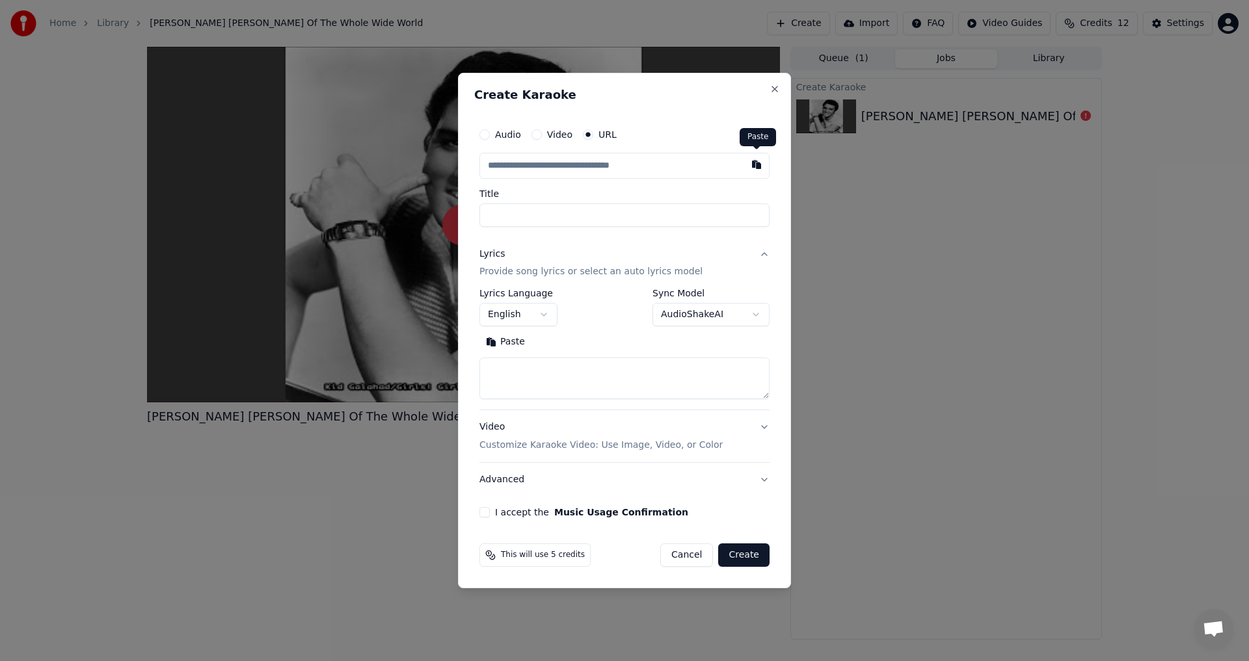
click at [753, 163] on button "button" at bounding box center [756, 164] width 26 height 23
type input "**********"
click at [570, 345] on button "Search" at bounding box center [560, 342] width 59 height 21
type textarea "**********"
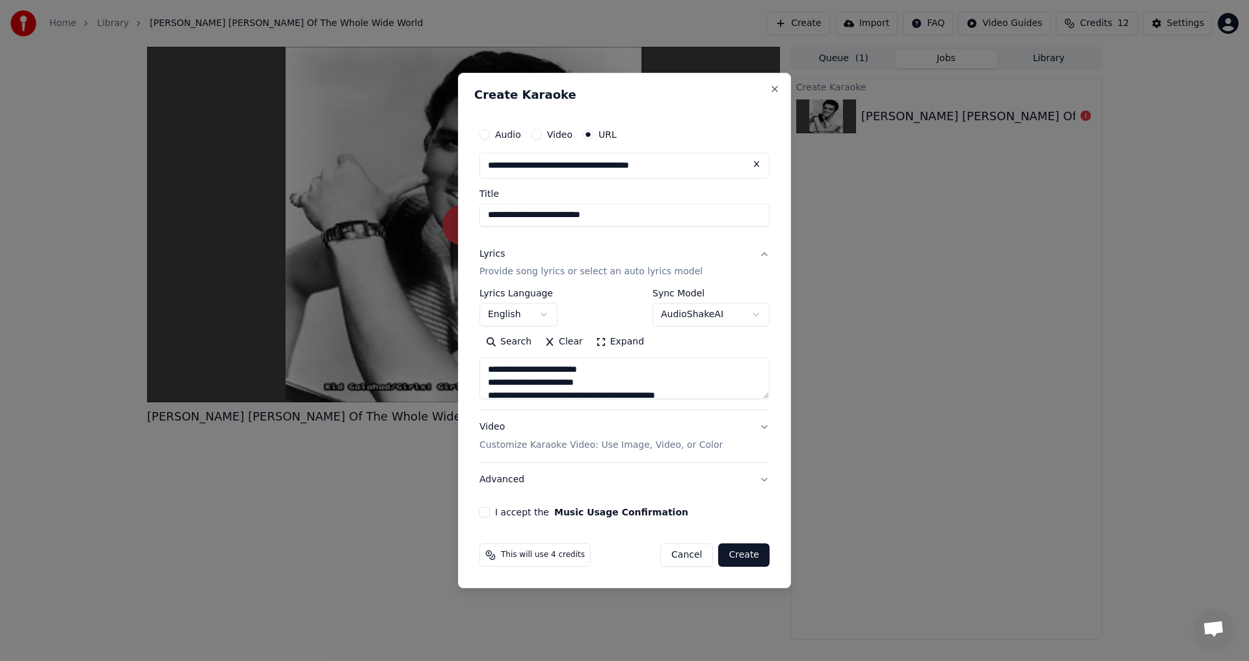
click at [483, 515] on button "I accept the Music Usage Confirmation" at bounding box center [484, 512] width 10 height 10
click at [752, 557] on button "Create" at bounding box center [743, 555] width 51 height 23
select select
